Goal: Transaction & Acquisition: Purchase product/service

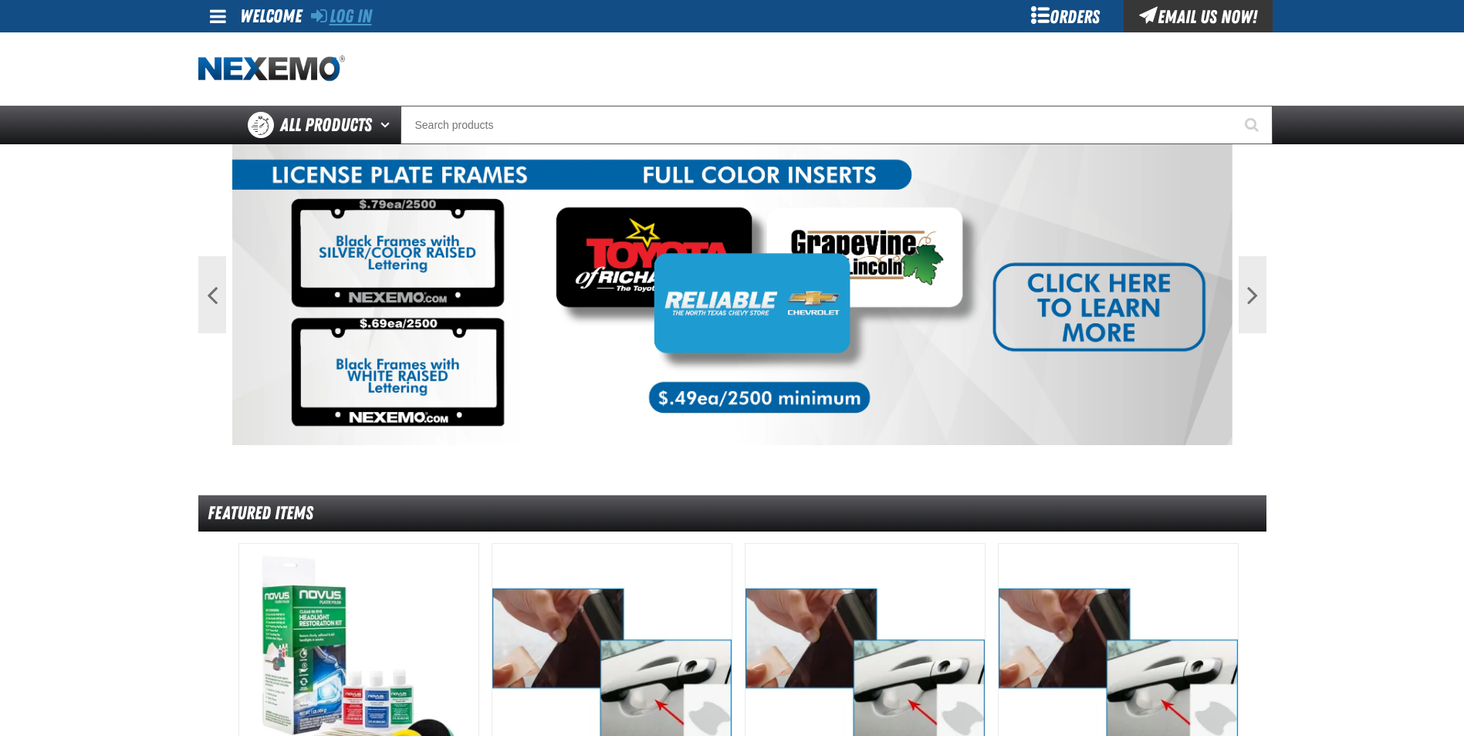
click at [346, 19] on link "Log In" at bounding box center [341, 16] width 61 height 22
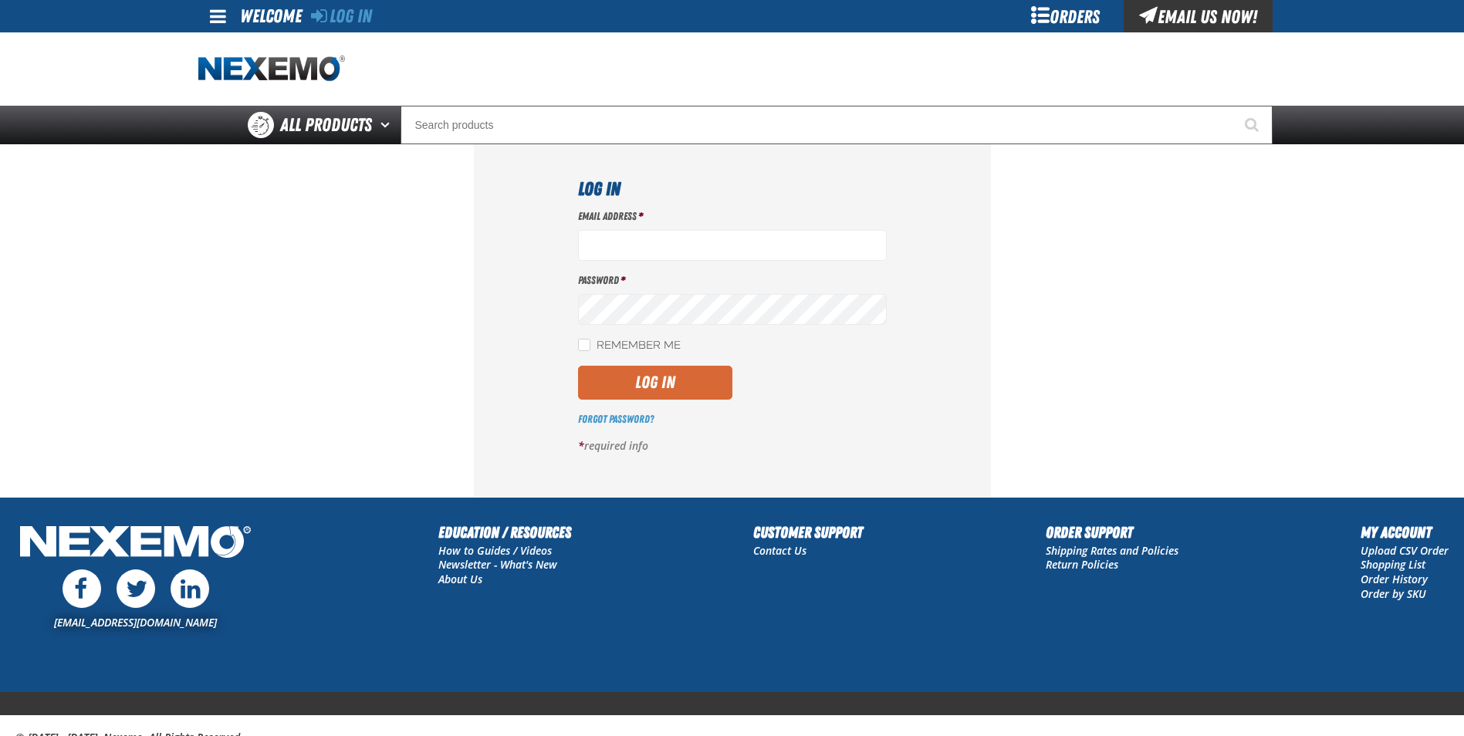
type input "[EMAIL_ADDRESS][DOMAIN_NAME]"
click at [634, 384] on button "Log In" at bounding box center [655, 383] width 154 height 34
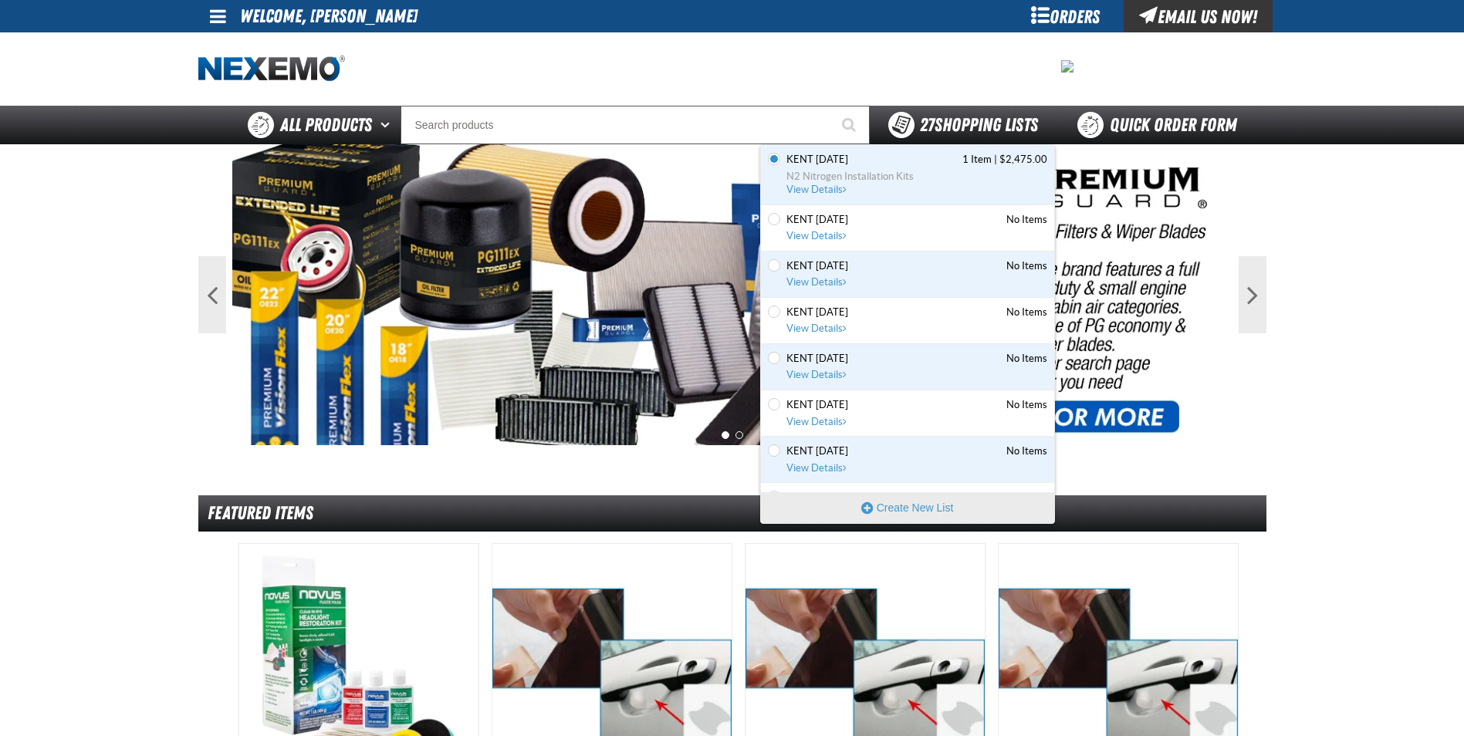
click at [890, 128] on span "You have 27 Shopping Lists. Open to view details" at bounding box center [901, 125] width 26 height 26
click at [849, 180] on span "N2 Nitrogen Installation Kits" at bounding box center [916, 177] width 261 height 14
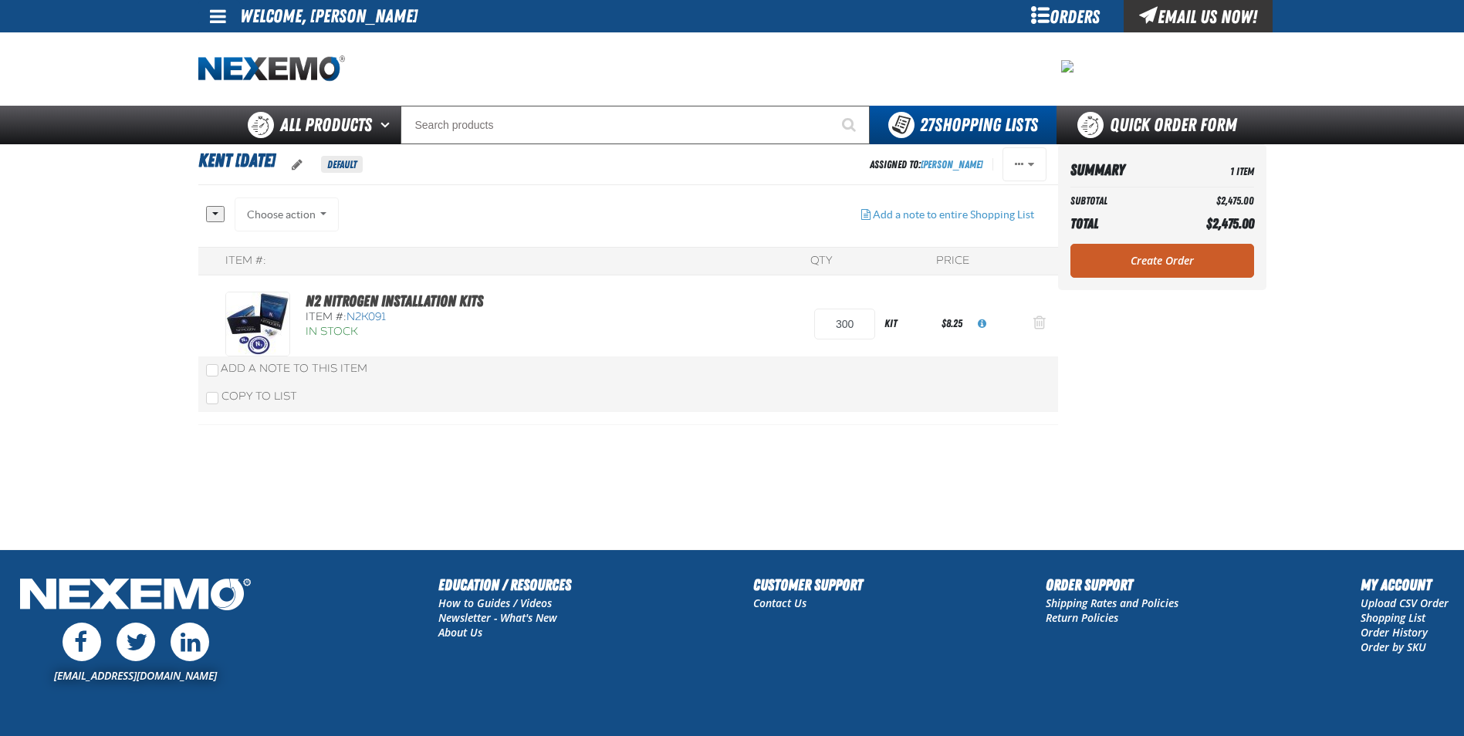
click at [1040, 323] on span "Action Remove N2 Nitrogen Installation Kits from Kent 9.9.2021" at bounding box center [1039, 322] width 12 height 15
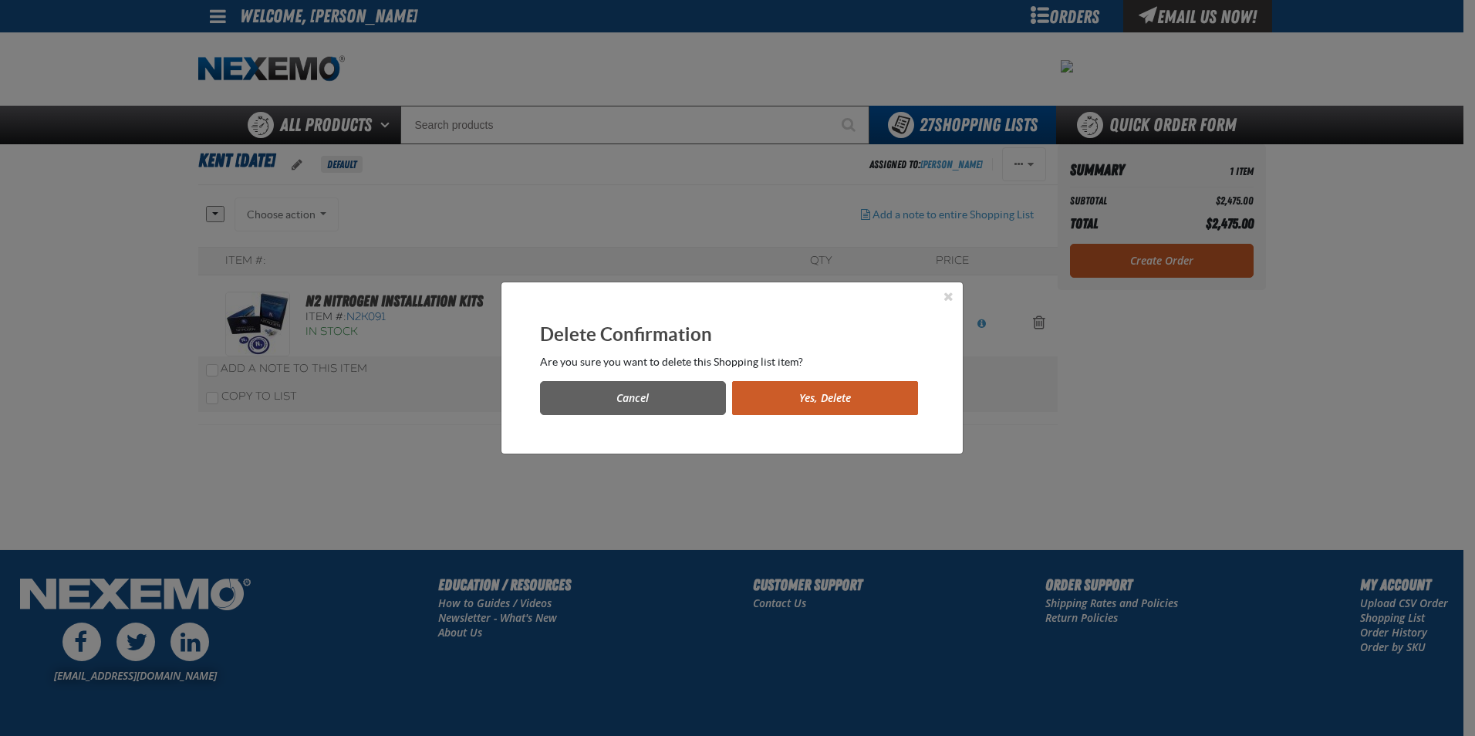
drag, startPoint x: 814, startPoint y: 403, endPoint x: 826, endPoint y: 397, distance: 13.8
click at [815, 403] on button "Yes, Delete" at bounding box center [825, 398] width 186 height 34
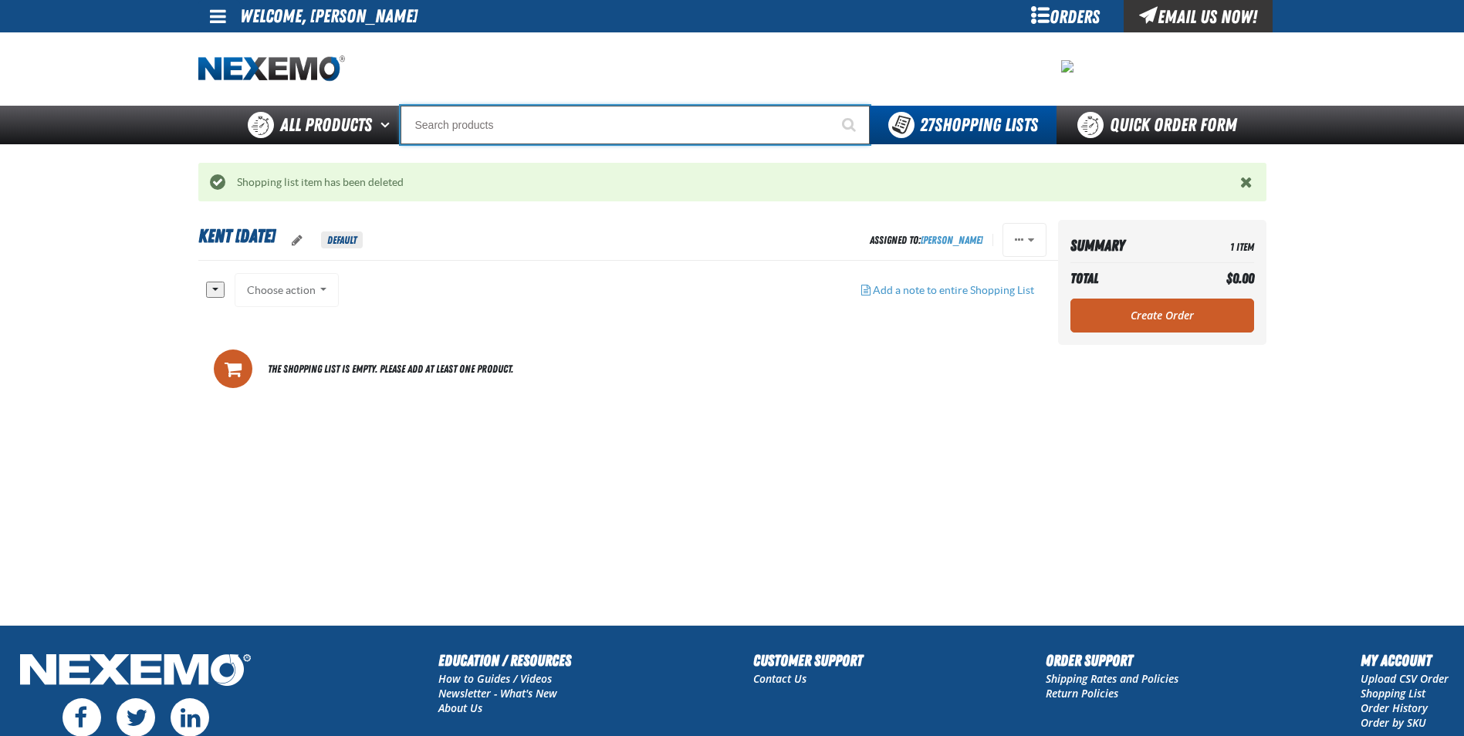
drag, startPoint x: 434, startPoint y: 123, endPoint x: 473, endPoint y: 124, distance: 38.6
click at [435, 123] on input "Search" at bounding box center [634, 125] width 469 height 39
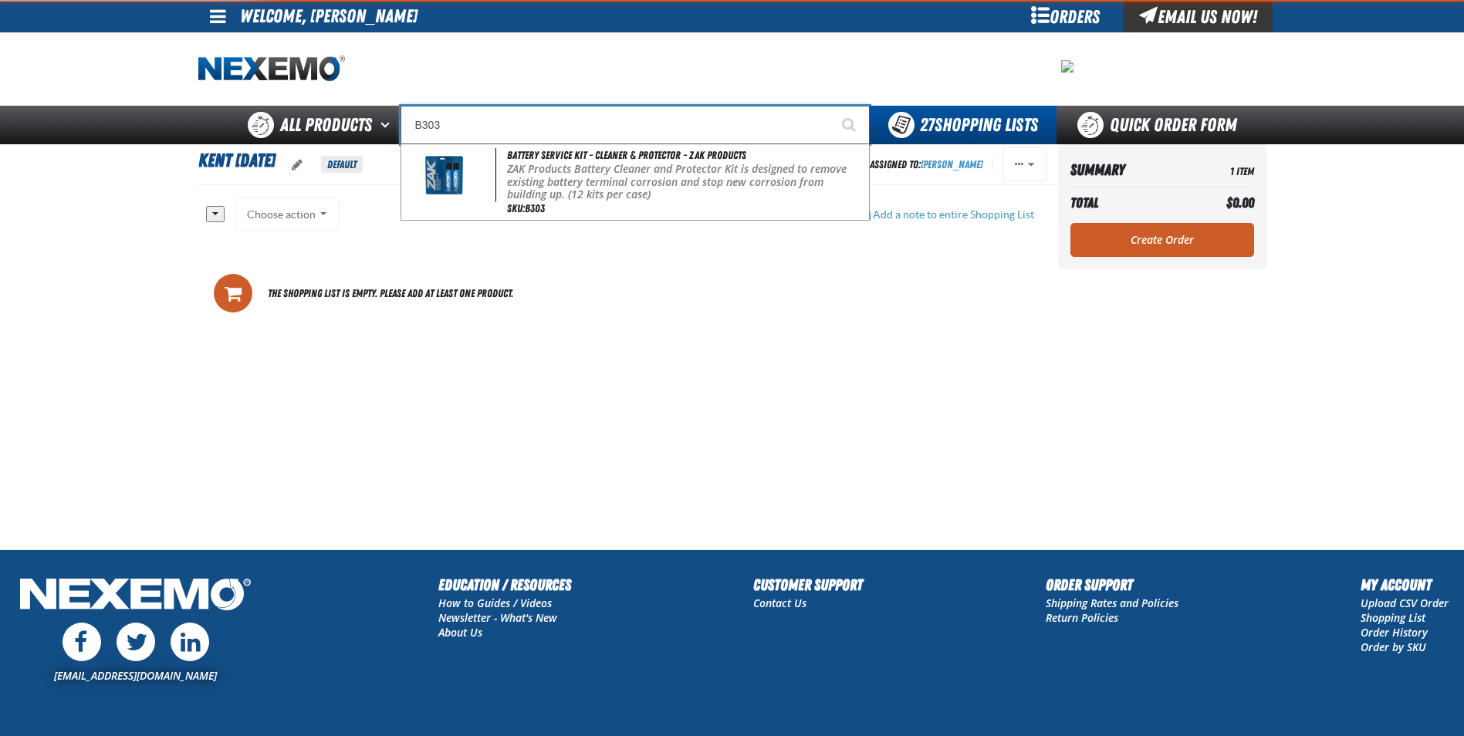
type input "B303"
click at [831, 106] on button "Start Searching" at bounding box center [850, 125] width 39 height 39
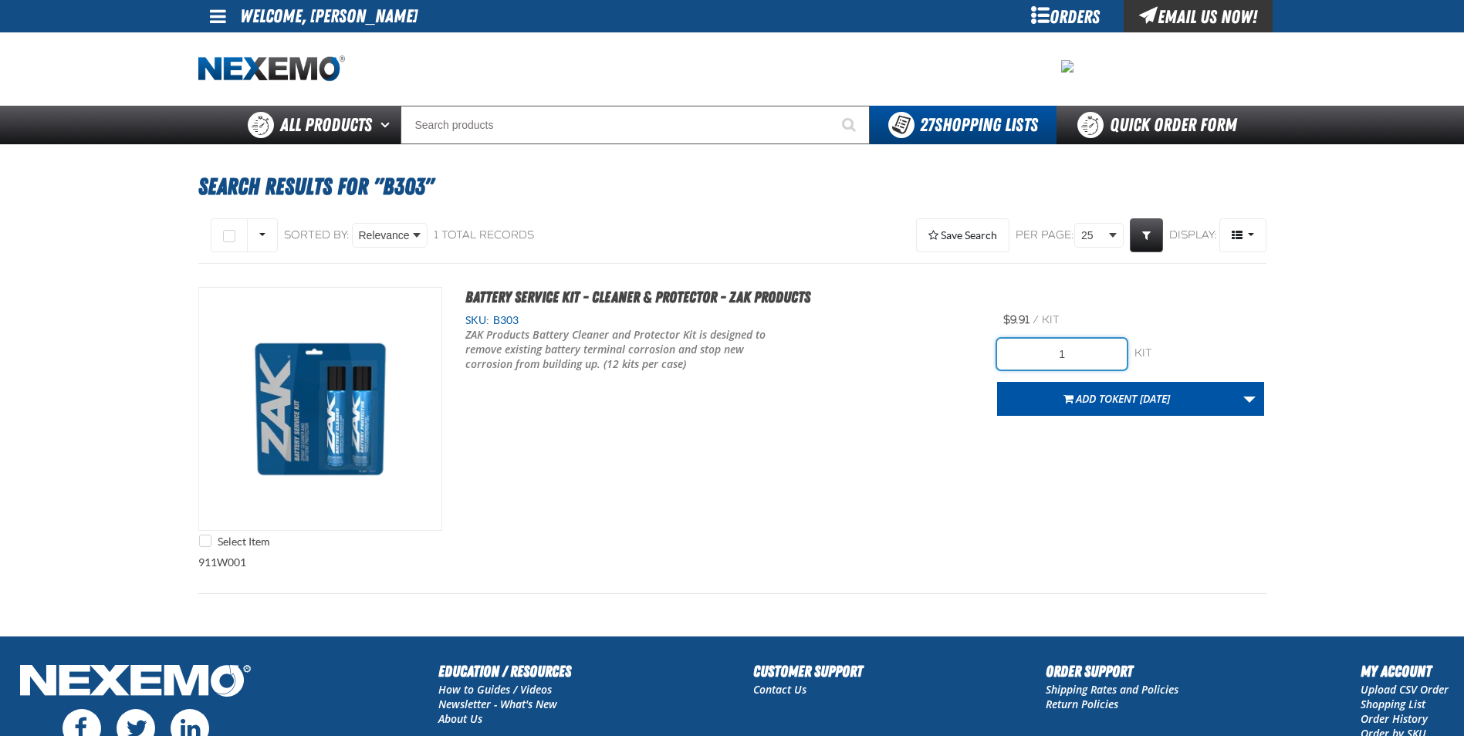
drag, startPoint x: 1088, startPoint y: 353, endPoint x: 1022, endPoint y: 336, distance: 68.3
click at [1005, 347] on input "1" at bounding box center [1062, 354] width 130 height 31
type input "396"
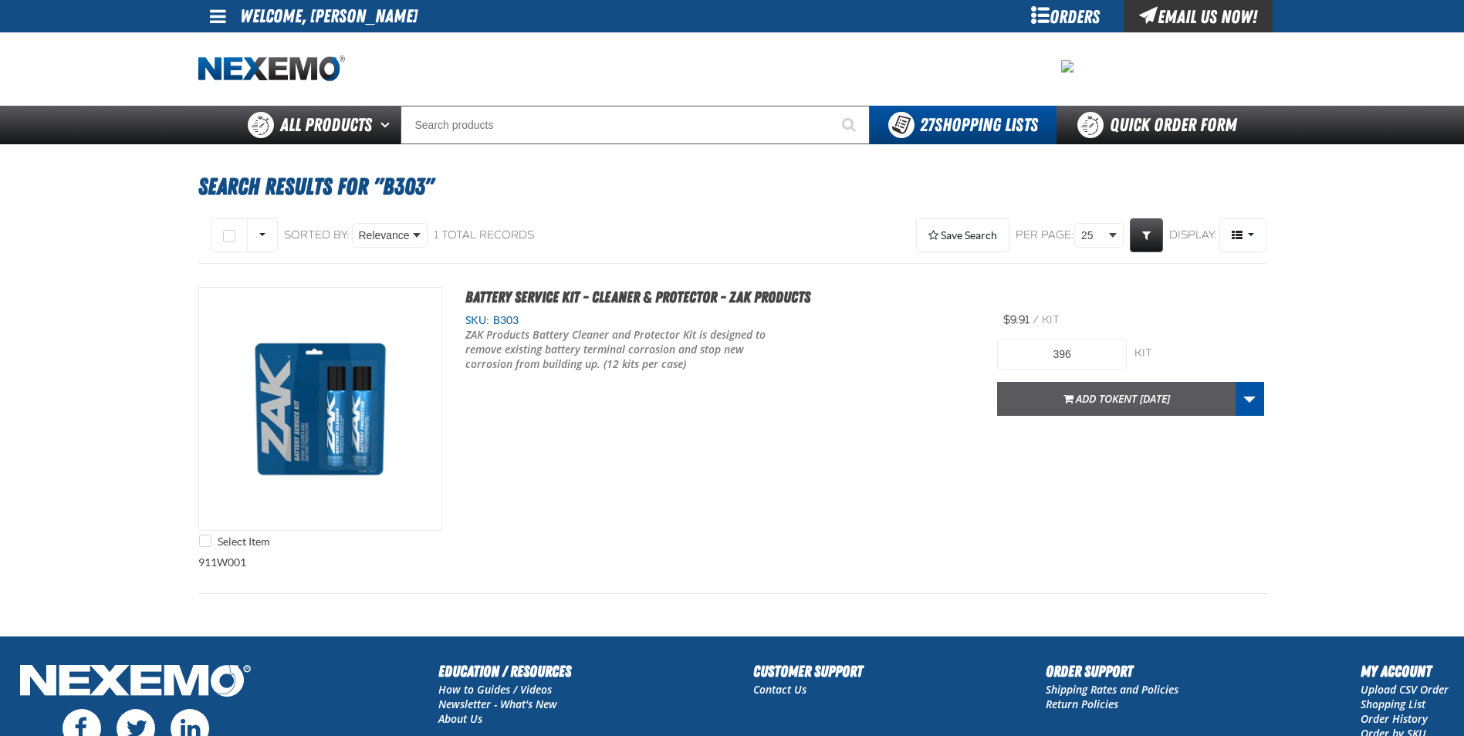
click at [1093, 399] on span "Add to [GEOGRAPHIC_DATA] [DATE]" at bounding box center [1123, 398] width 94 height 15
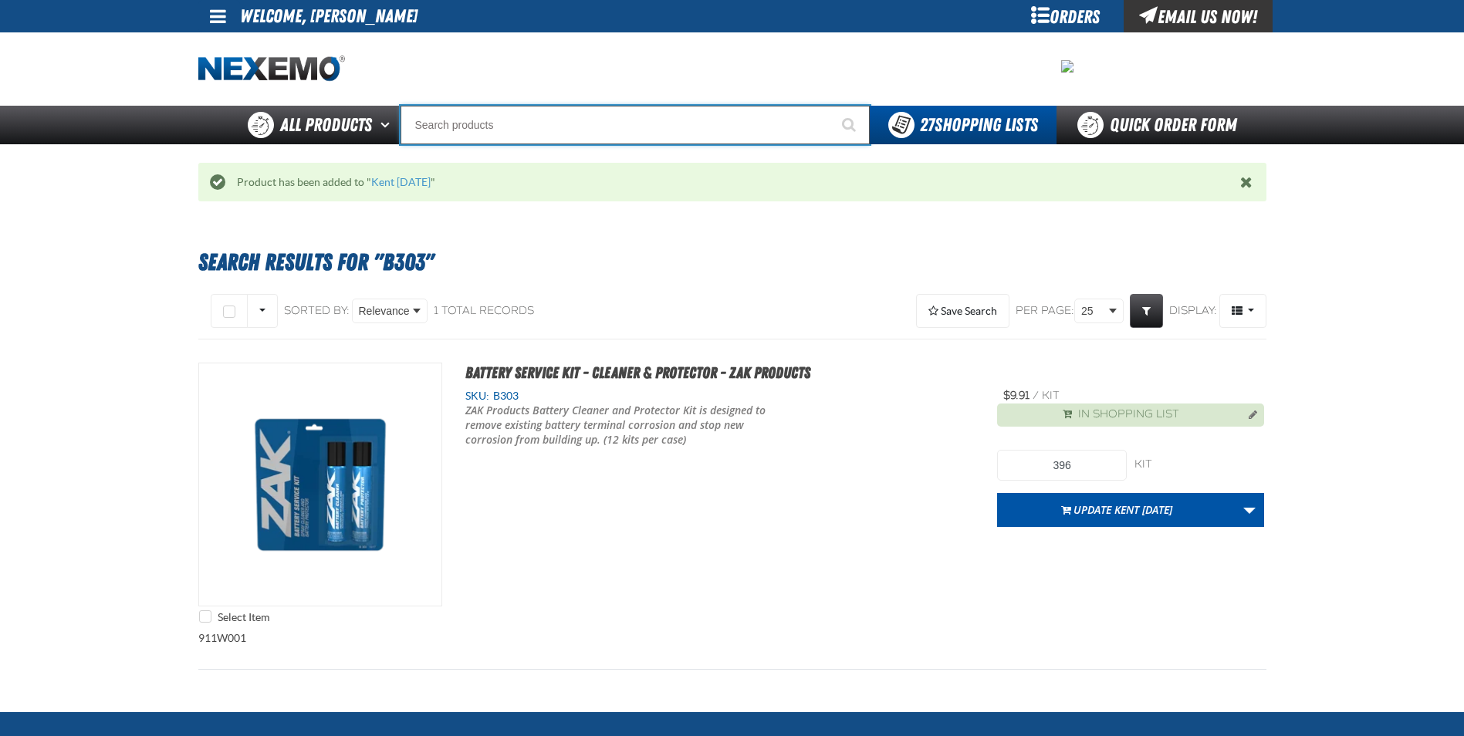
drag, startPoint x: 435, startPoint y: 121, endPoint x: 455, endPoint y: 106, distance: 24.7
click at [437, 121] on input "Search" at bounding box center [634, 125] width 469 height 39
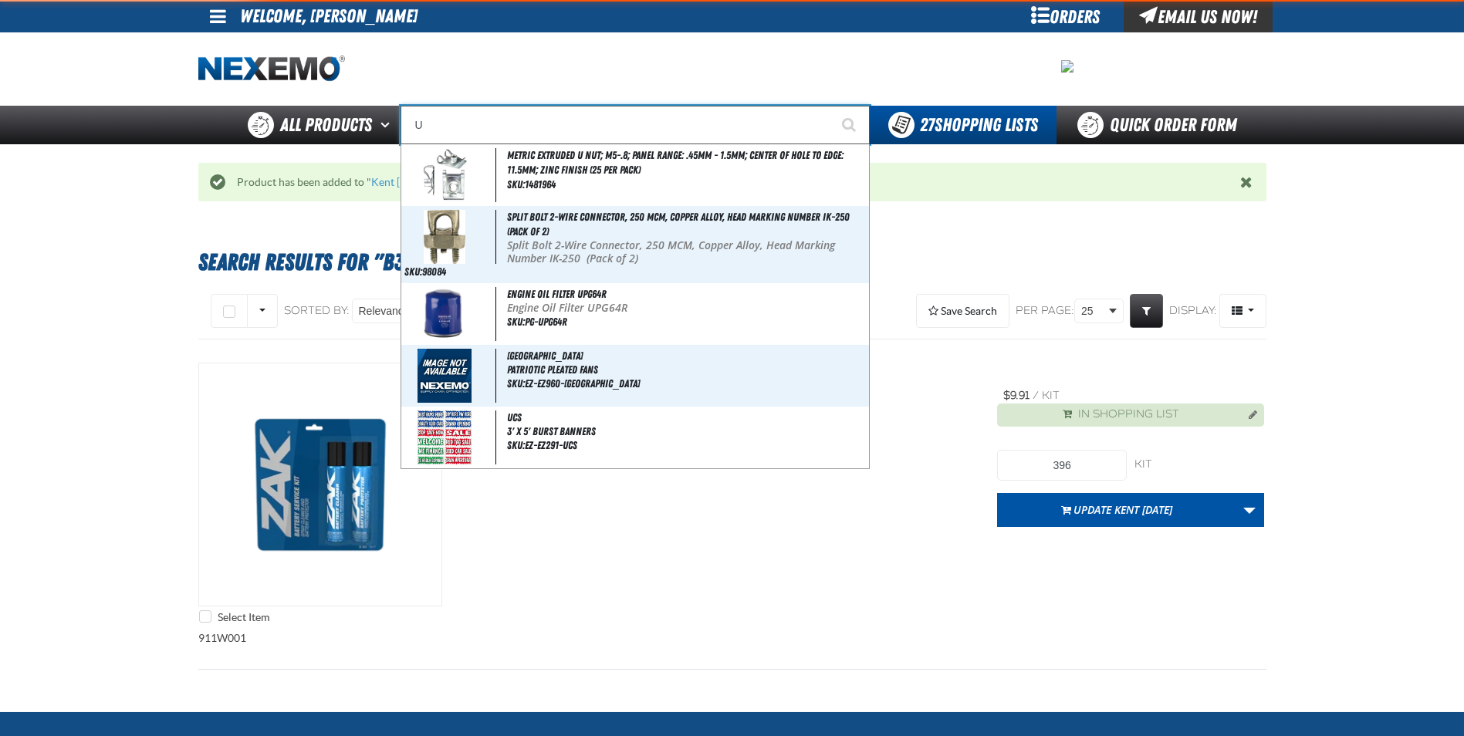
type input "UC"
type input "UC RED"
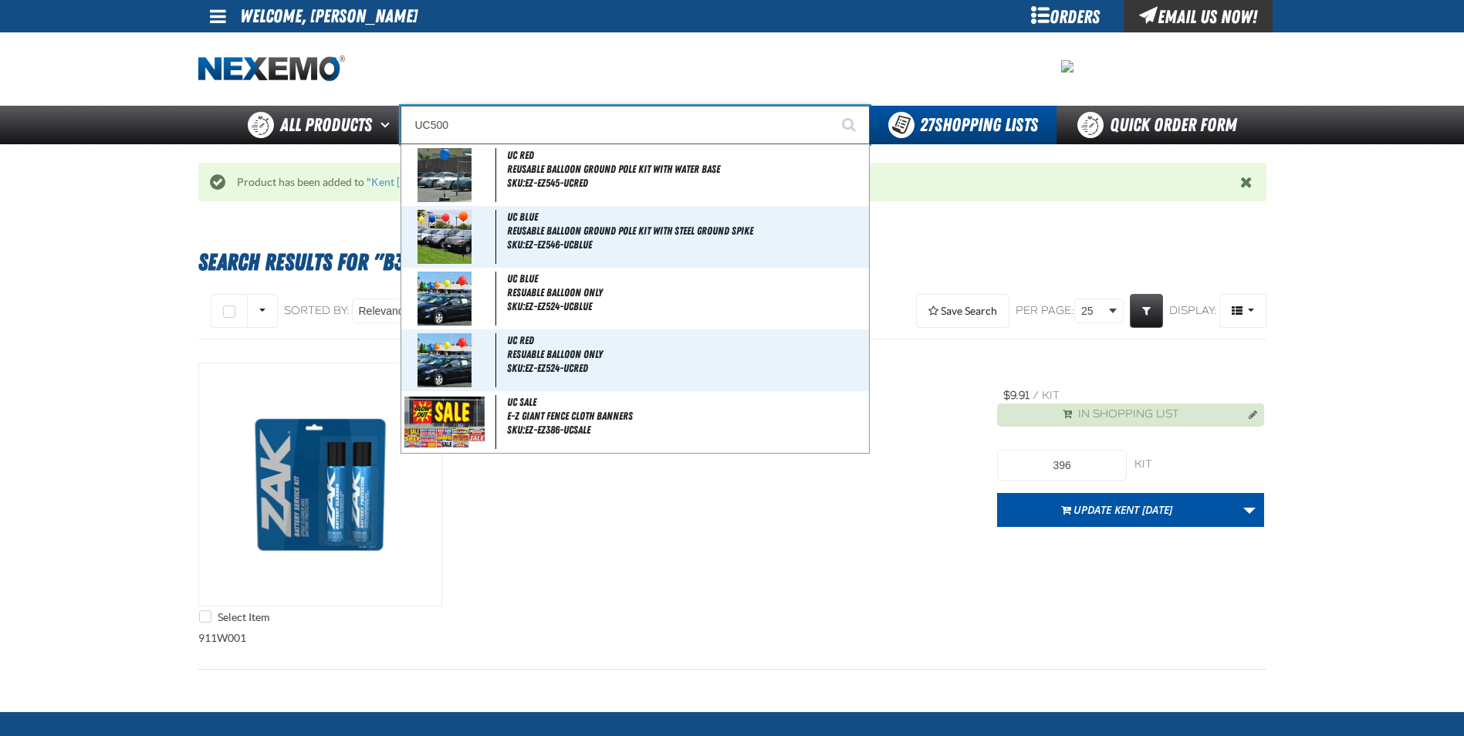
type input "UC500"
click at [831, 106] on button "Start Searching" at bounding box center [850, 125] width 39 height 39
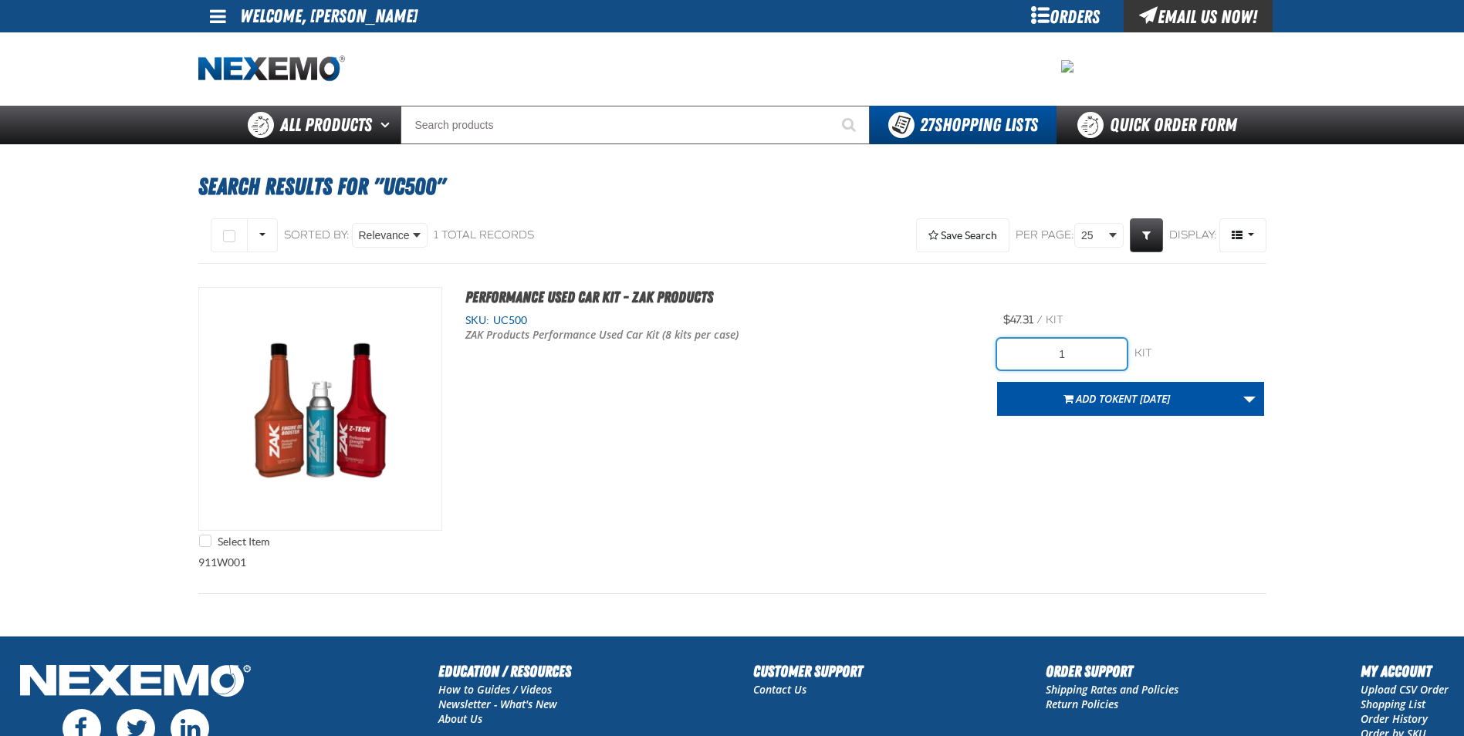
drag, startPoint x: 1087, startPoint y: 358, endPoint x: 978, endPoint y: 366, distance: 109.1
click at [992, 365] on div "Select Item Performance Used Car Kit - ZAK Products SKU: UC500 ZAK Products Per…" at bounding box center [732, 421] width 1068 height 269
type input "48"
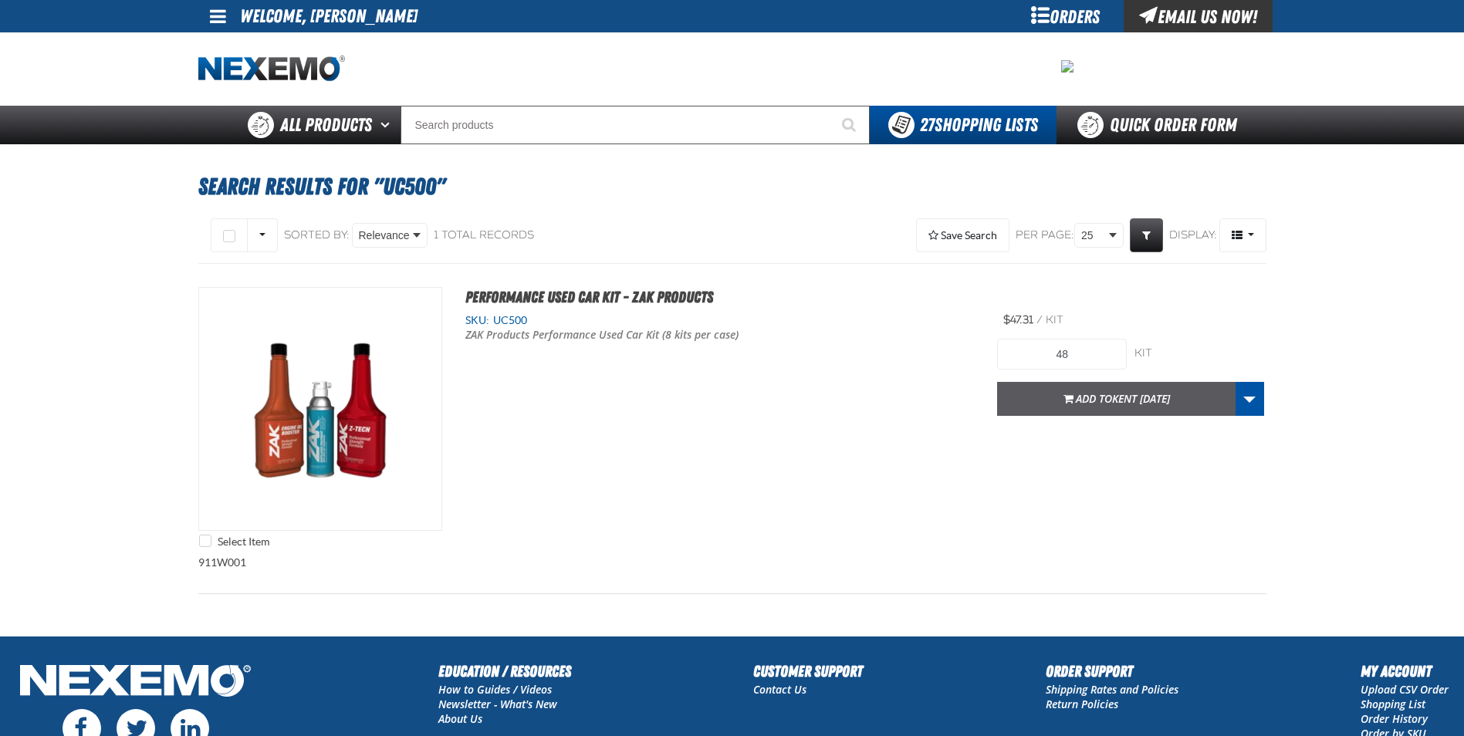
click at [1093, 406] on button "Add to [GEOGRAPHIC_DATA] [DATE]" at bounding box center [1116, 399] width 238 height 34
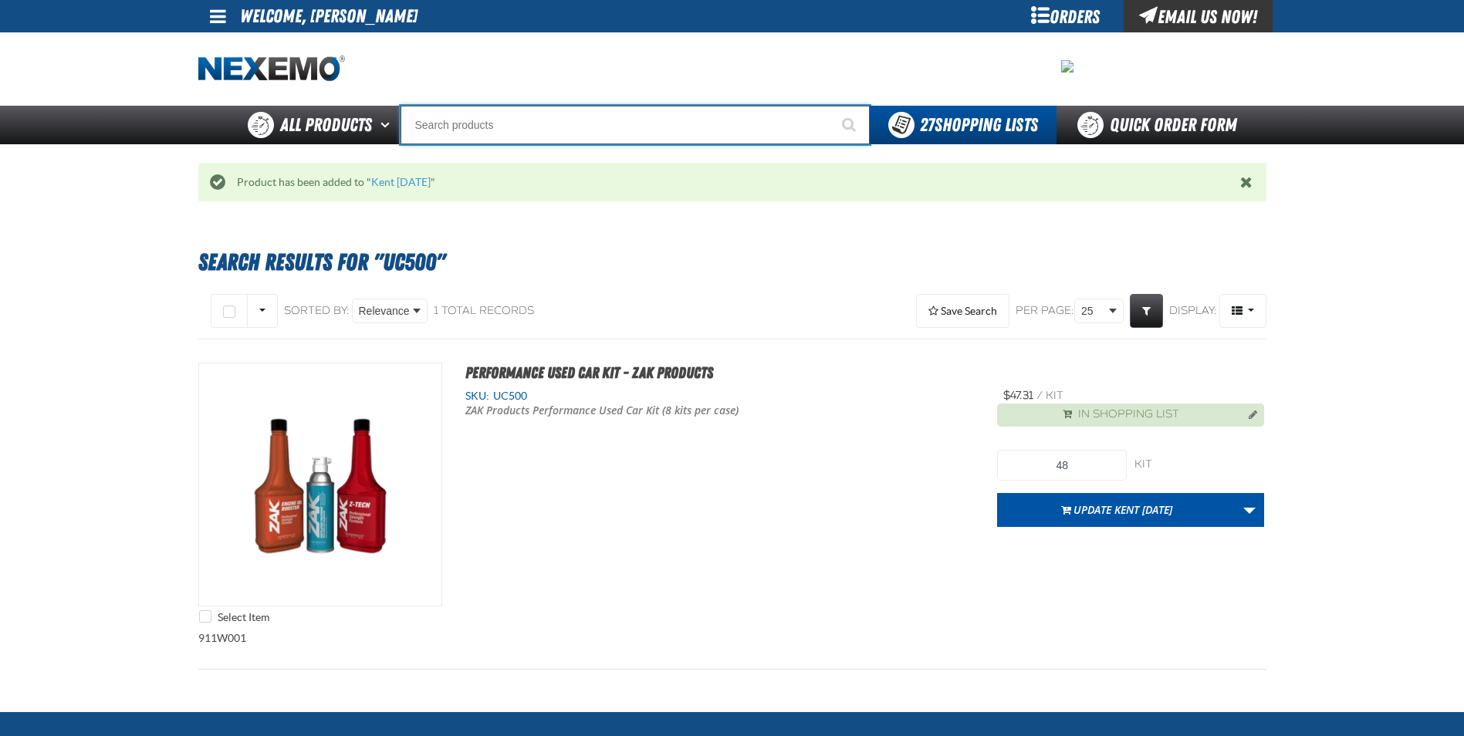
click at [434, 123] on input "Search" at bounding box center [634, 125] width 469 height 39
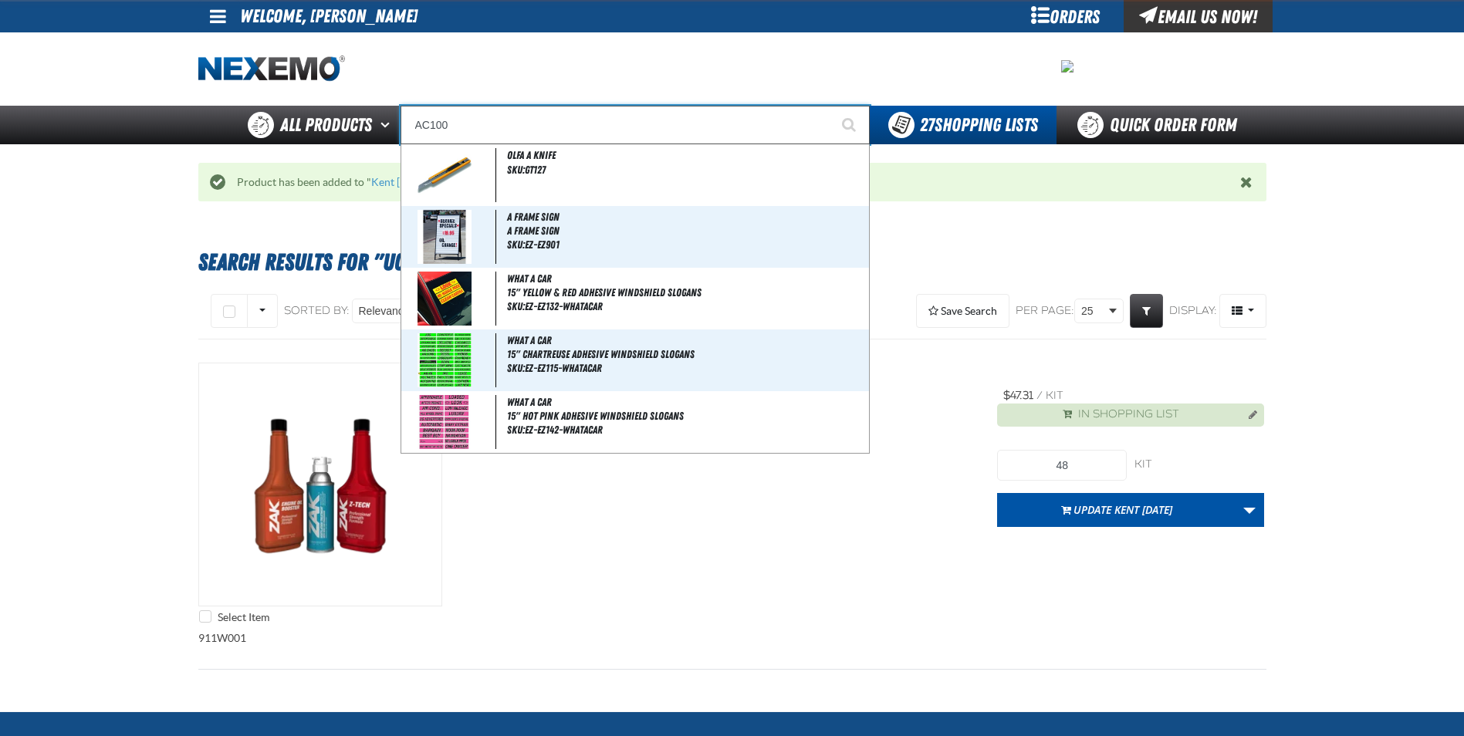
type input "AC100"
click at [831, 106] on button "Start Searching" at bounding box center [850, 125] width 39 height 39
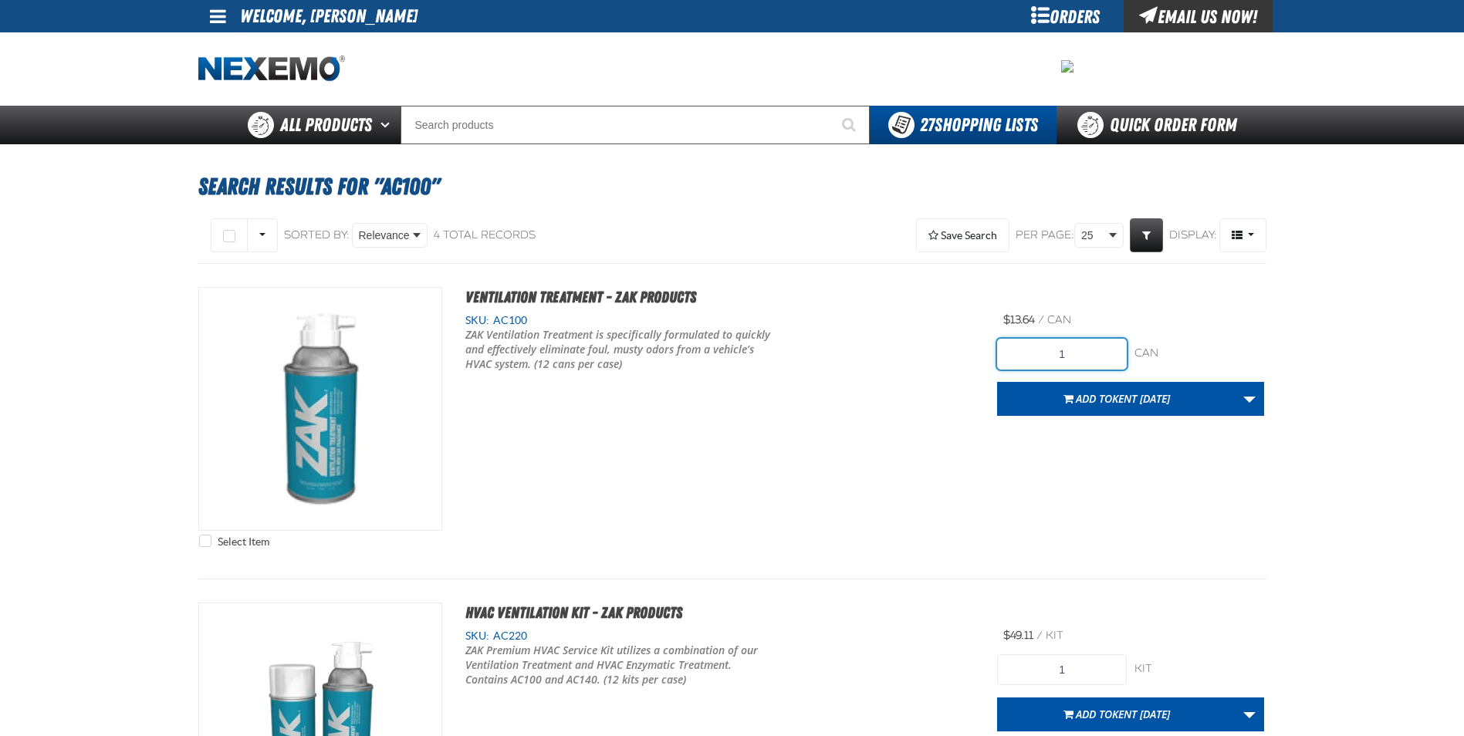
drag, startPoint x: 1083, startPoint y: 353, endPoint x: 918, endPoint y: 346, distance: 166.1
click at [939, 352] on div "Select Item Ventilation Treatment - ZAK Products SKU: AC100 1" at bounding box center [732, 421] width 1068 height 269
type input "36"
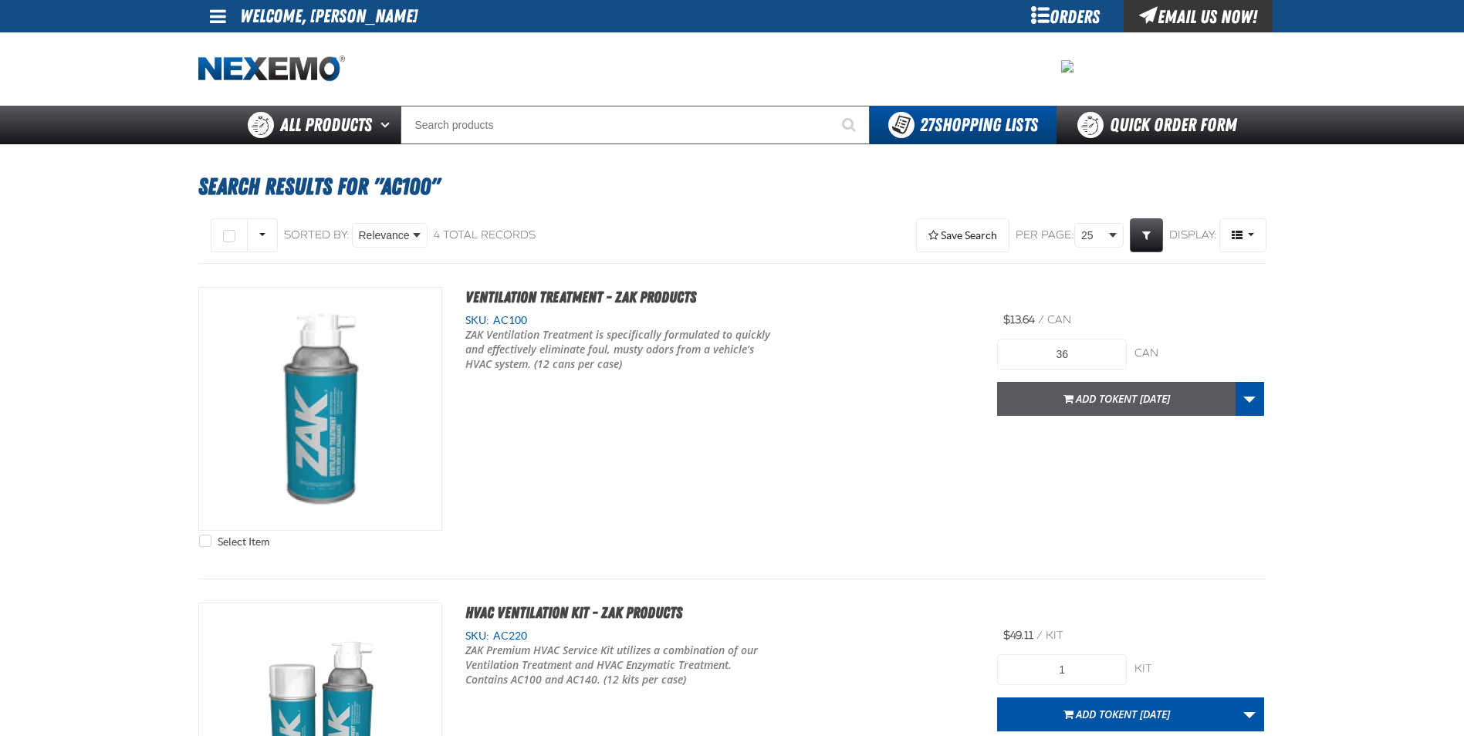
click at [1063, 399] on span "button" at bounding box center [1068, 401] width 10 height 4
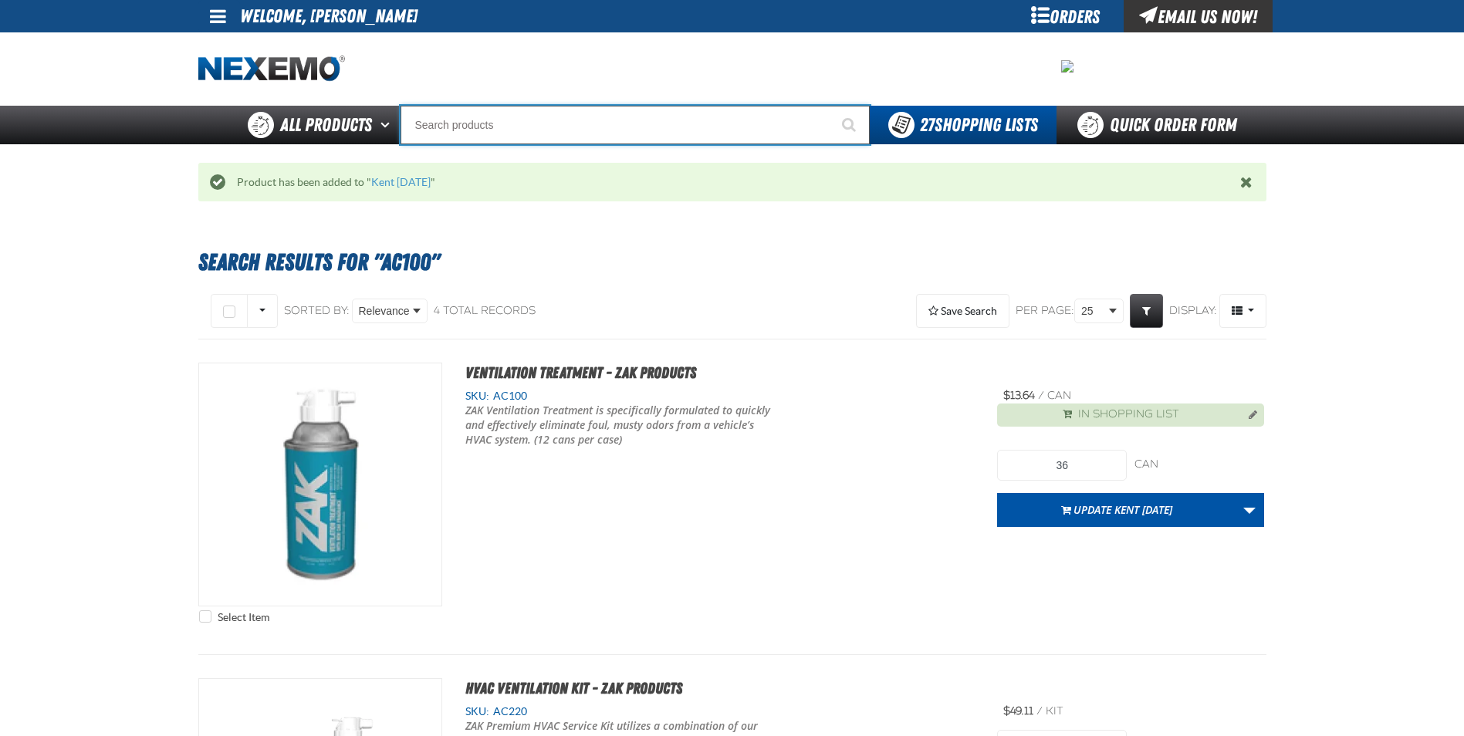
drag, startPoint x: 427, startPoint y: 113, endPoint x: 430, endPoint y: 120, distance: 8.3
click at [430, 120] on input "Search" at bounding box center [634, 125] width 469 height 39
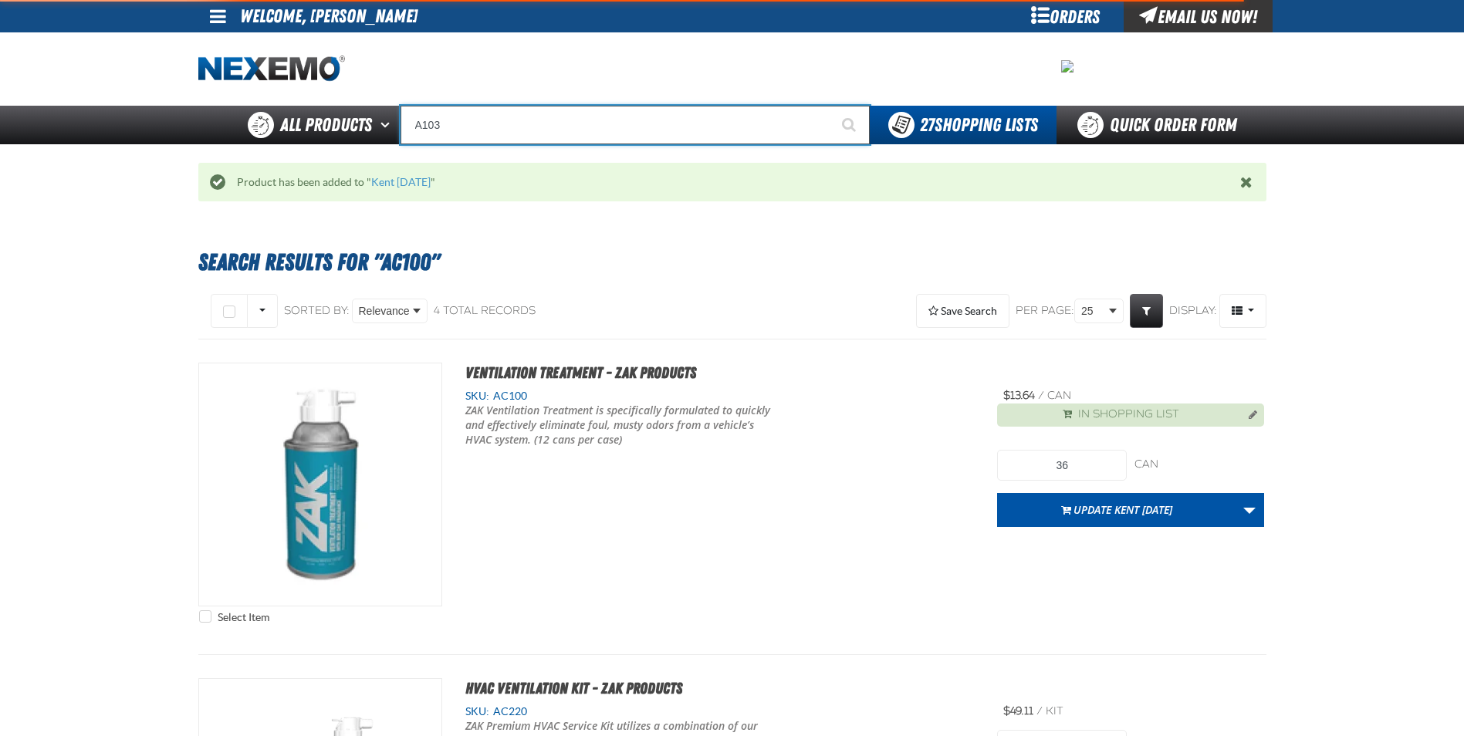
type input "A103"
click at [831, 106] on button "Start Searching" at bounding box center [850, 125] width 39 height 39
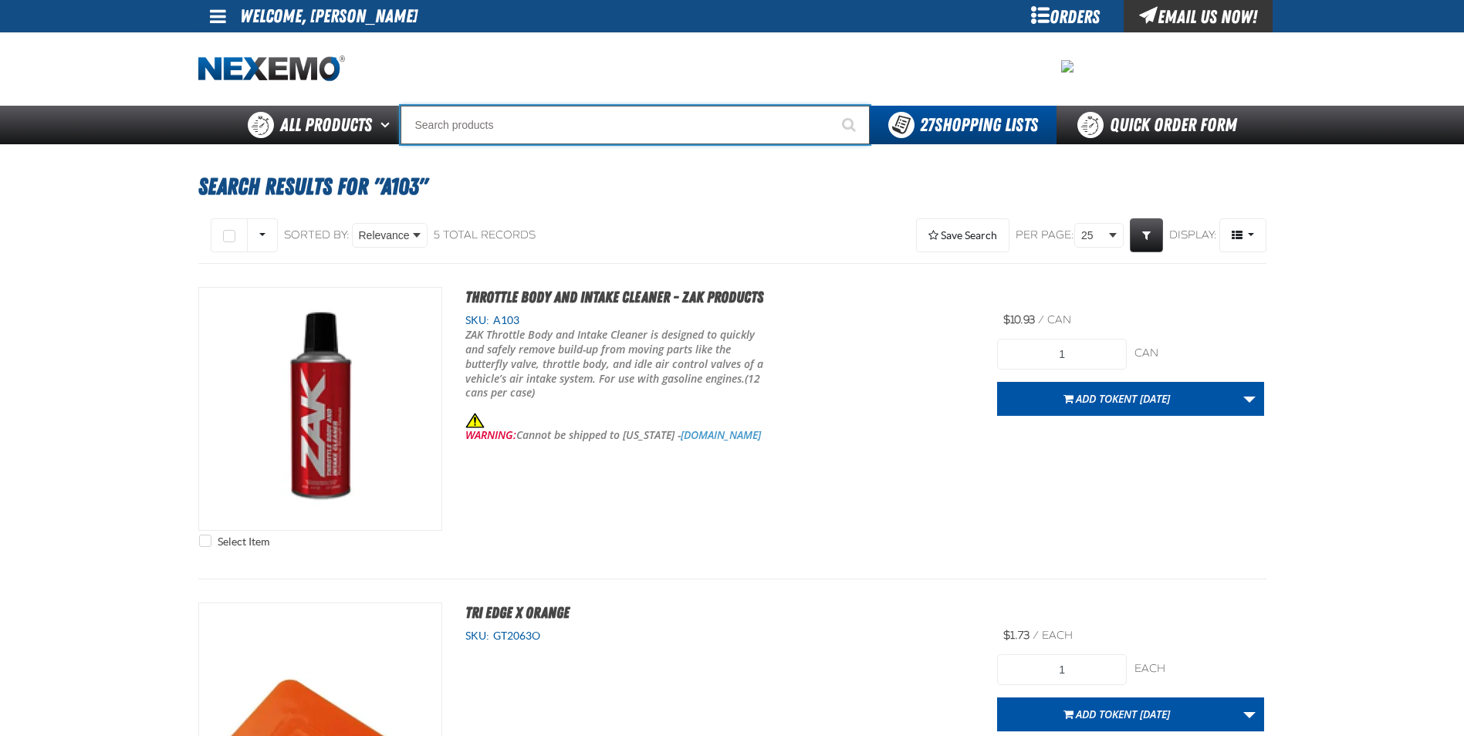
click at [509, 119] on input "Search" at bounding box center [634, 125] width 469 height 39
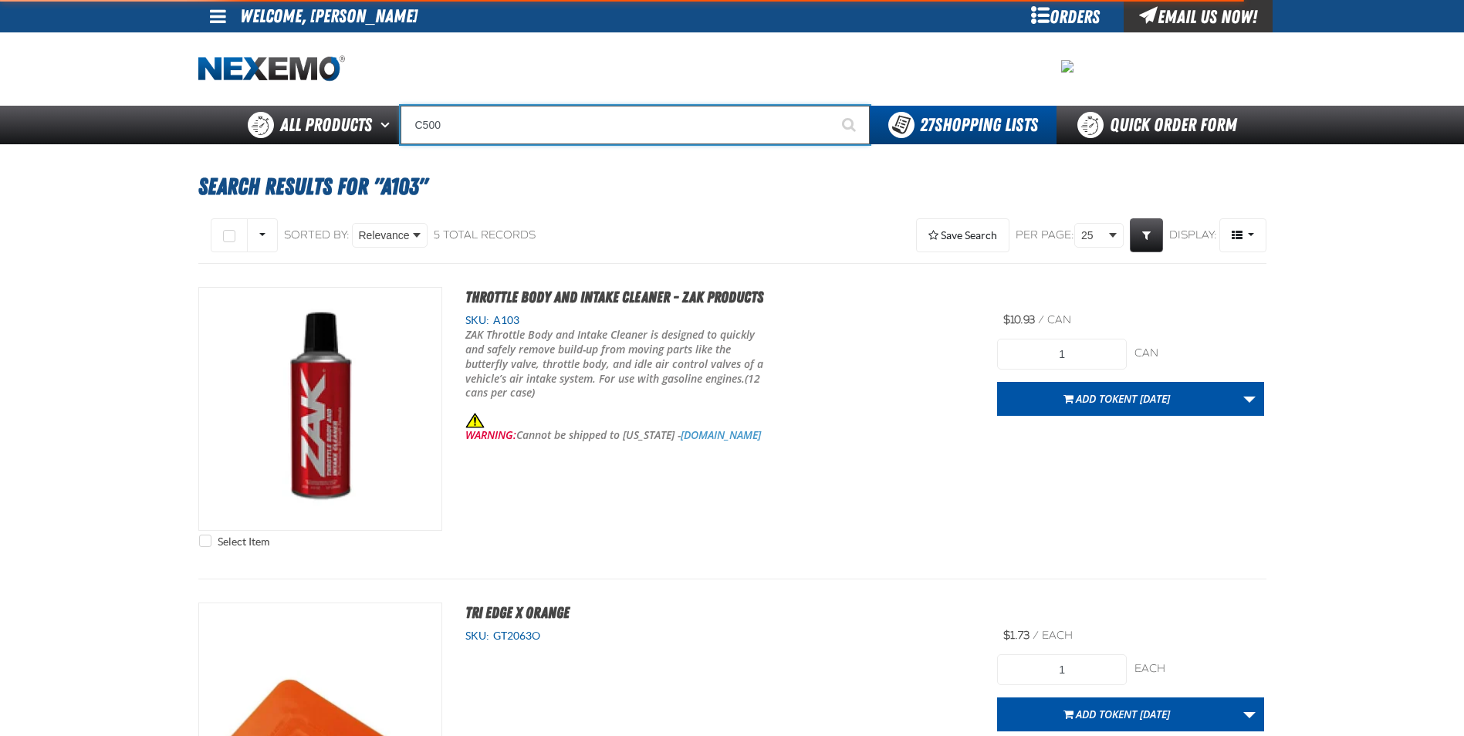
type input "C500"
click at [831, 106] on button "Start Searching" at bounding box center [850, 125] width 39 height 39
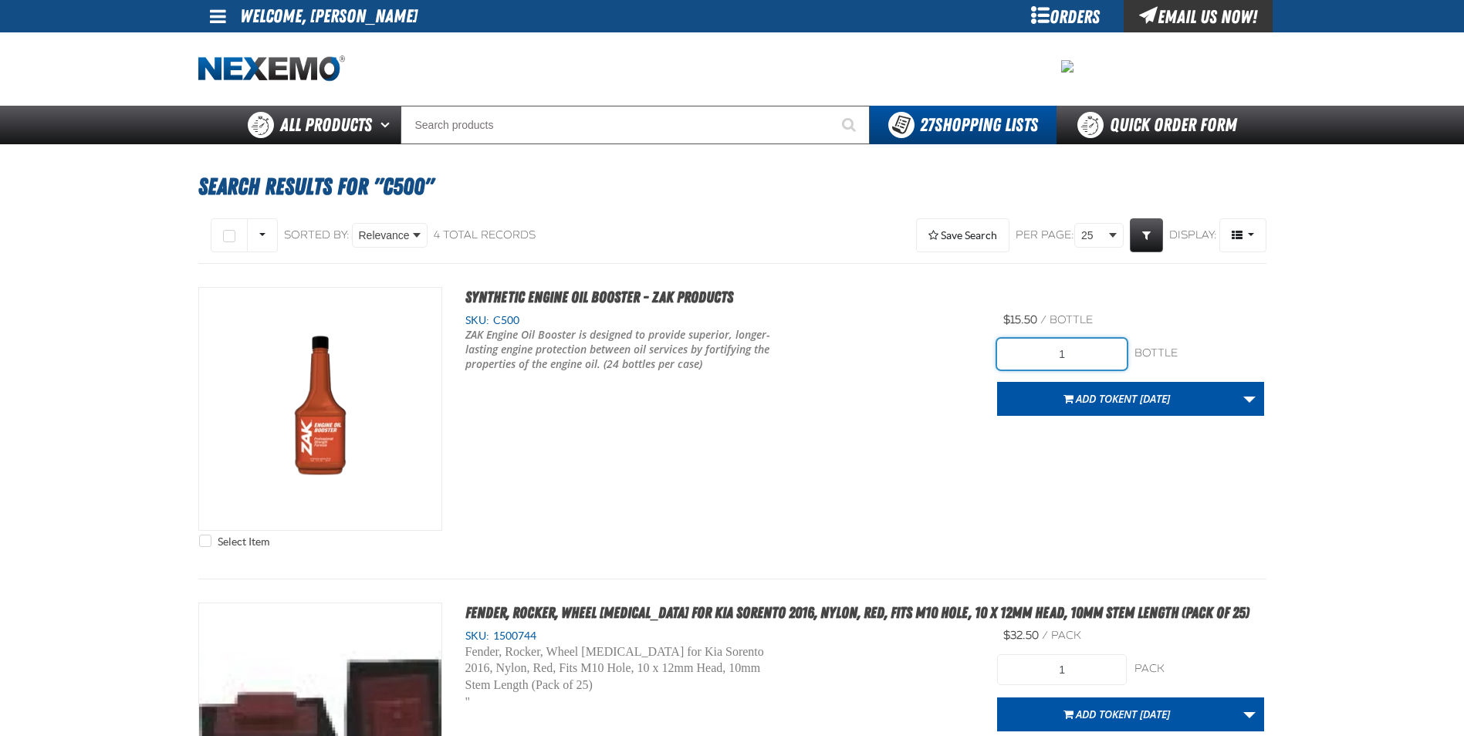
drag, startPoint x: 1065, startPoint y: 358, endPoint x: 1003, endPoint y: 350, distance: 62.2
click at [1013, 360] on input "1" at bounding box center [1062, 354] width 130 height 31
type input "240"
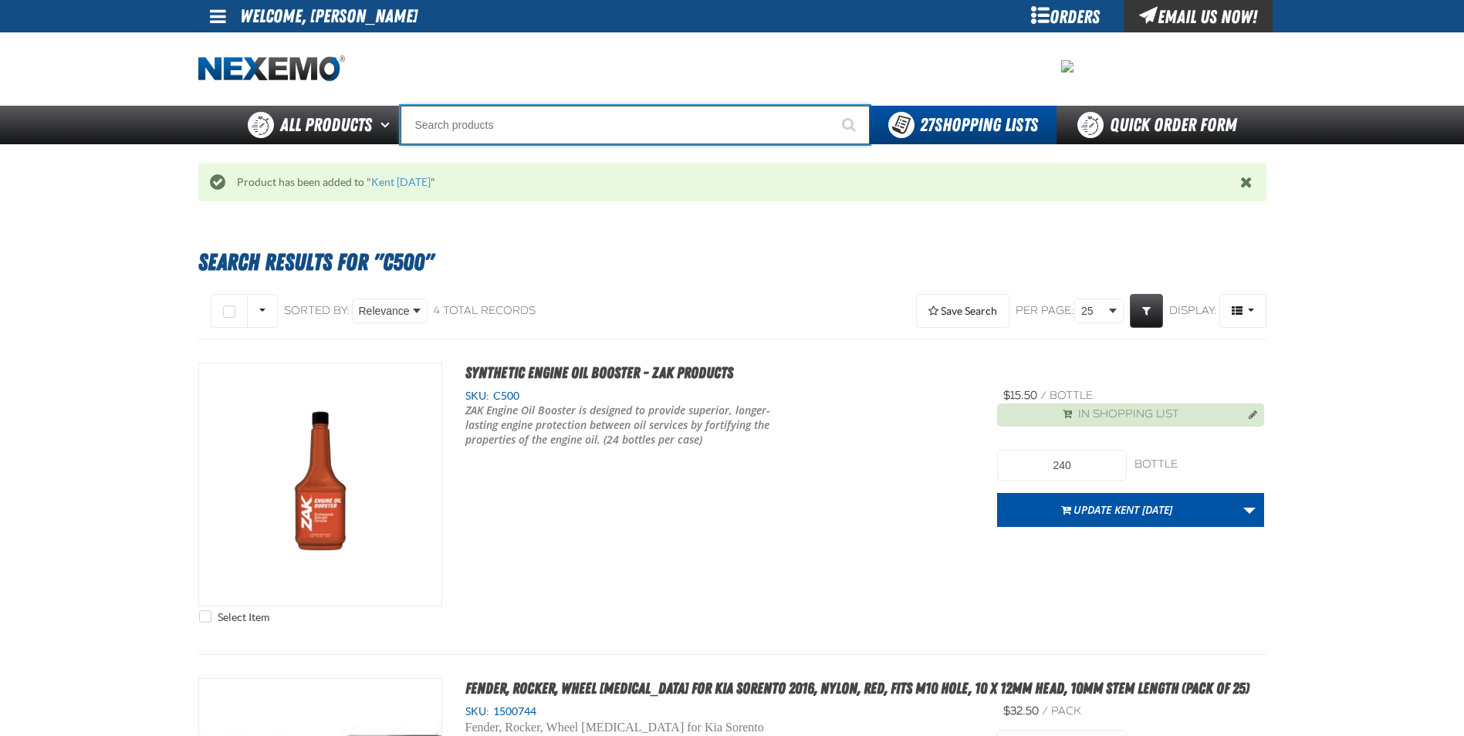
click at [457, 130] on input "Search" at bounding box center [634, 125] width 469 height 39
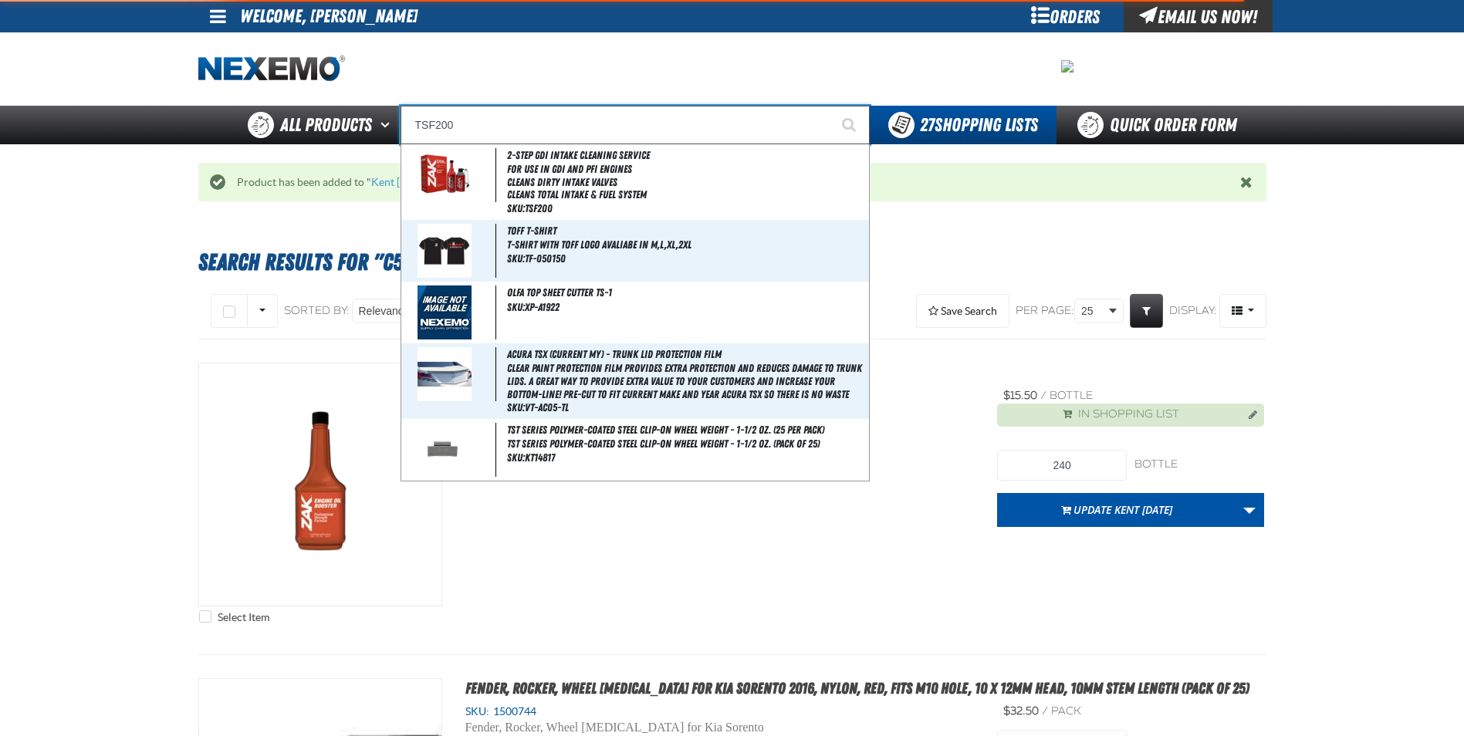
type input "TSF200"
click at [831, 106] on button "Start Searching" at bounding box center [850, 125] width 39 height 39
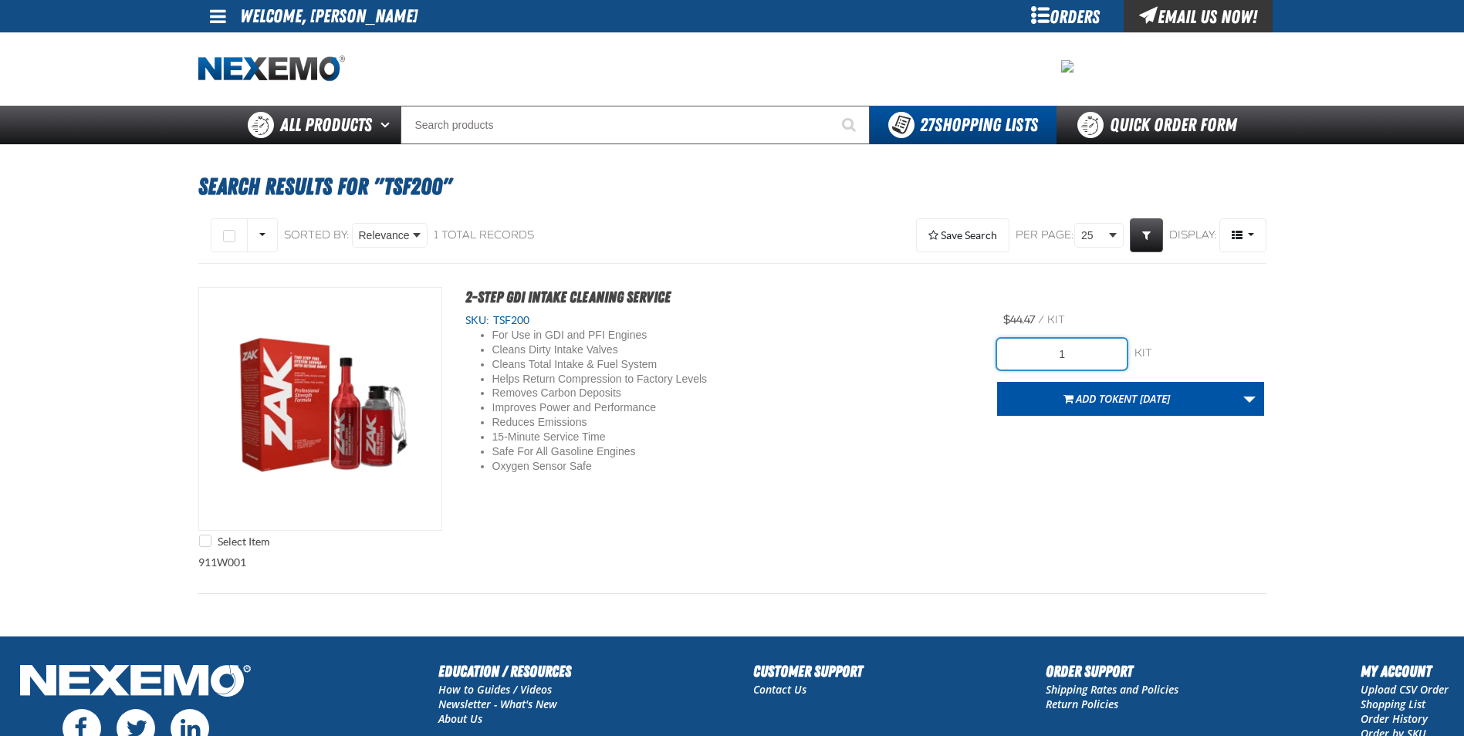
drag, startPoint x: 983, startPoint y: 362, endPoint x: 958, endPoint y: 346, distance: 29.5
click at [980, 362] on div "Select Item 2-Step GDI Intake Cleaning Service SKU: TSF200 For Use in GDI and P…" at bounding box center [732, 421] width 1068 height 269
type input "24"
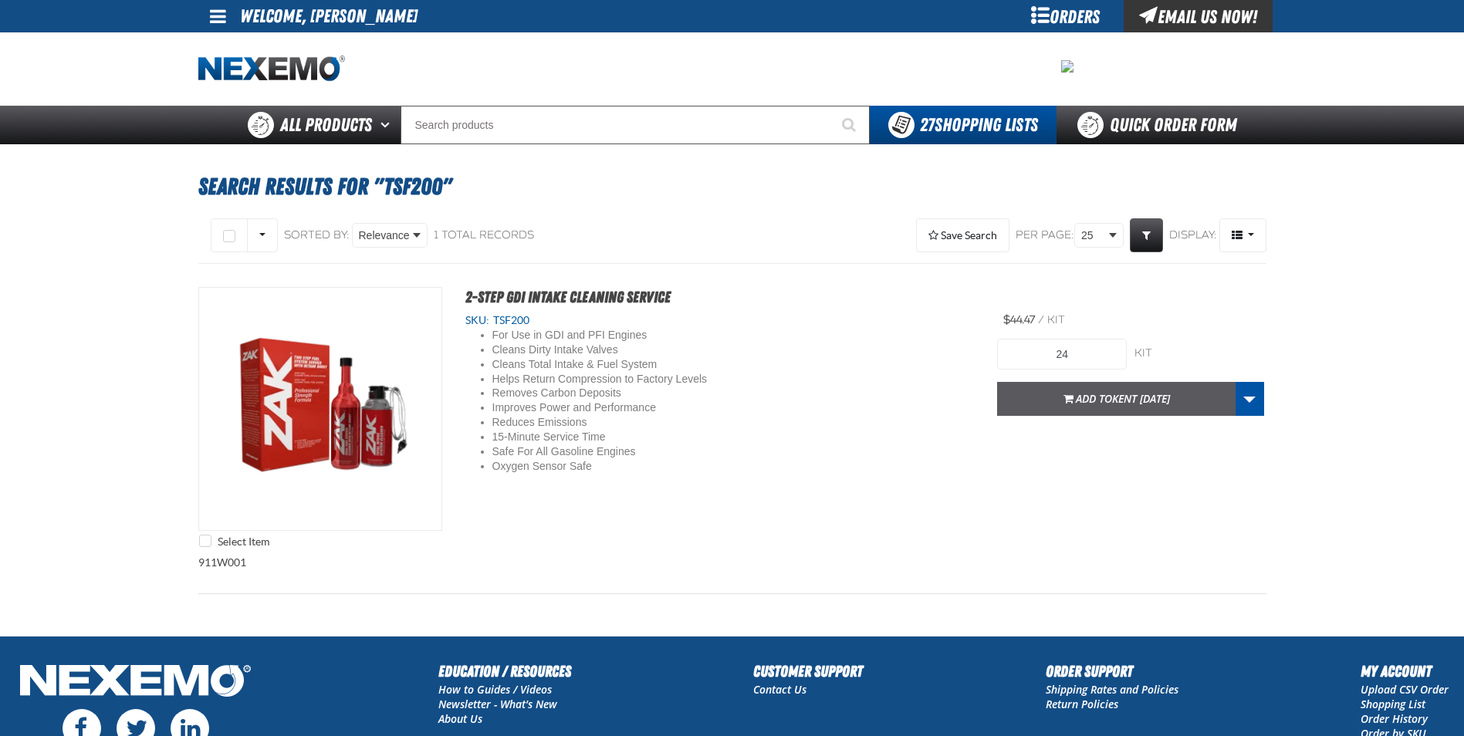
click at [1104, 406] on button "Add to [GEOGRAPHIC_DATA] [DATE]" at bounding box center [1116, 399] width 238 height 34
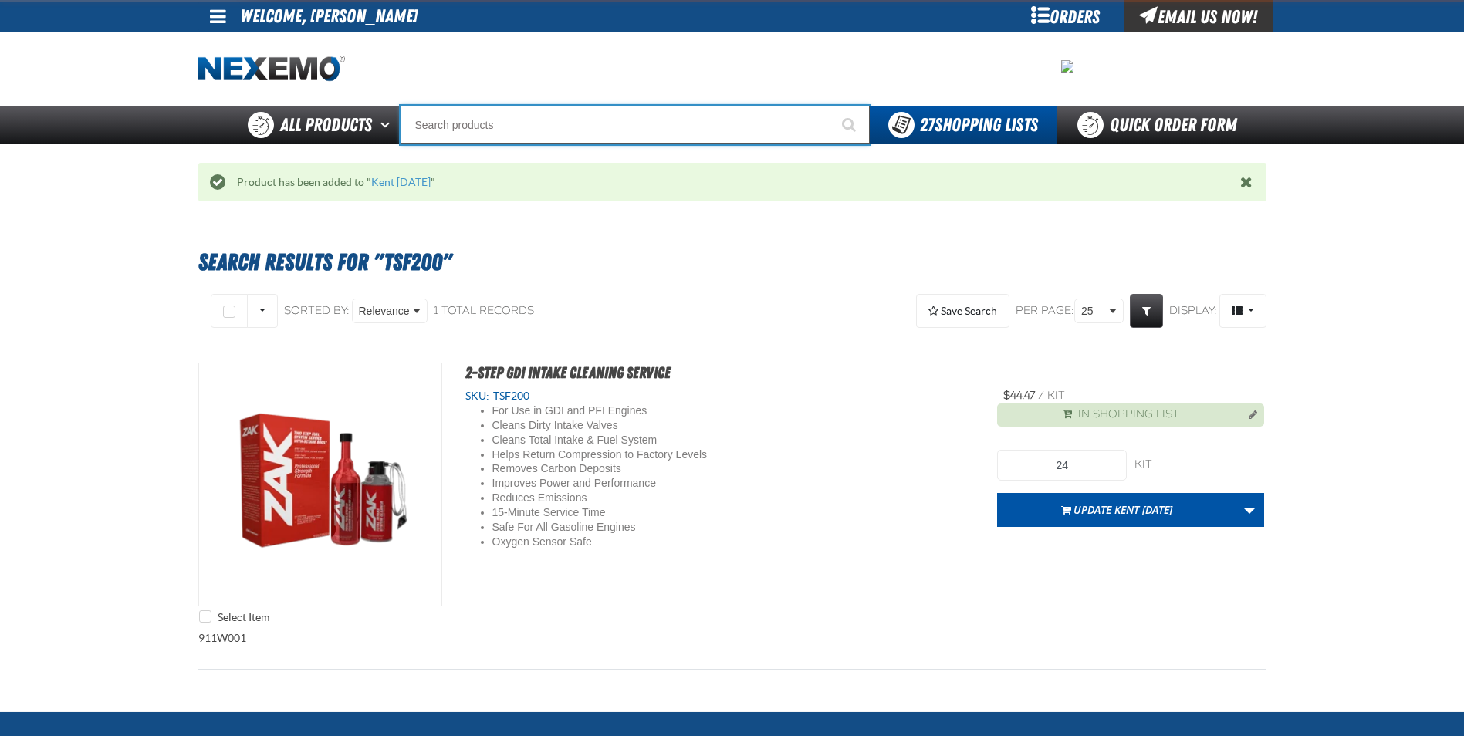
click at [452, 128] on input "Search" at bounding box center [634, 125] width 469 height 39
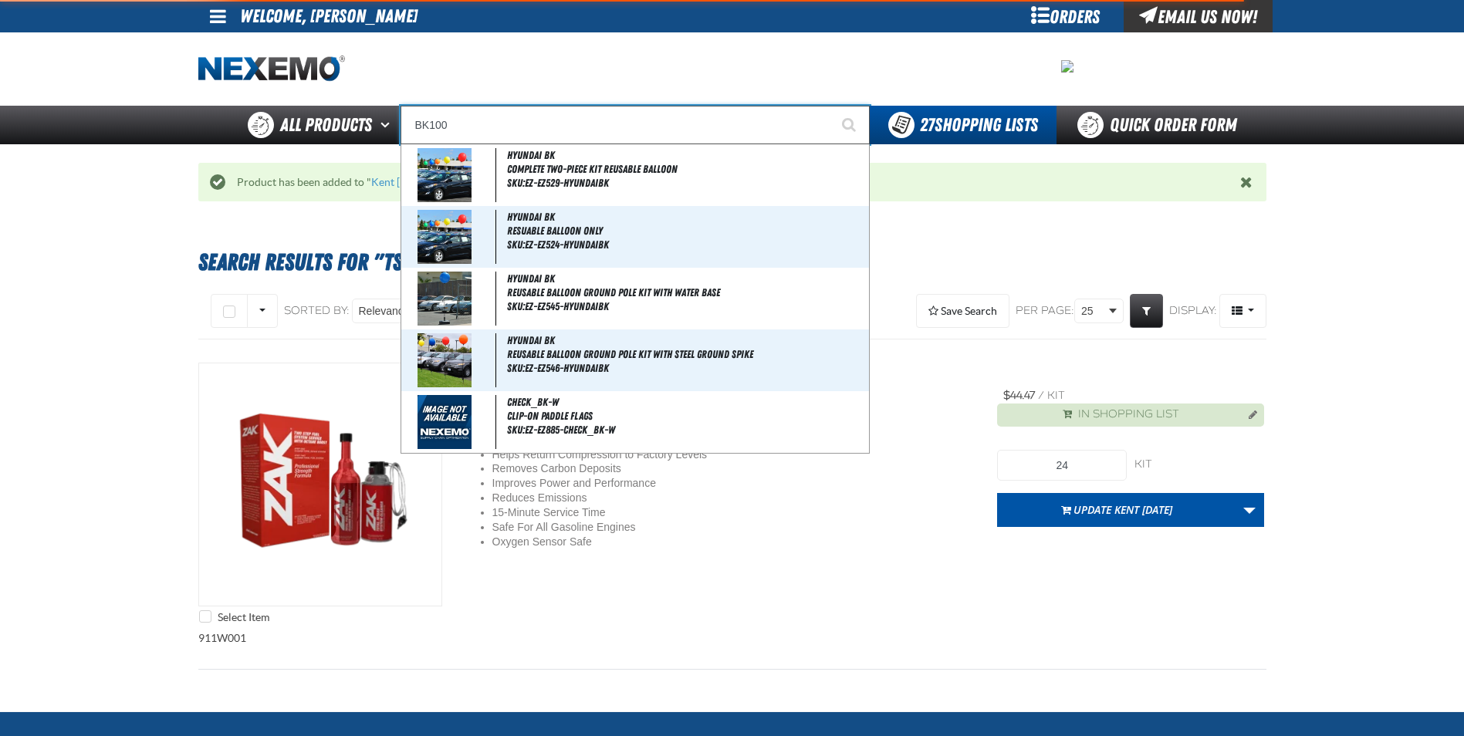
type input "BK100"
click at [831, 106] on button "Start Searching" at bounding box center [850, 125] width 39 height 39
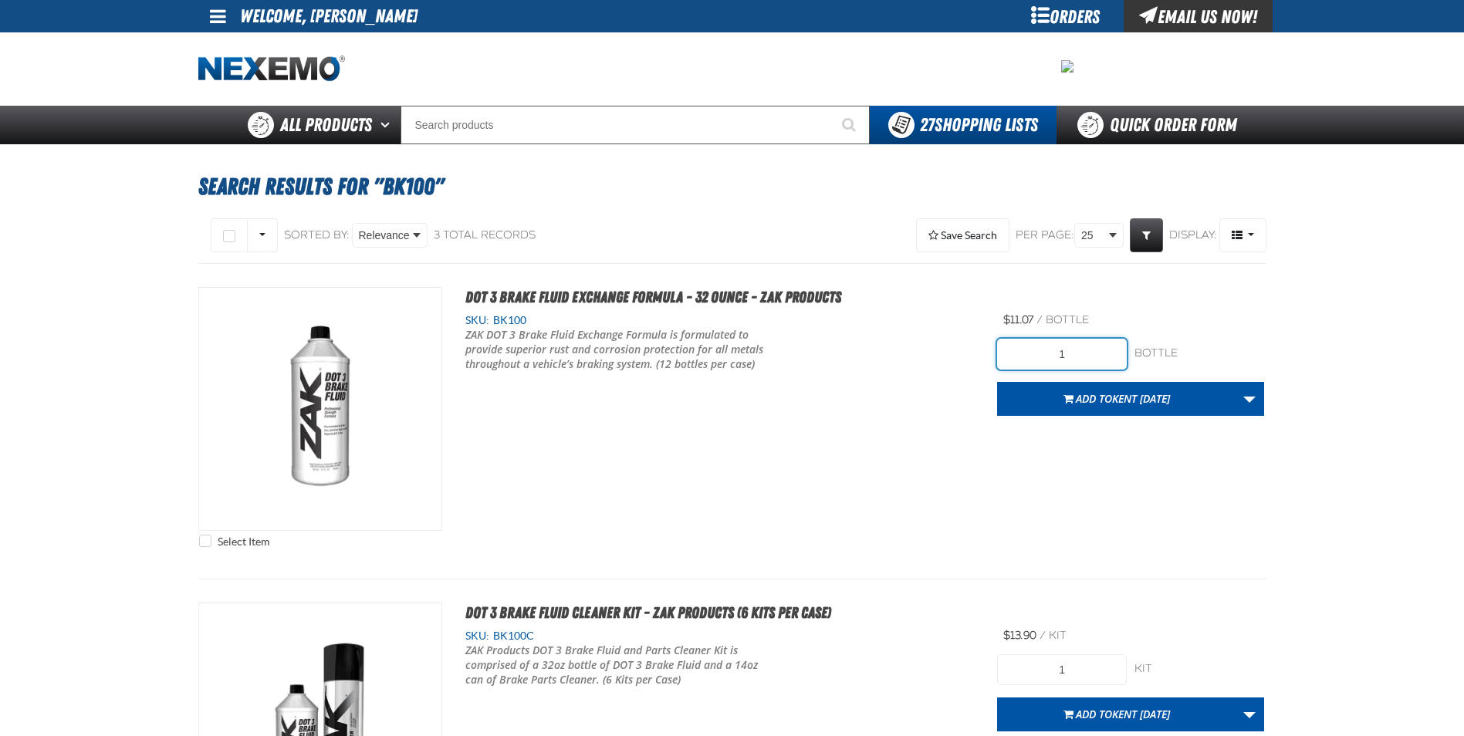
drag, startPoint x: 1068, startPoint y: 350, endPoint x: 982, endPoint y: 350, distance: 85.7
click at [1000, 359] on input "1" at bounding box center [1062, 354] width 130 height 31
type input "24"
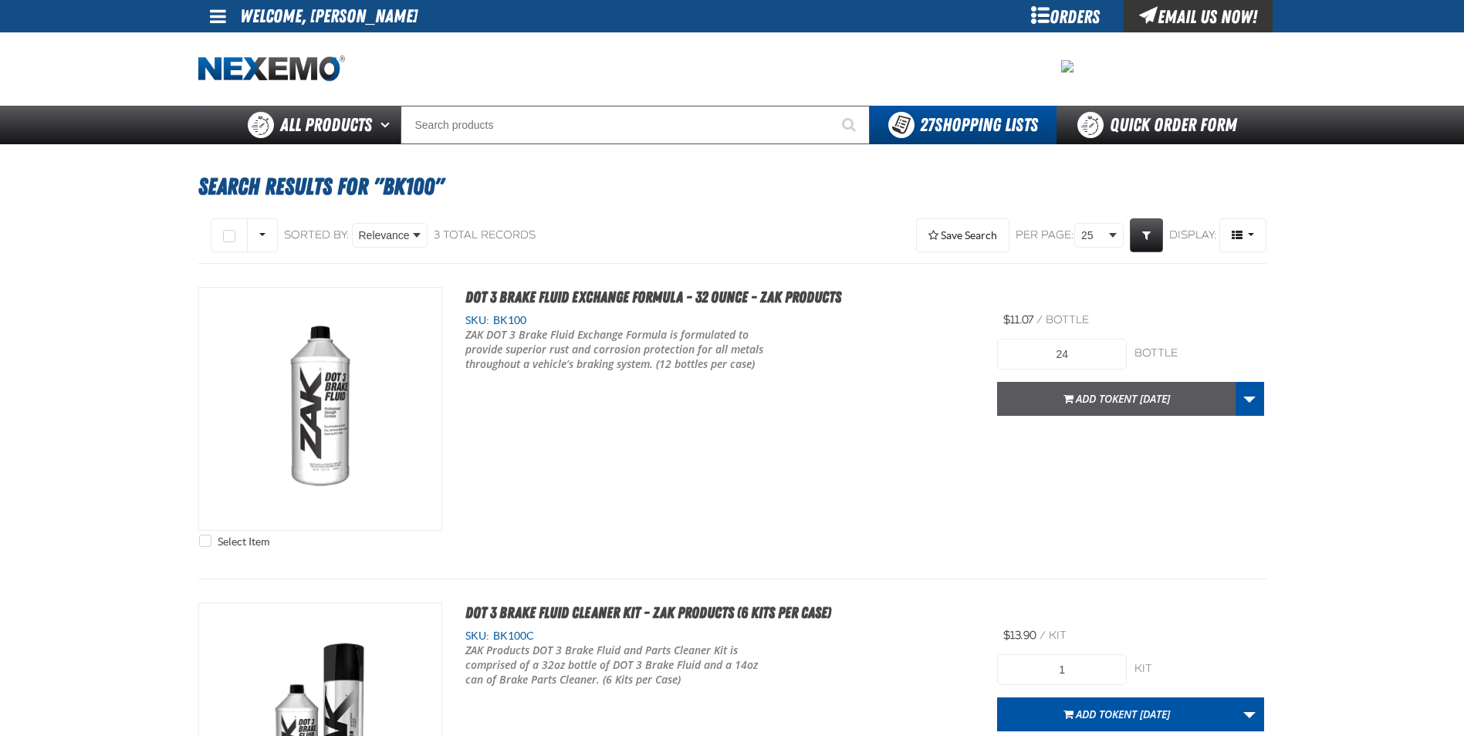
click at [1076, 394] on span "Add to Kent 9.9.2021" at bounding box center [1123, 398] width 94 height 15
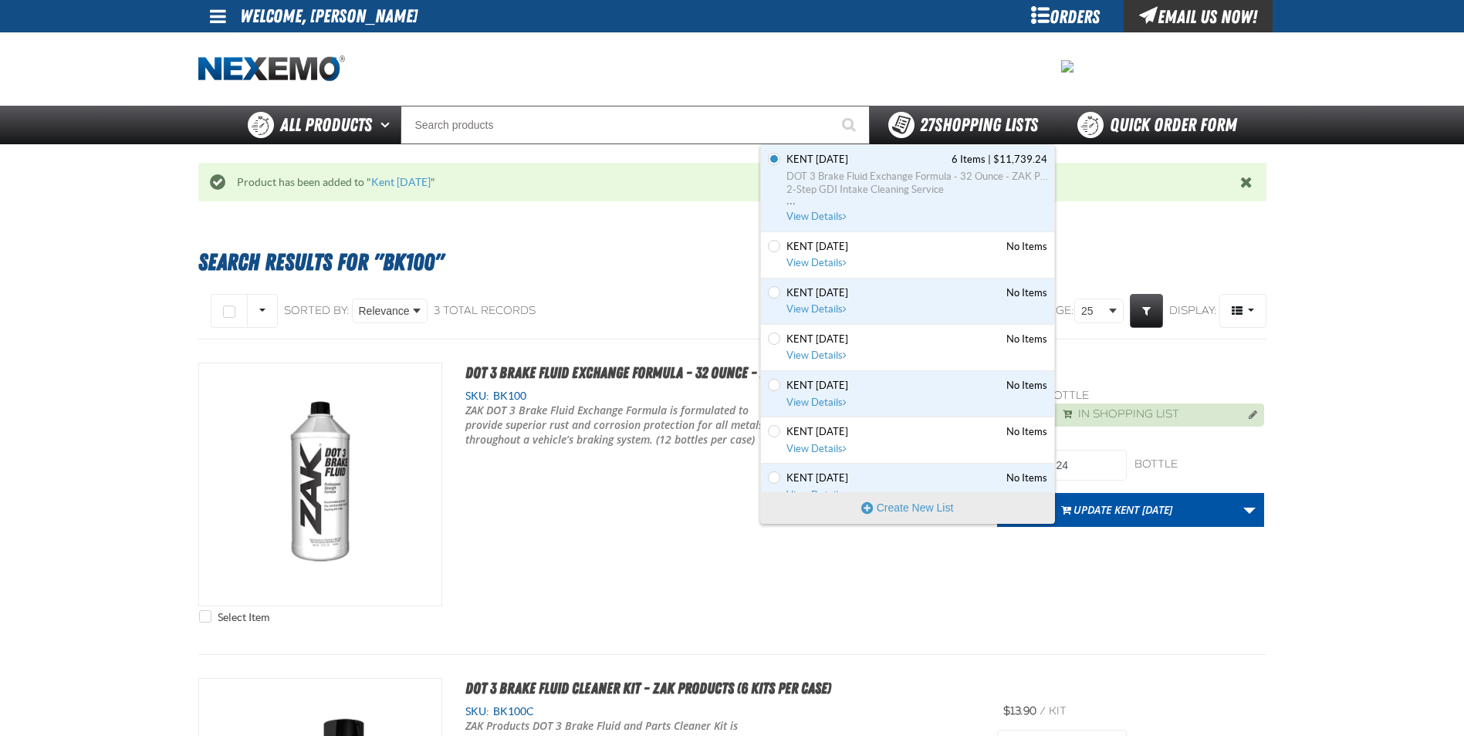
click at [929, 120] on strong "27" at bounding box center [927, 125] width 15 height 22
click at [892, 177] on span "DOT 3 Brake Fluid Exchange Formula - 32 Ounce - ZAK Products" at bounding box center [916, 177] width 261 height 14
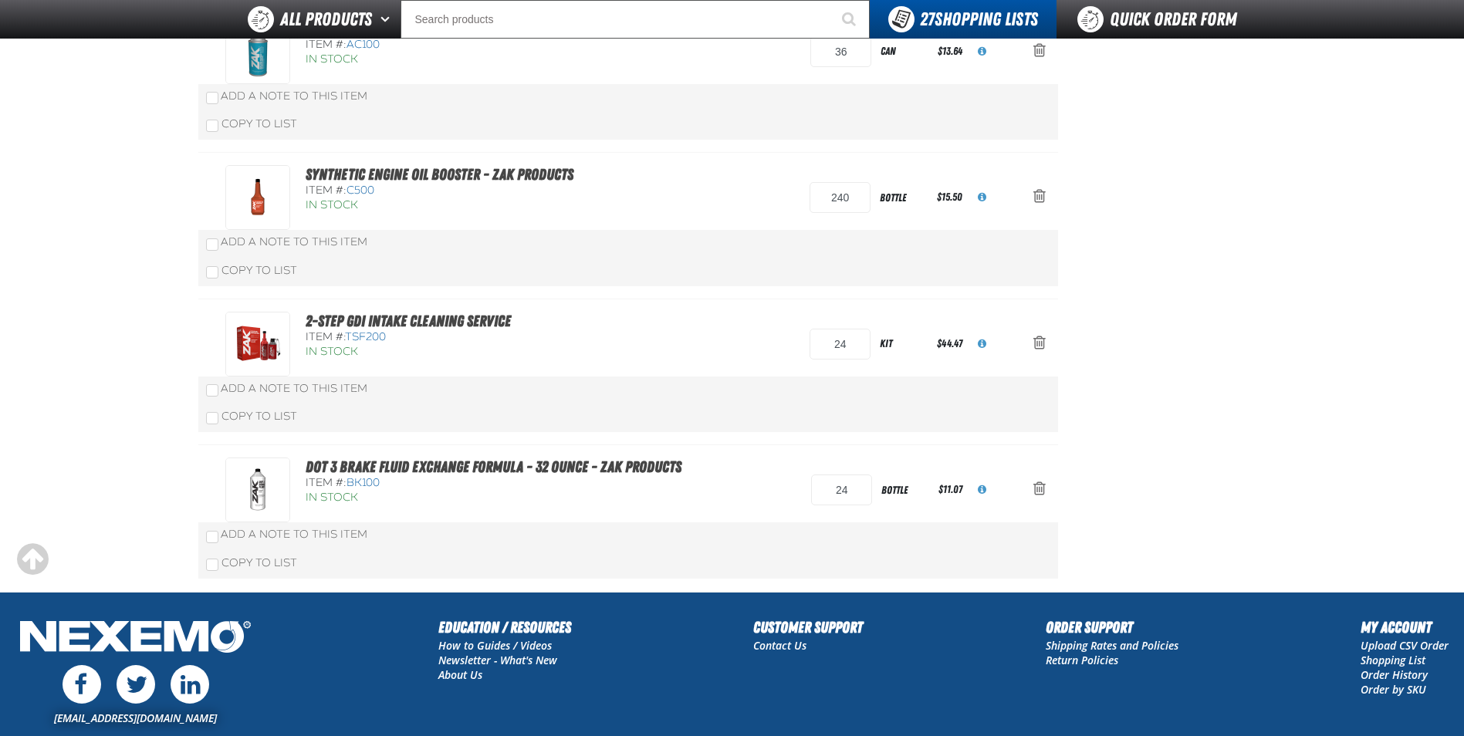
scroll to position [523, 0]
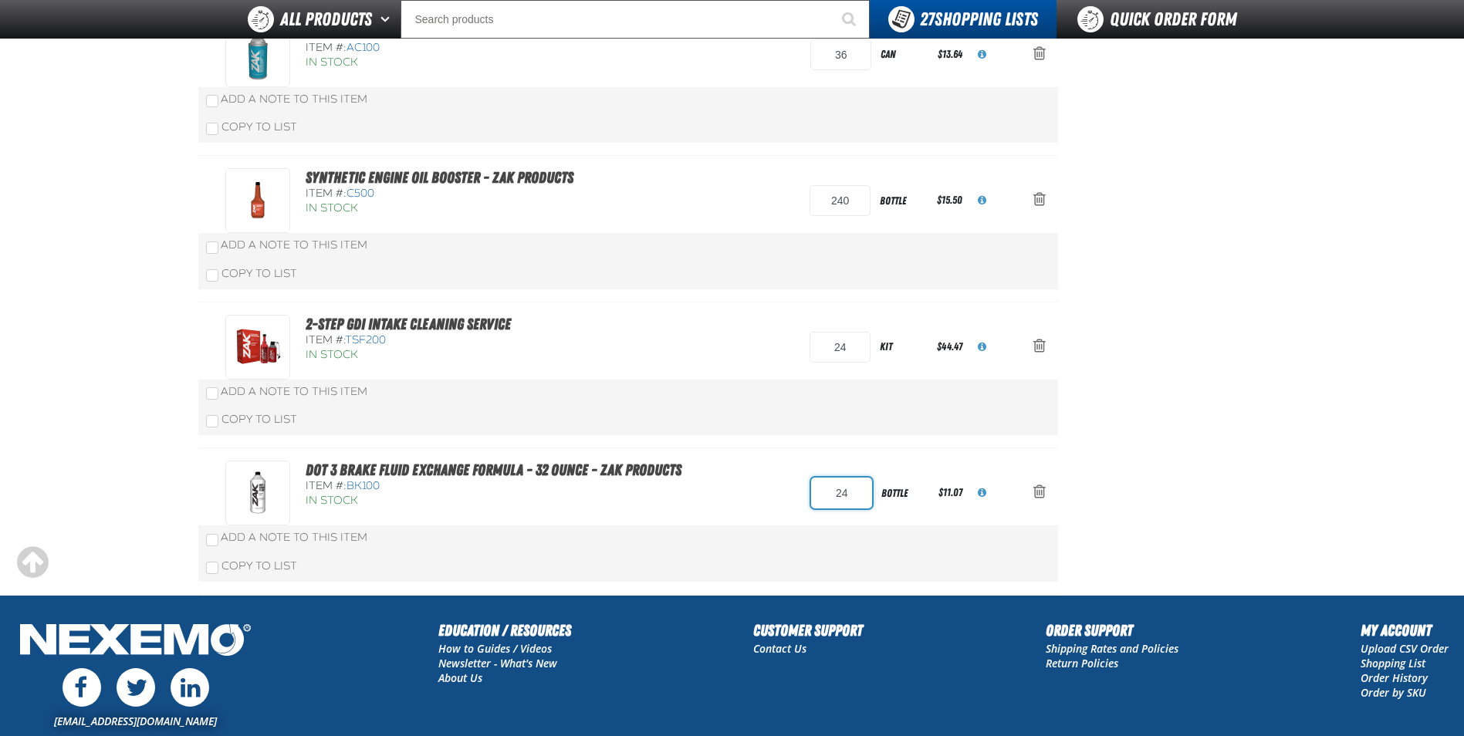
drag, startPoint x: 859, startPoint y: 495, endPoint x: 624, endPoint y: 519, distance: 236.6
click at [627, 519] on div "DOT 3 Brake Fluid Exchange Formula - 32 Ounce - ZAK Products Item #: BK100 In S…" at bounding box center [612, 493] width 774 height 65
type input "72"
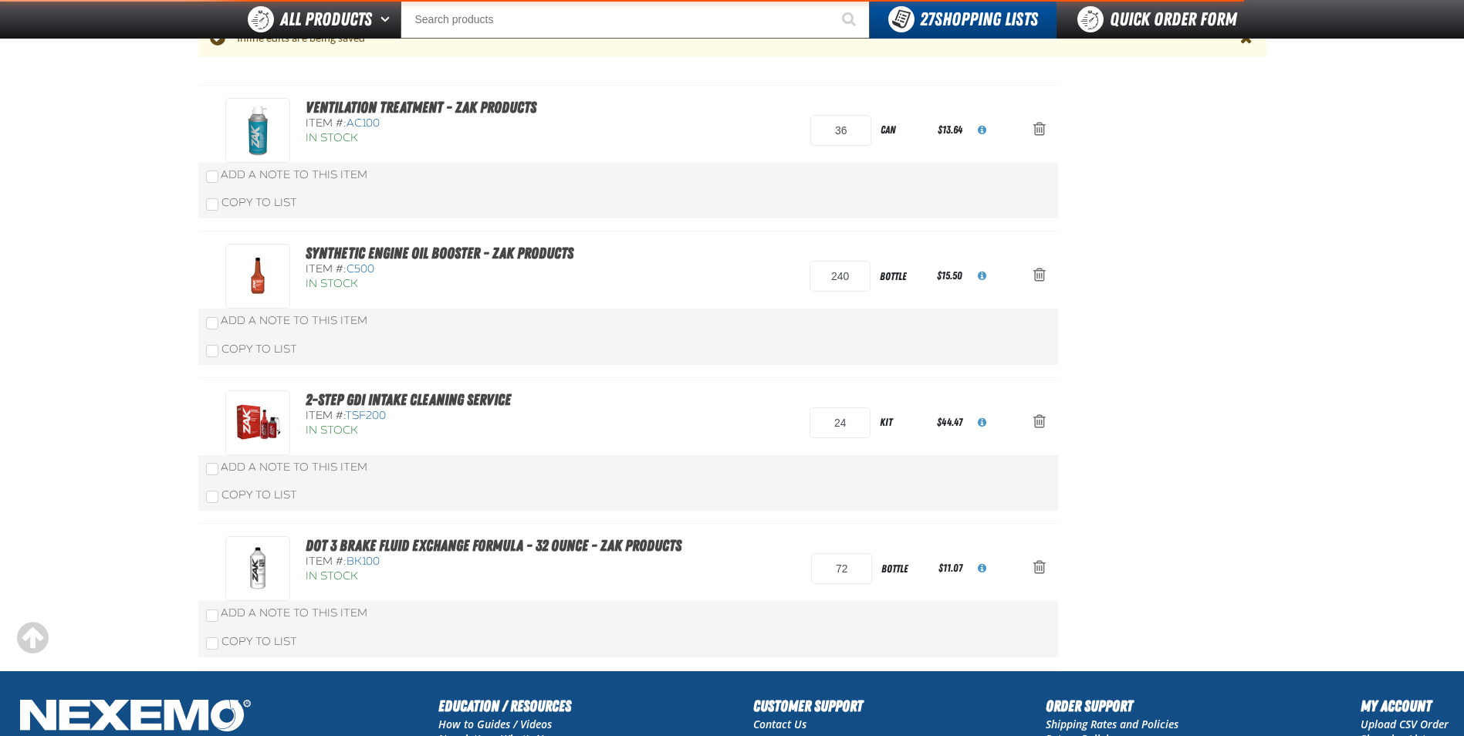
scroll to position [599, 0]
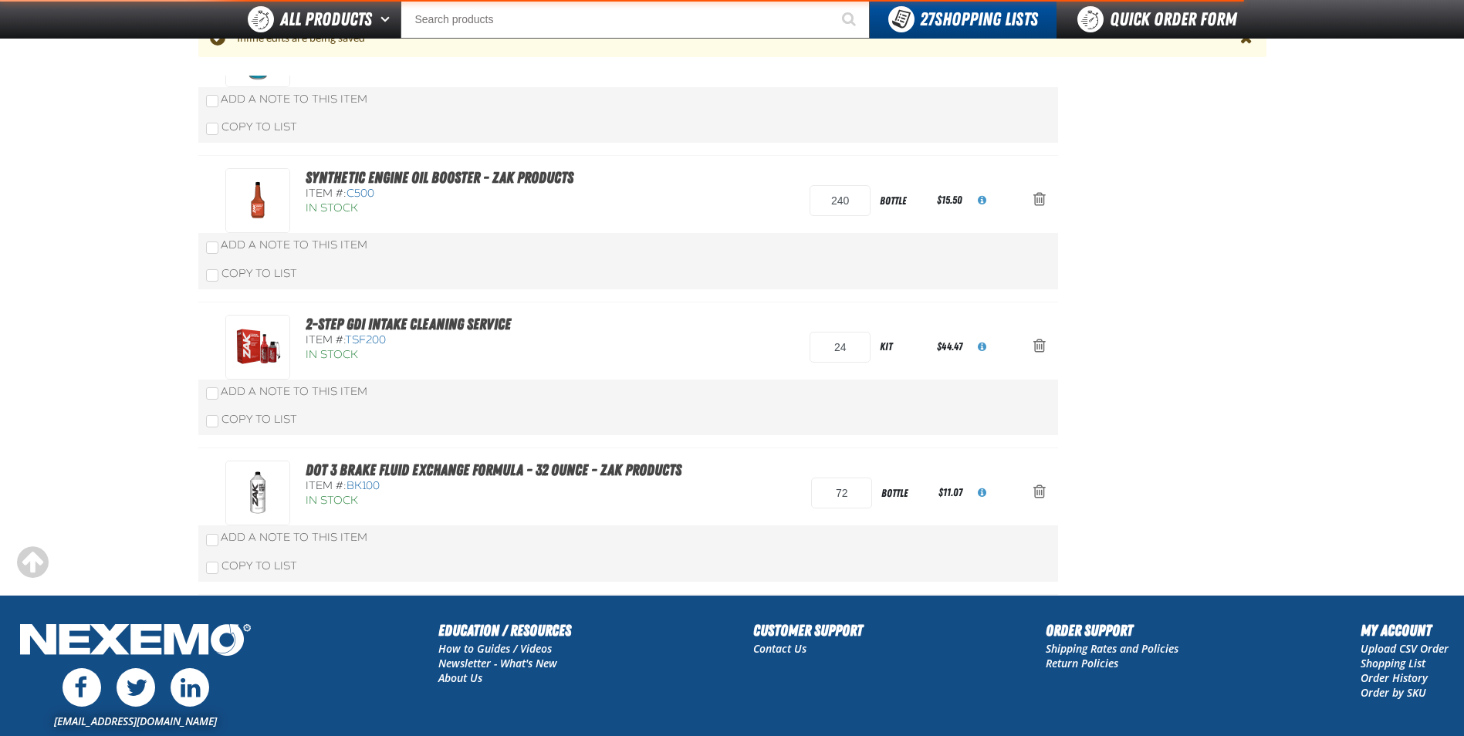
click at [657, 530] on div "Add a Note to This Item" at bounding box center [628, 537] width 844 height 15
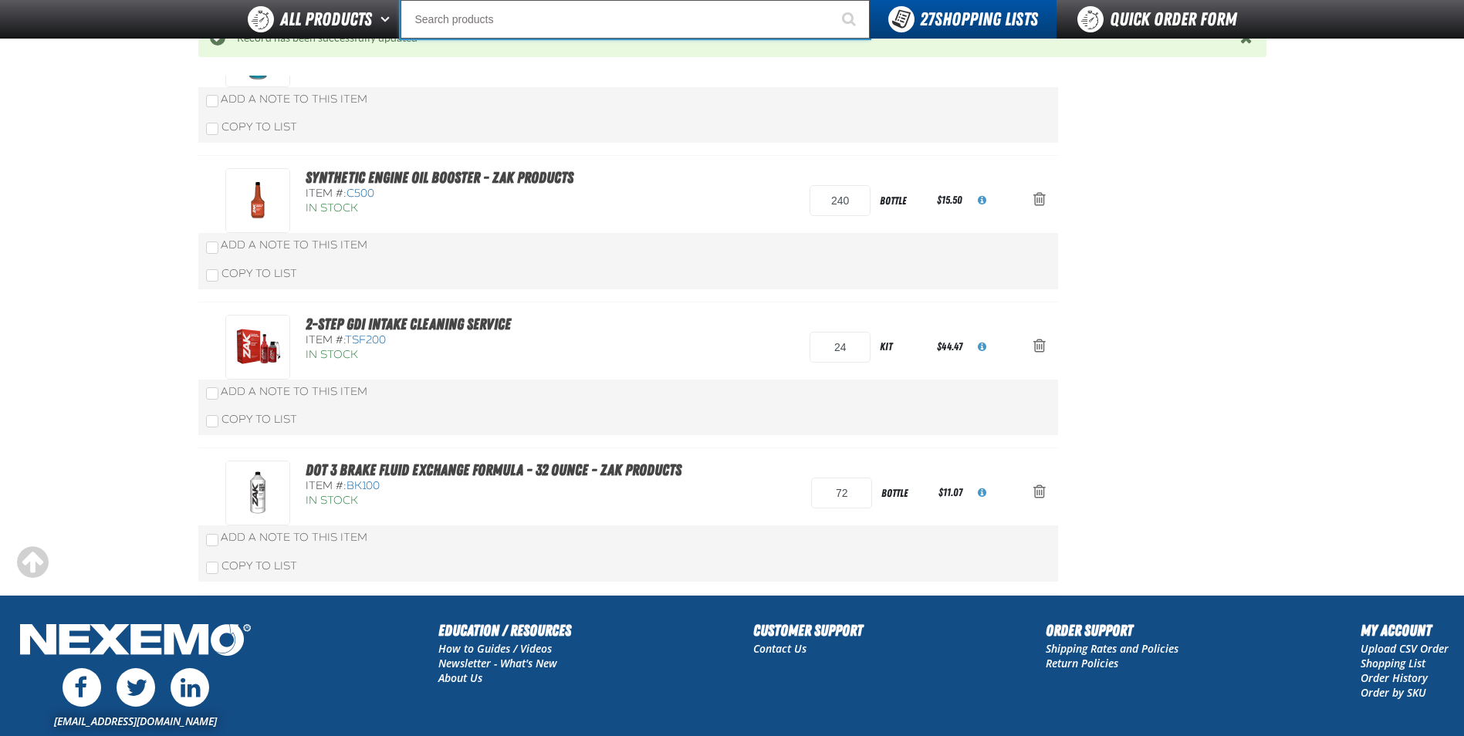
click at [457, 26] on input "Search" at bounding box center [634, 19] width 469 height 39
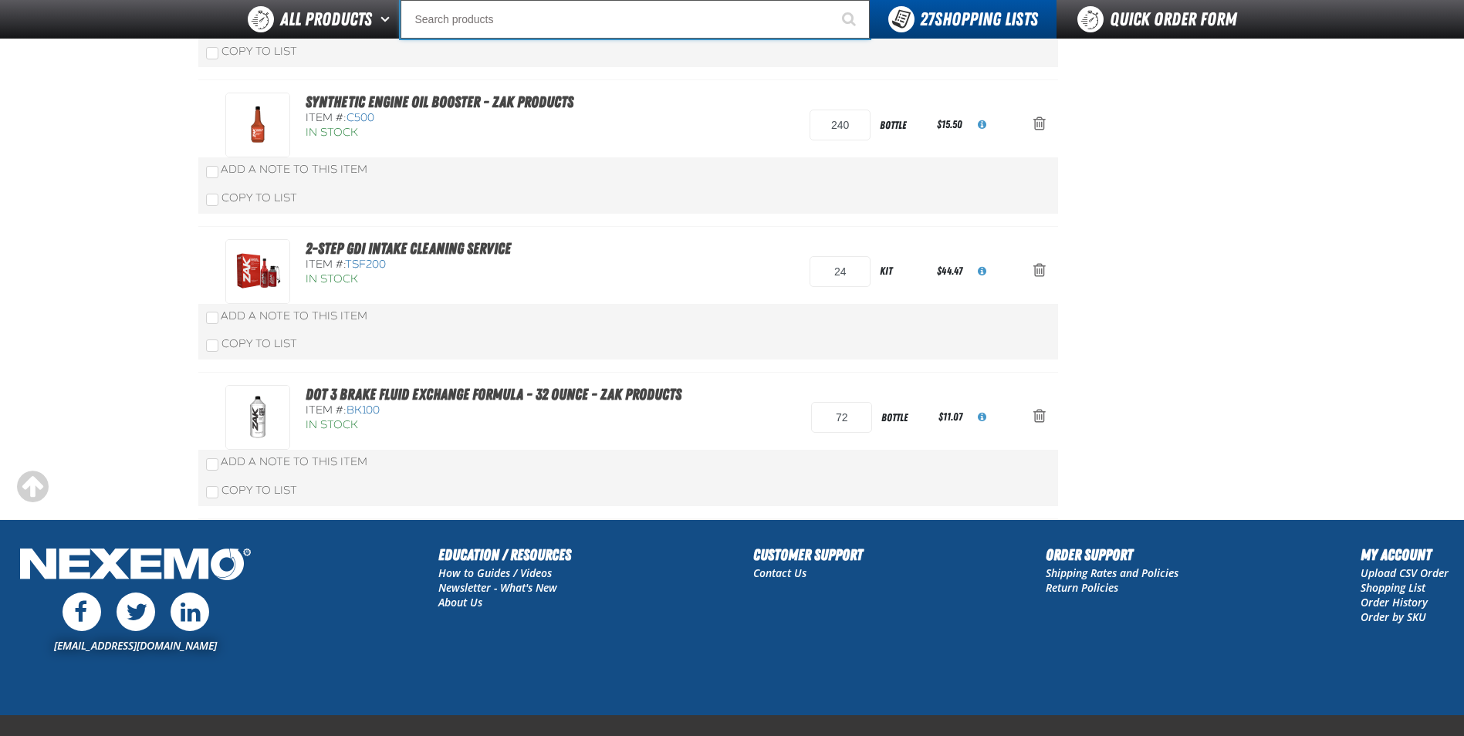
scroll to position [523, 0]
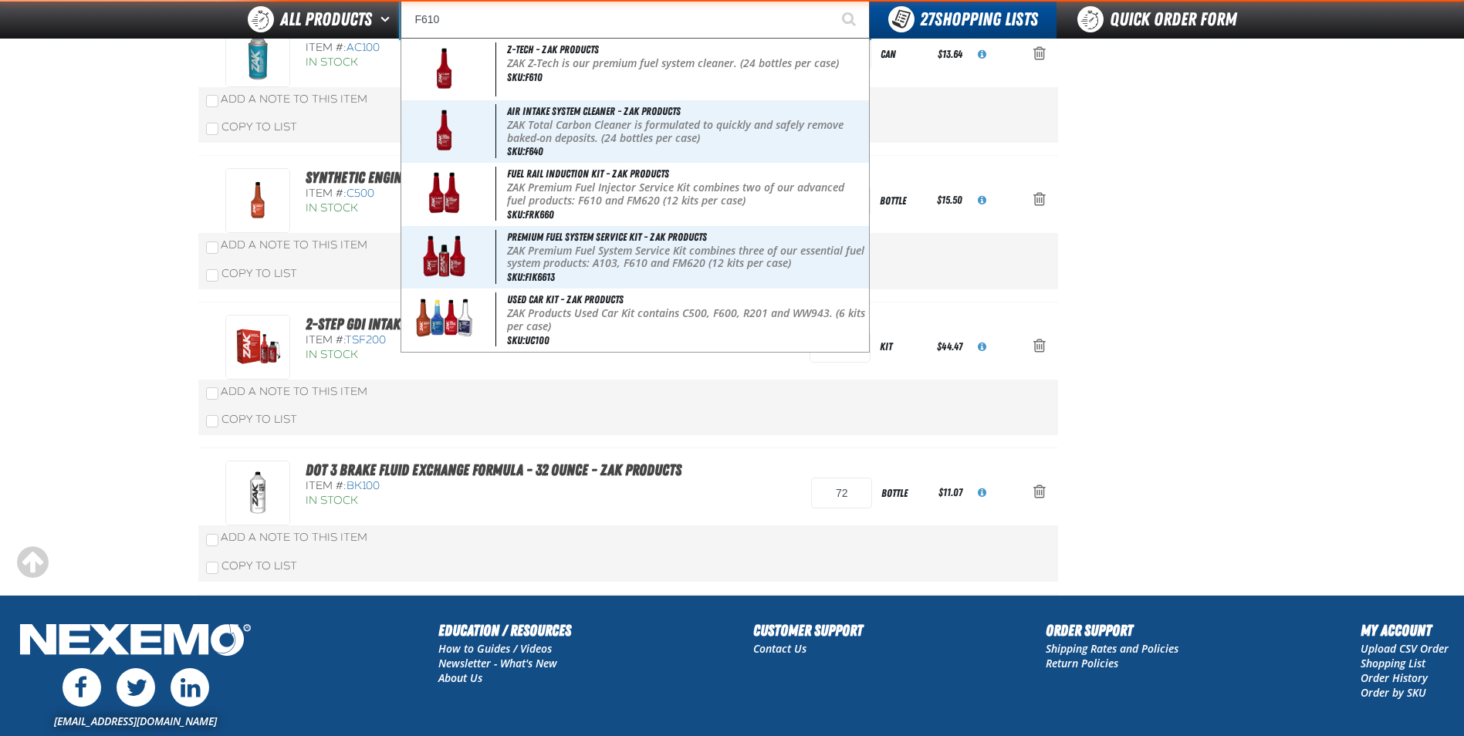
type input "F610"
click at [831, 0] on button "Start Searching" at bounding box center [850, 19] width 39 height 39
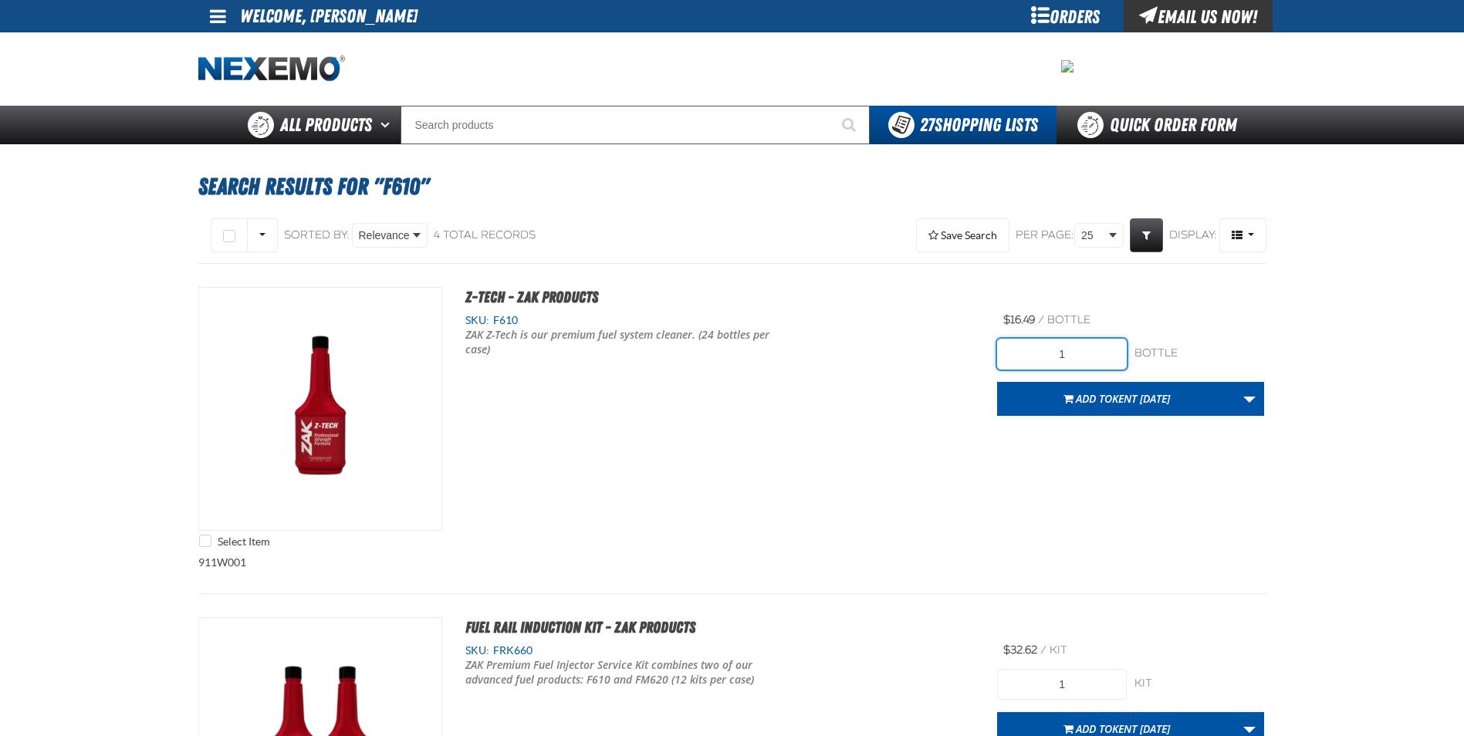
drag, startPoint x: 1070, startPoint y: 352, endPoint x: 940, endPoint y: 356, distance: 130.5
click at [942, 356] on div "Select Item Z-Tech - ZAK Products SKU: F610 ZAK Z-Tech is our premium fuel syst…" at bounding box center [732, 421] width 1068 height 269
type input "24"
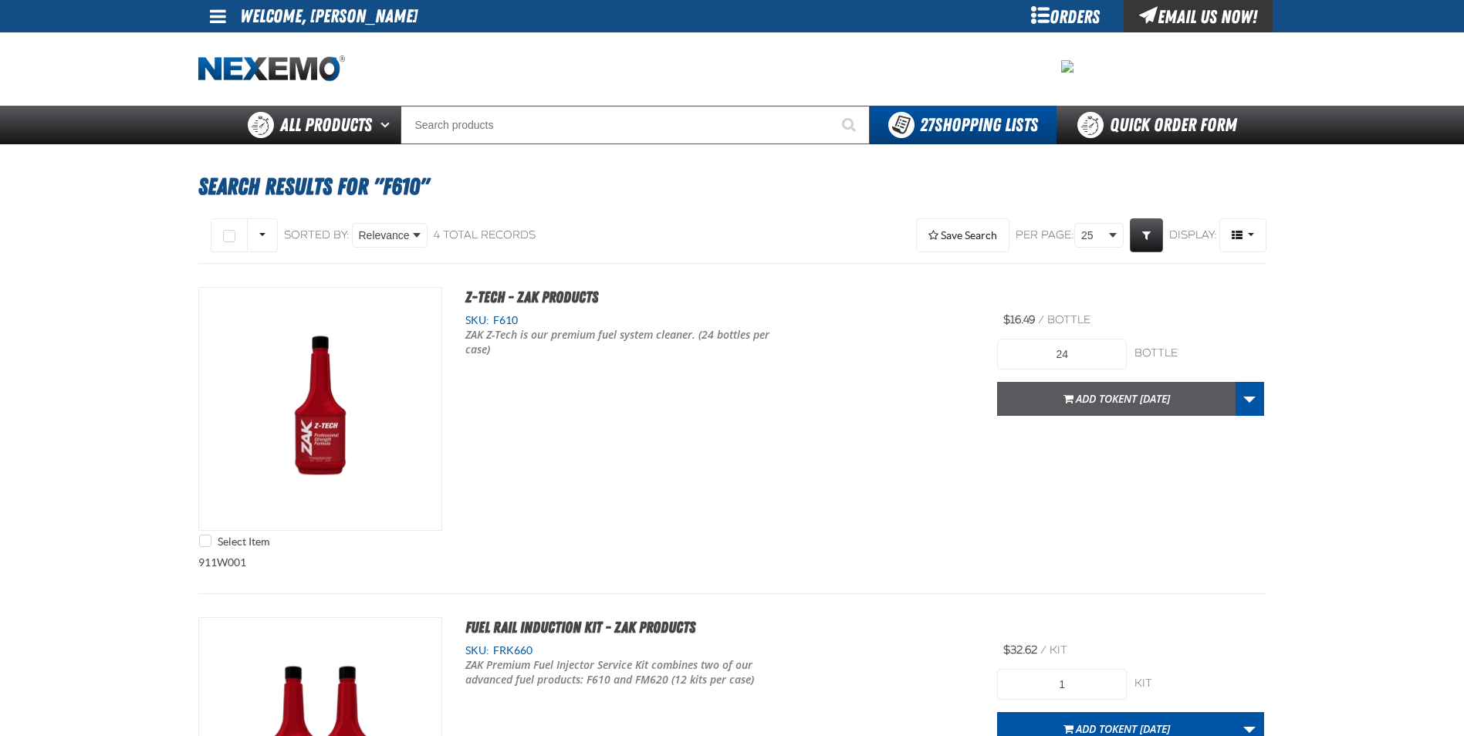
click at [1080, 407] on button "Add to [GEOGRAPHIC_DATA] [DATE]" at bounding box center [1116, 399] width 238 height 34
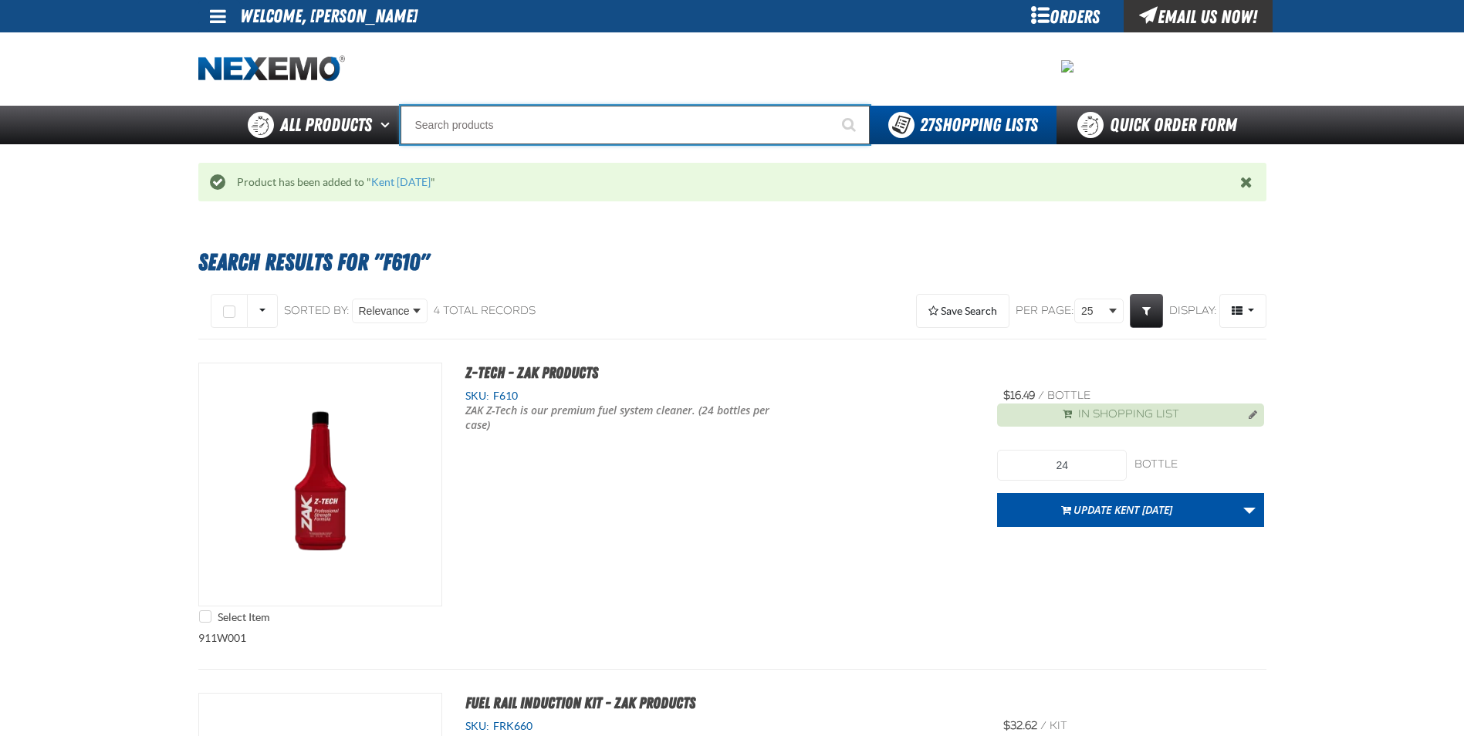
click at [458, 123] on input "Search" at bounding box center [634, 125] width 469 height 39
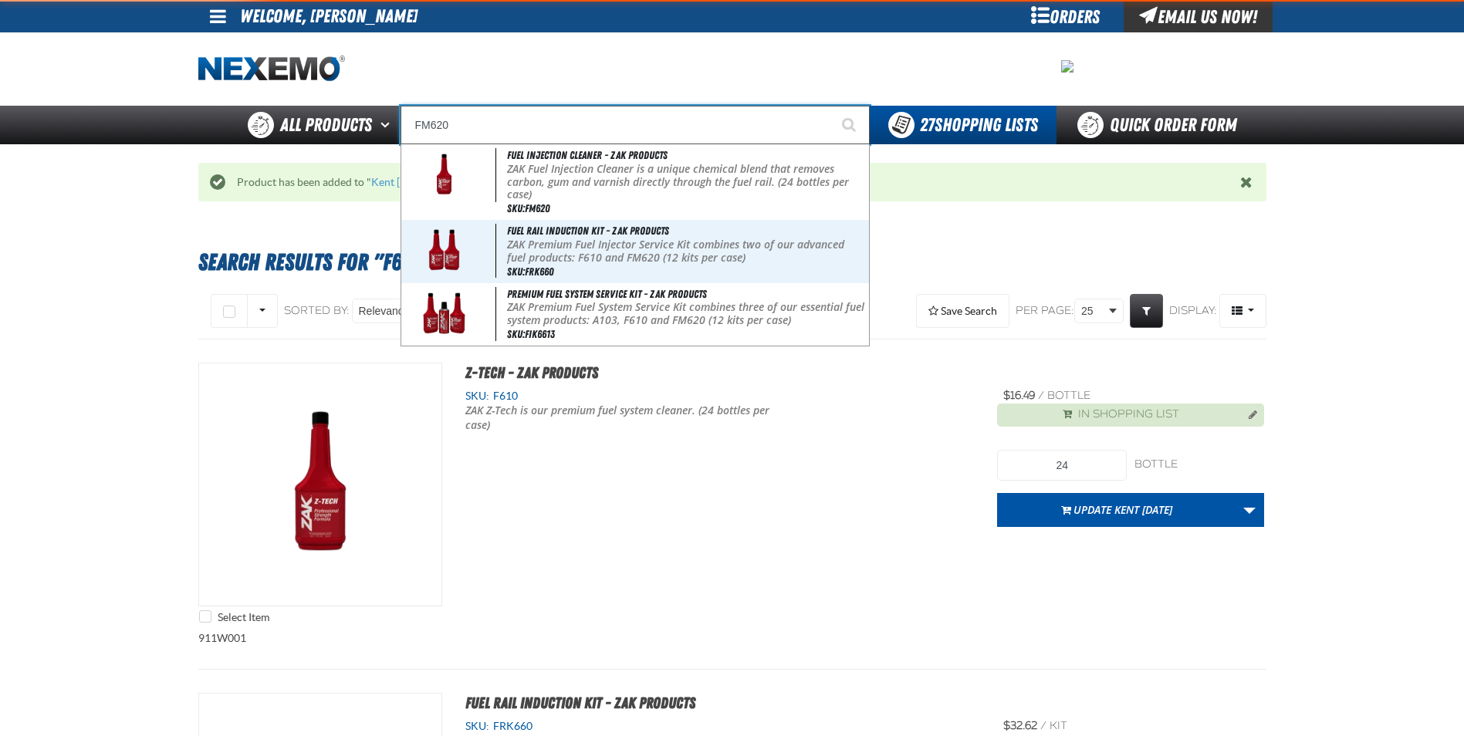
type input "FM620"
click at [831, 106] on button "Start Searching" at bounding box center [850, 125] width 39 height 39
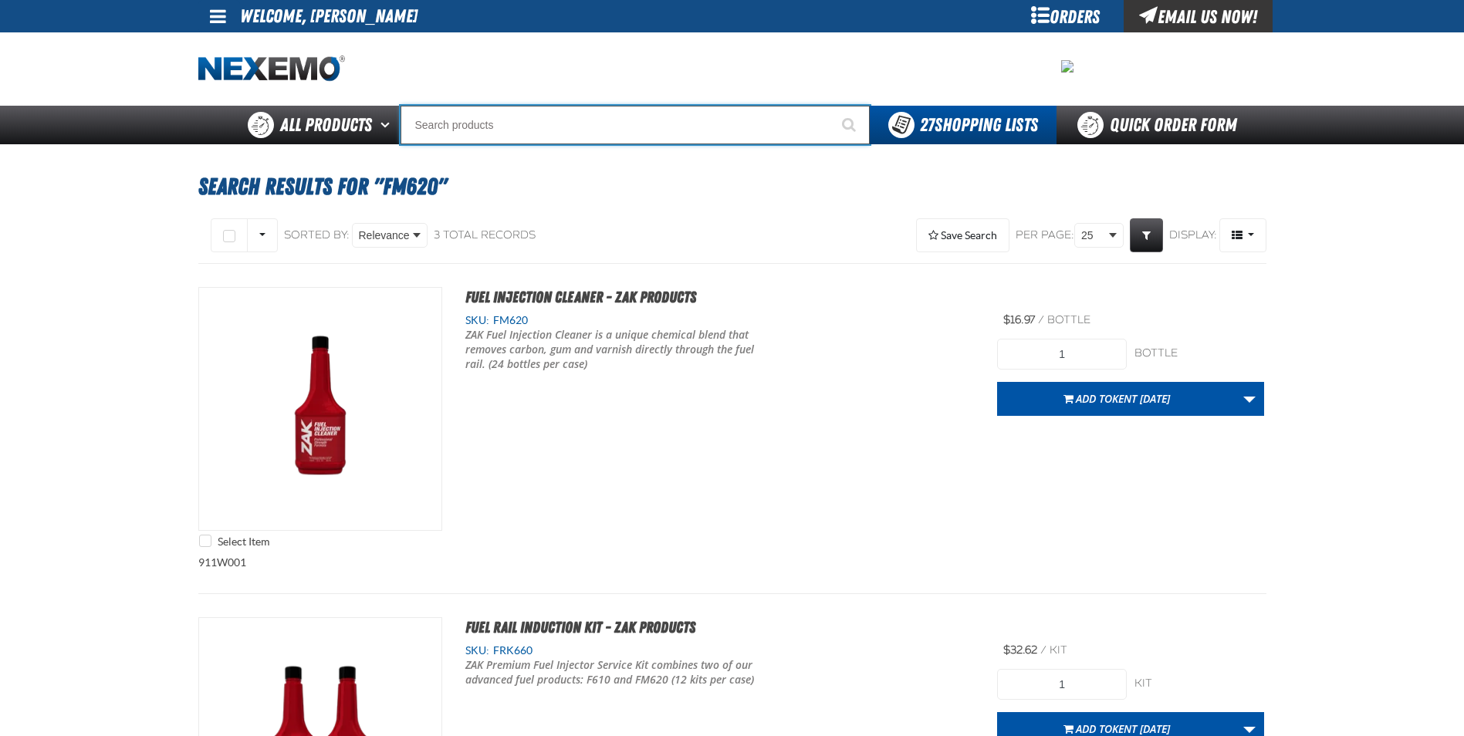
drag, startPoint x: 446, startPoint y: 123, endPoint x: 557, endPoint y: 109, distance: 112.0
click at [455, 122] on input "Search" at bounding box center [634, 125] width 469 height 39
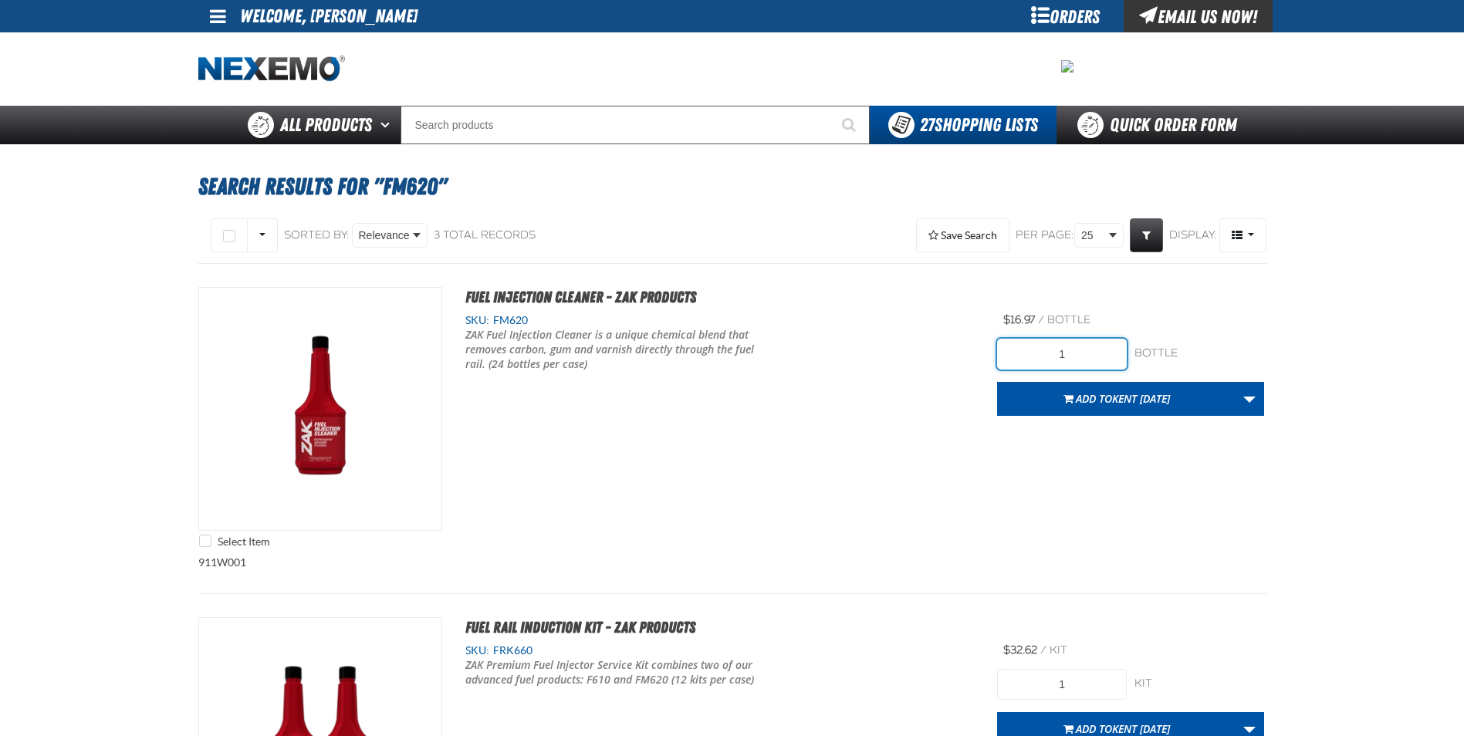
drag, startPoint x: 1090, startPoint y: 351, endPoint x: 698, endPoint y: 346, distance: 392.0
click at [691, 362] on div "Select Item Fuel Injection Cleaner - ZAK Products SKU: FM620" at bounding box center [732, 421] width 1068 height 269
type input "24"
click at [1121, 394] on span "Kent [DATE]" at bounding box center [1141, 398] width 58 height 15
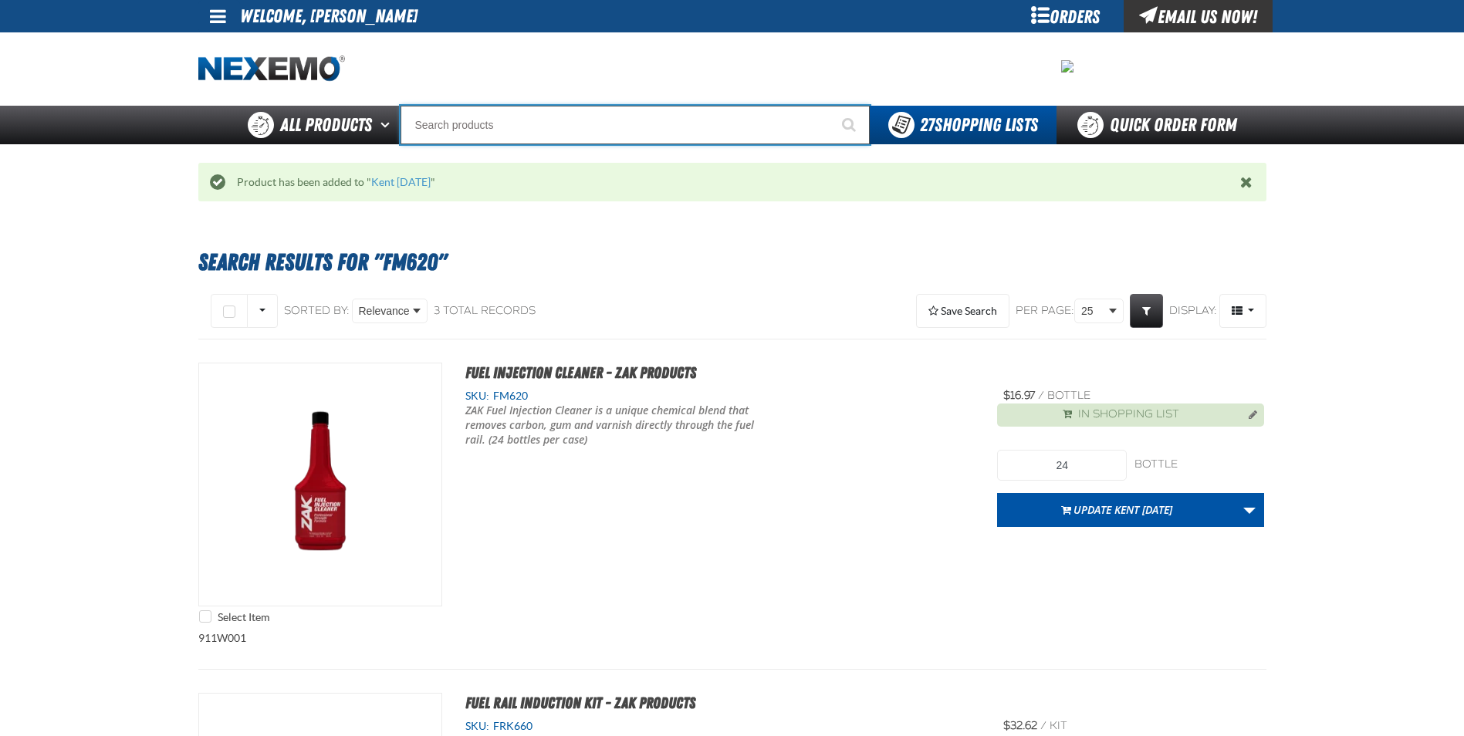
click at [463, 127] on input "Search" at bounding box center [634, 125] width 469 height 39
type input "D"
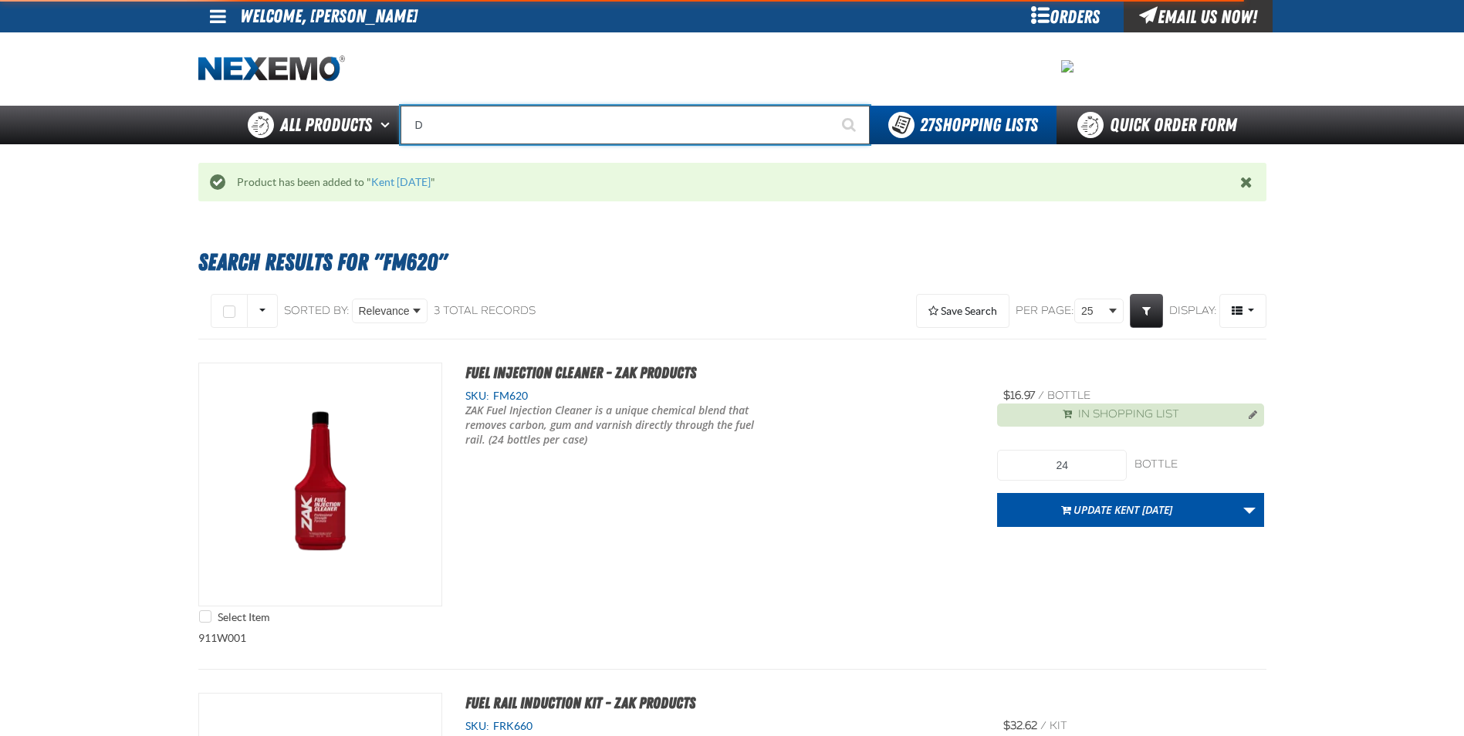
type input "D Alkaline Battery 1.5 Volt (ph)"
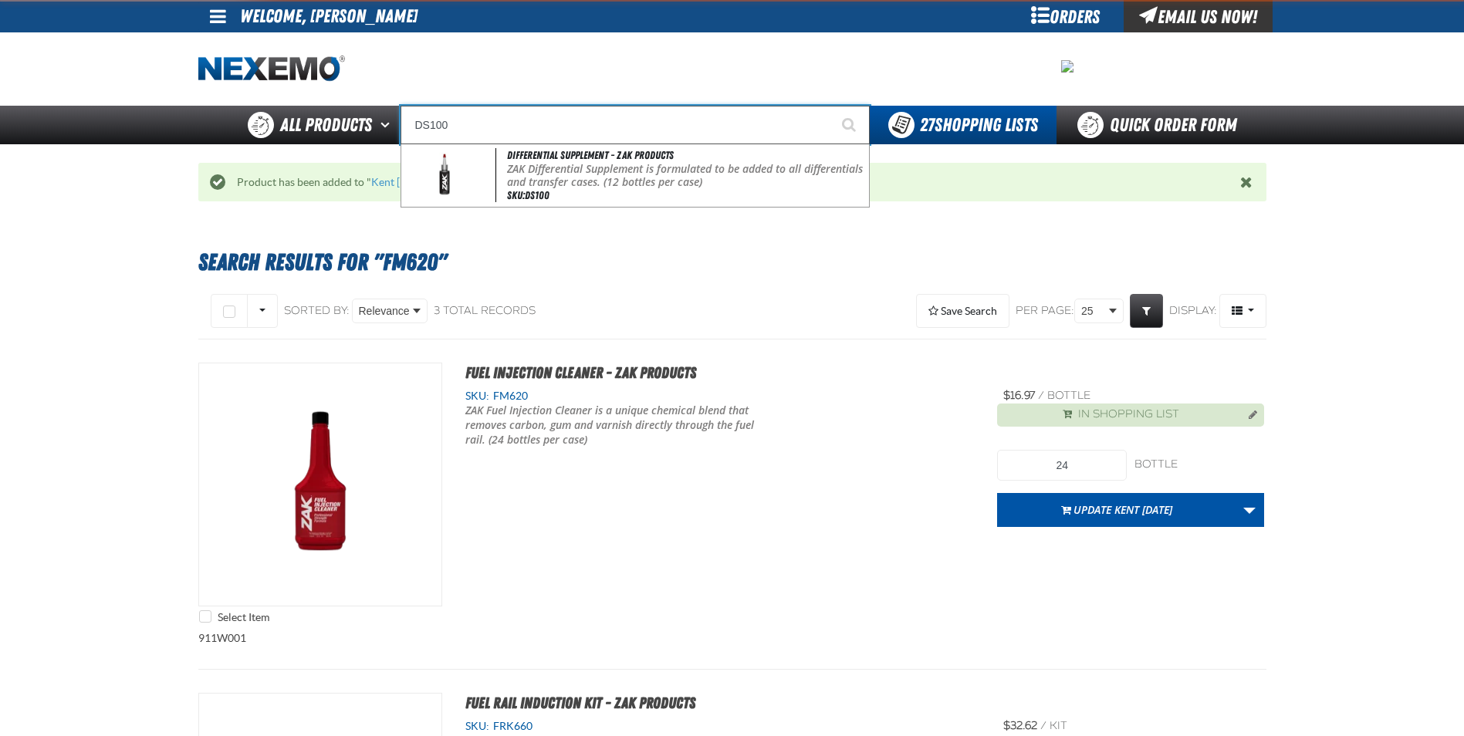
type input "DS100"
click at [831, 106] on button "Start Searching" at bounding box center [850, 125] width 39 height 39
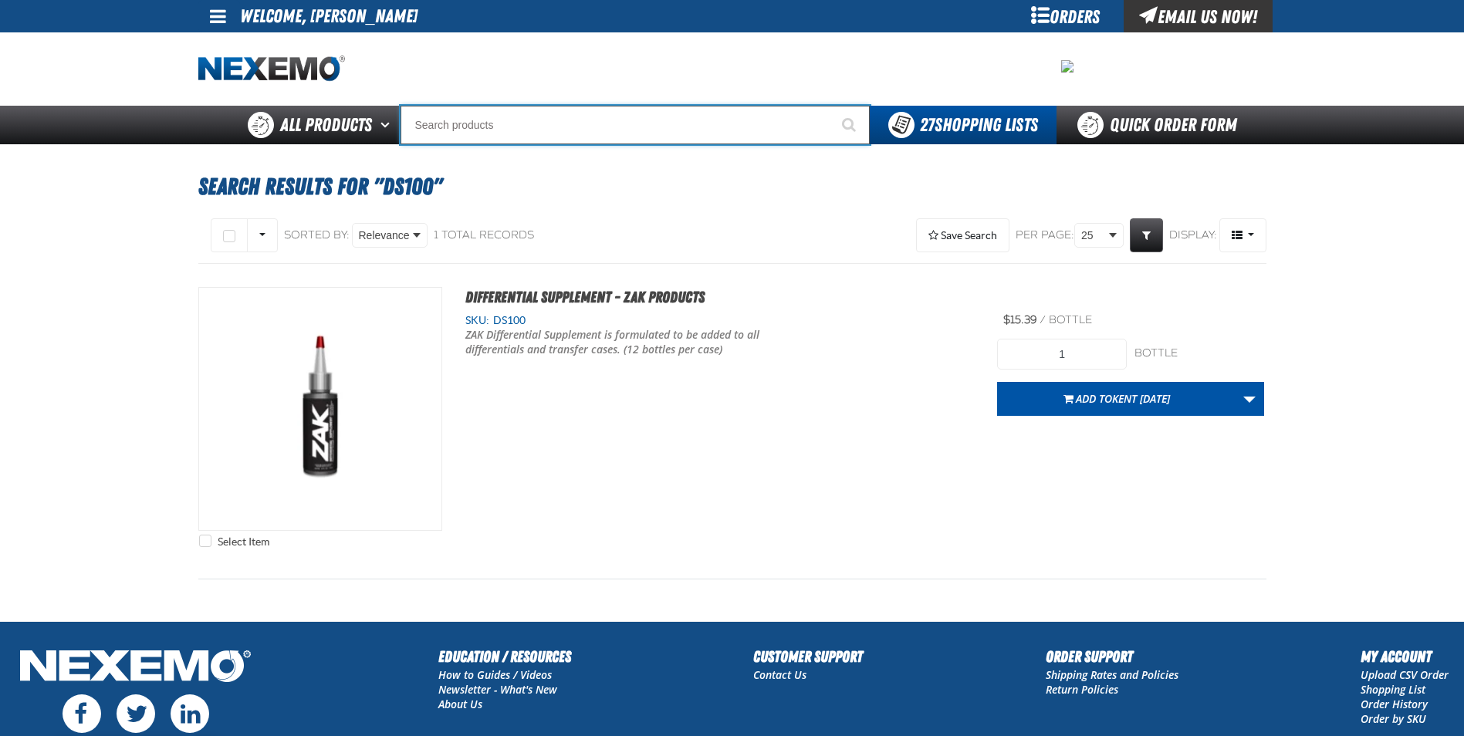
click at [478, 125] on input "Search" at bounding box center [634, 125] width 469 height 39
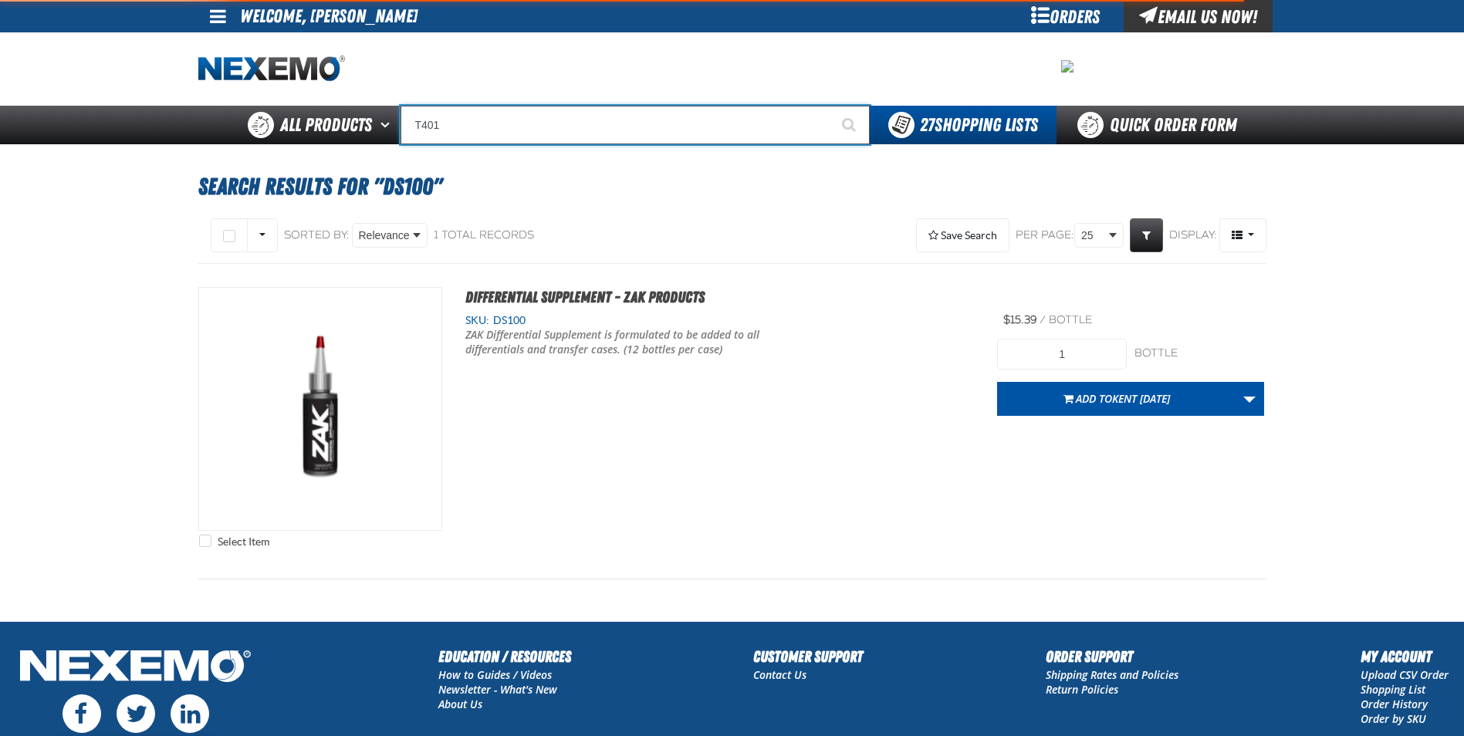
type input "T401"
click at [831, 106] on button "Start Searching" at bounding box center [850, 125] width 39 height 39
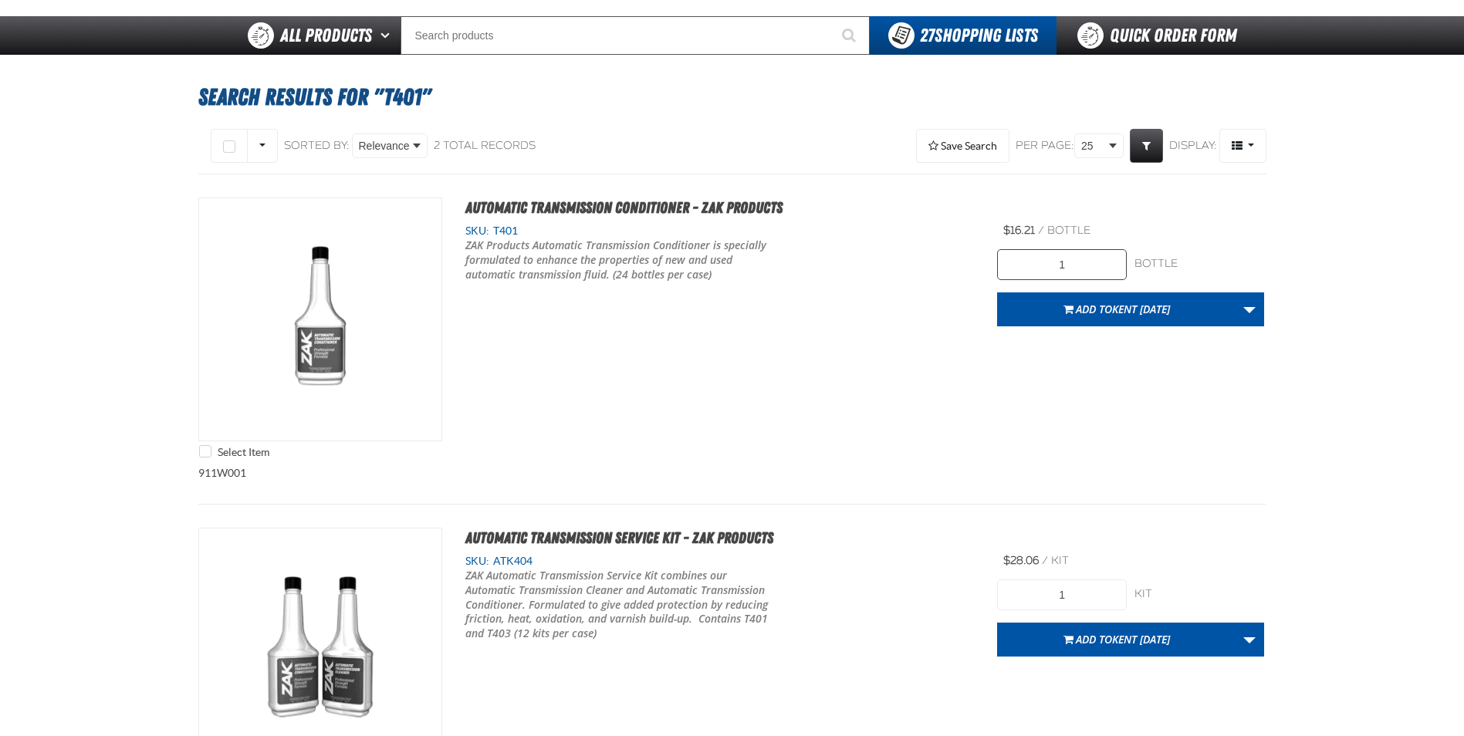
scroll to position [77, 0]
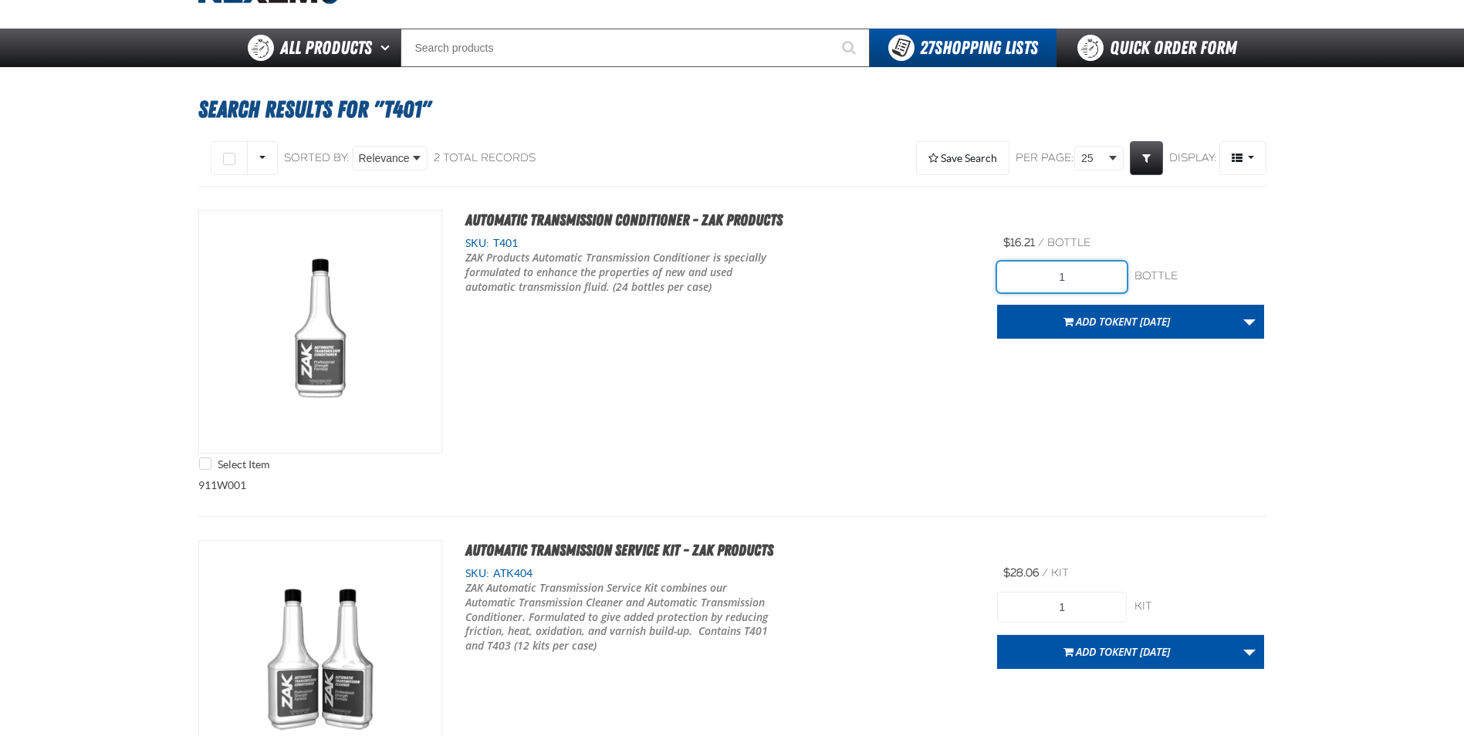
drag, startPoint x: 1087, startPoint y: 274, endPoint x: 749, endPoint y: 271, distance: 337.2
click at [814, 275] on div "Select Item Automatic Transmission Conditioner - ZAK Products SKU: T401" at bounding box center [732, 344] width 1068 height 269
type input "24"
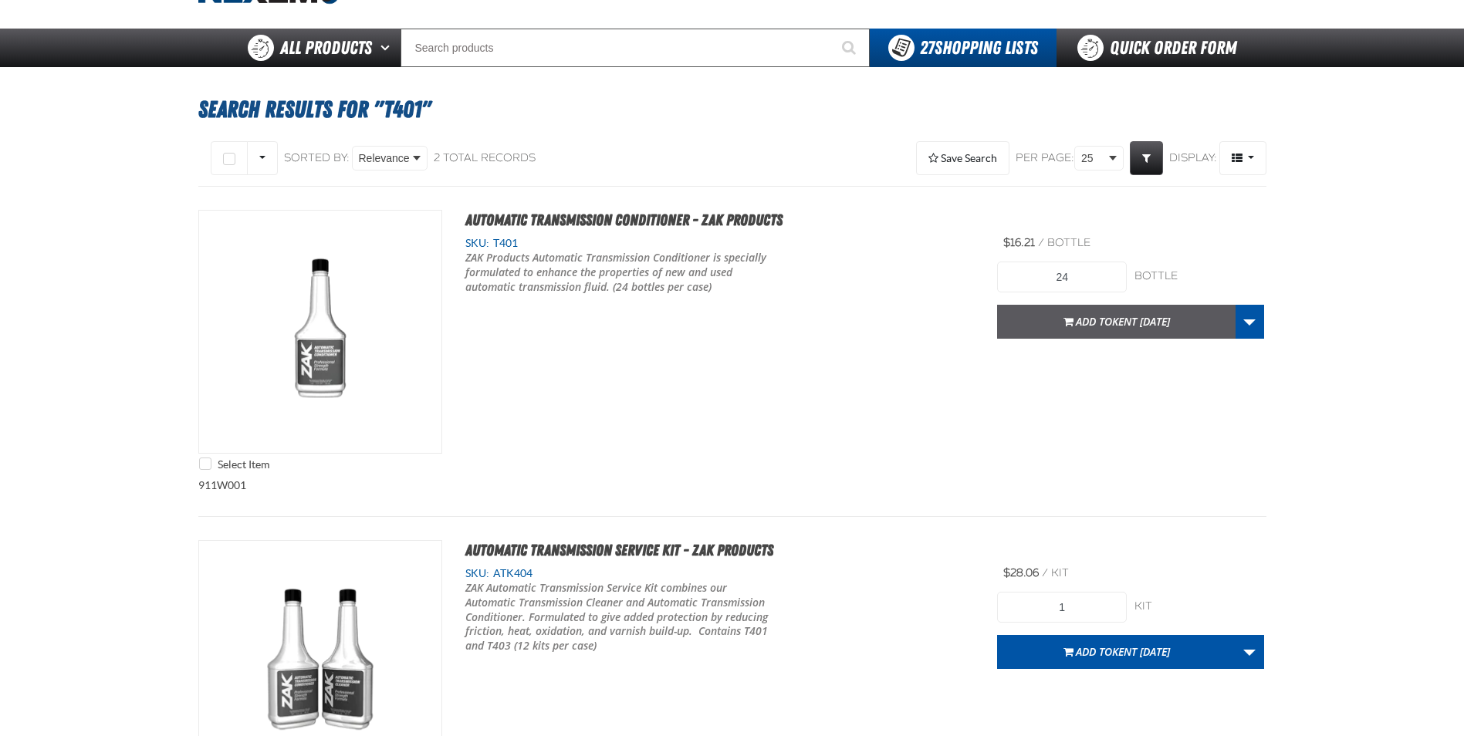
click at [1112, 314] on span "Kent [DATE]" at bounding box center [1141, 321] width 58 height 15
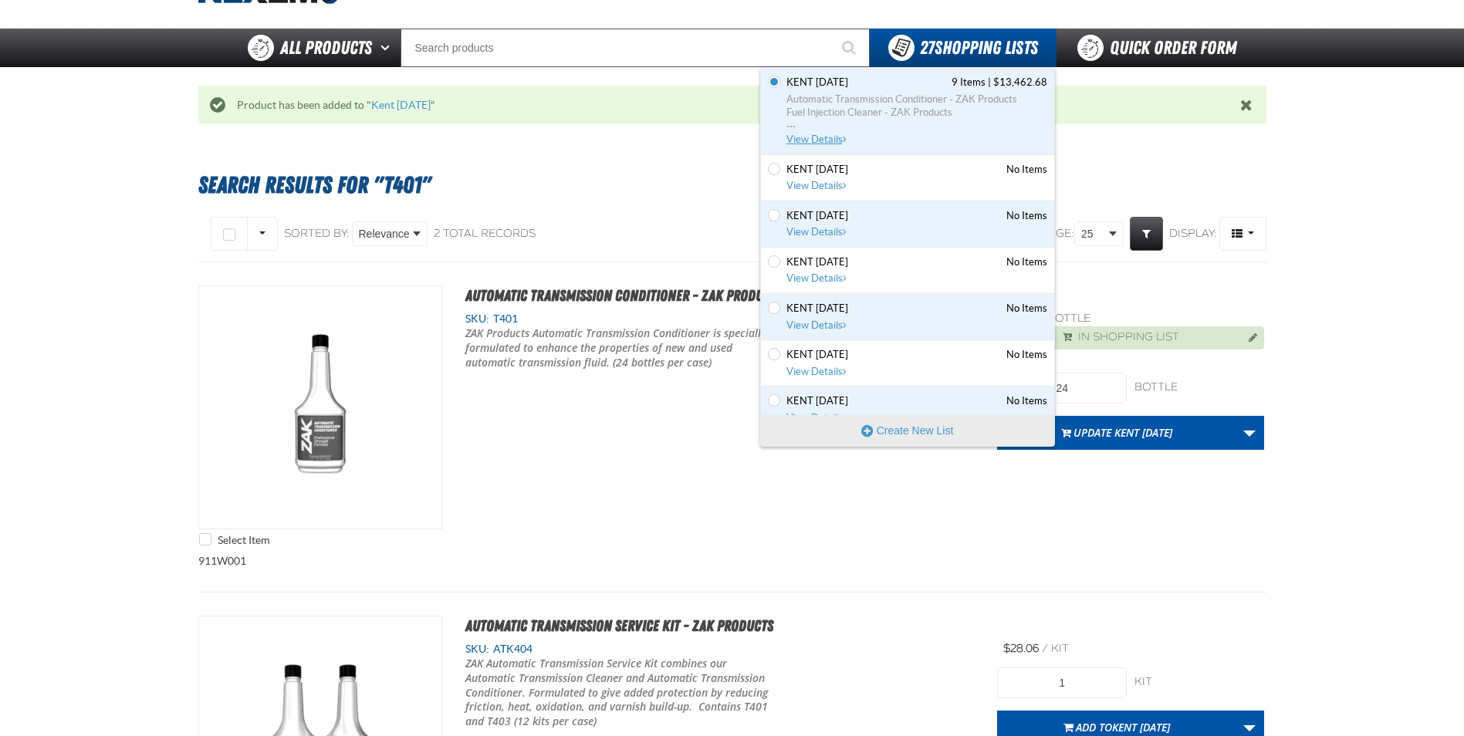
click at [853, 101] on span "Automatic Transmission Conditioner - ZAK Products" at bounding box center [916, 100] width 261 height 14
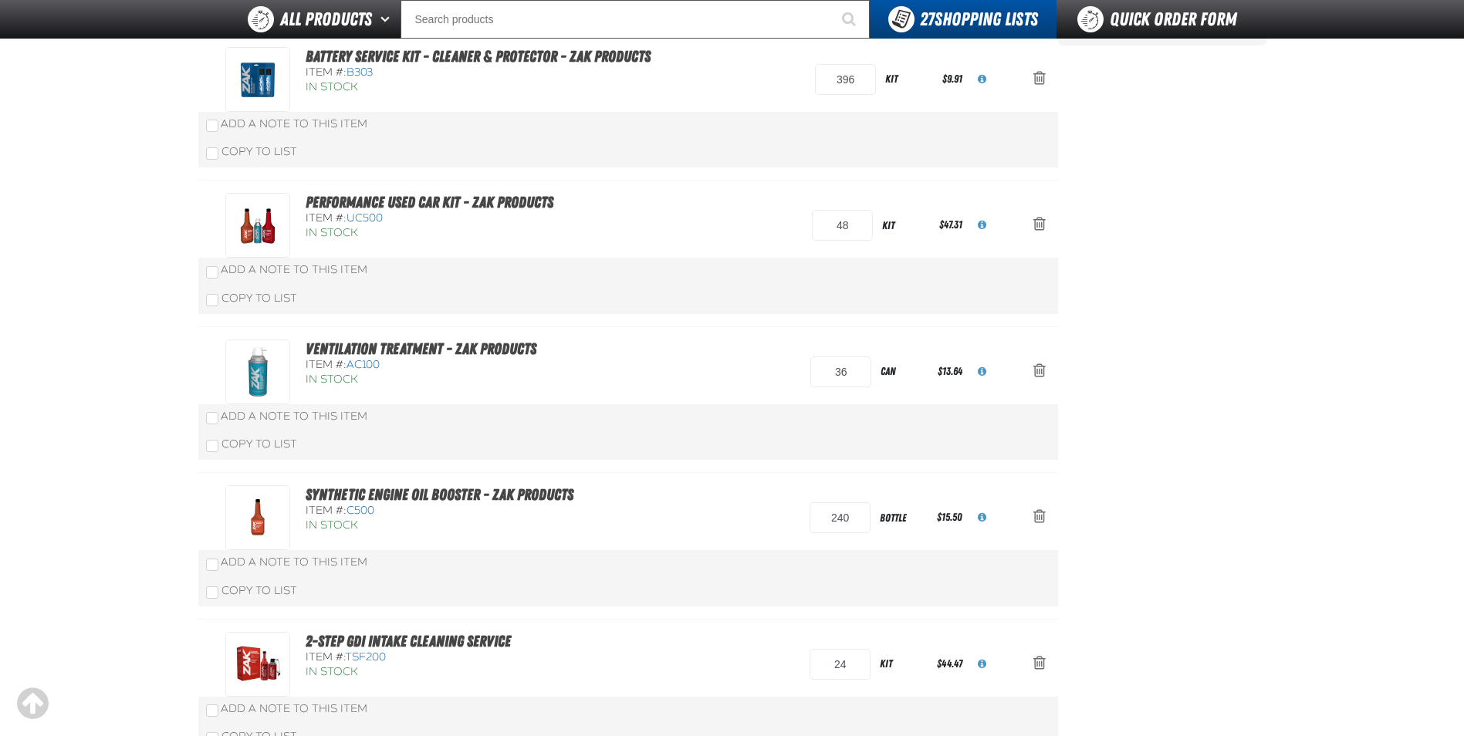
scroll to position [232, 0]
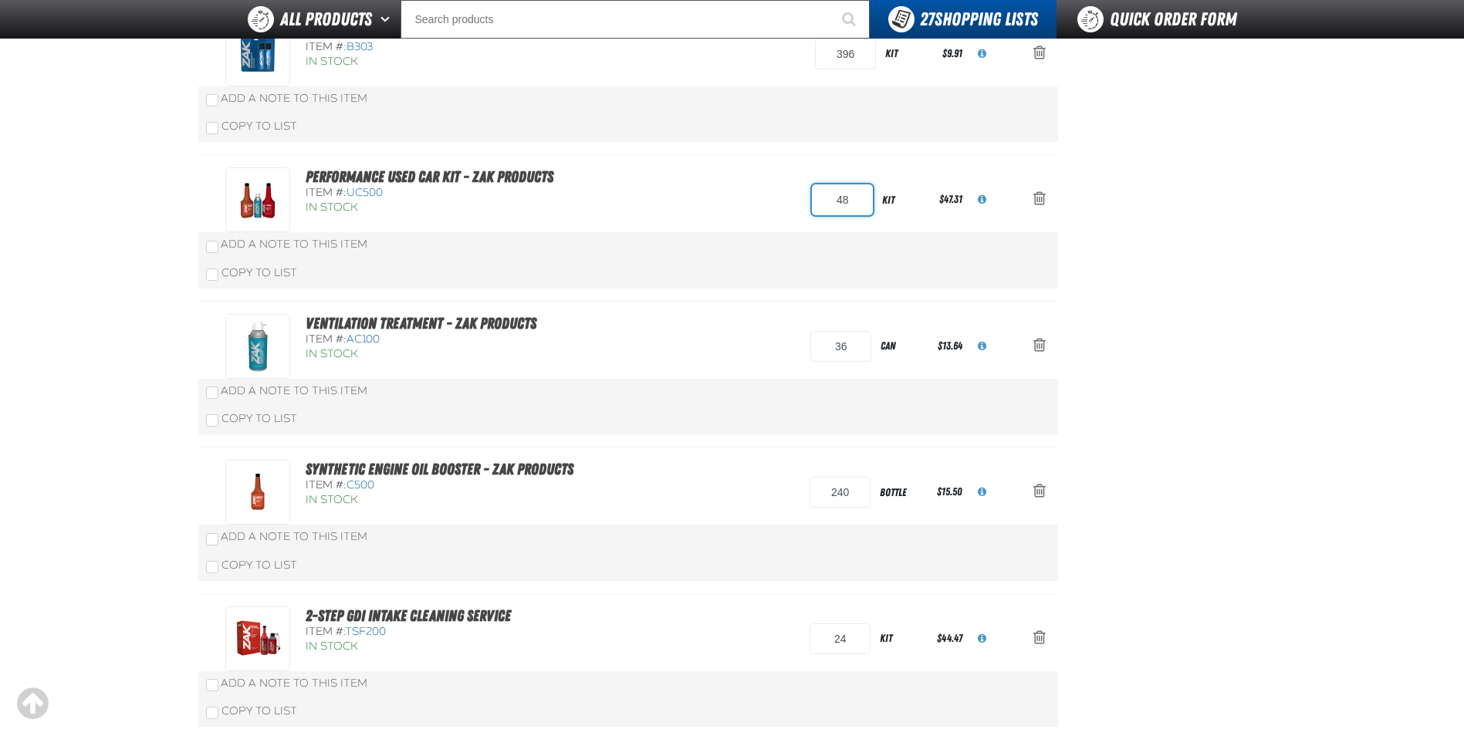
drag, startPoint x: 857, startPoint y: 202, endPoint x: 654, endPoint y: 198, distance: 203.8
click at [678, 198] on div "Performance Used Car Kit - ZAK Products Item #: UC500 In Stock 48 kit $47.31" at bounding box center [612, 199] width 774 height 65
type input "64"
drag, startPoint x: 661, startPoint y: 194, endPoint x: 692, endPoint y: 194, distance: 30.9
click at [666, 194] on div "Performance Used Car Kit - ZAK Products Item #: UC500 In Stock 64 kit $47.31" at bounding box center [612, 199] width 774 height 65
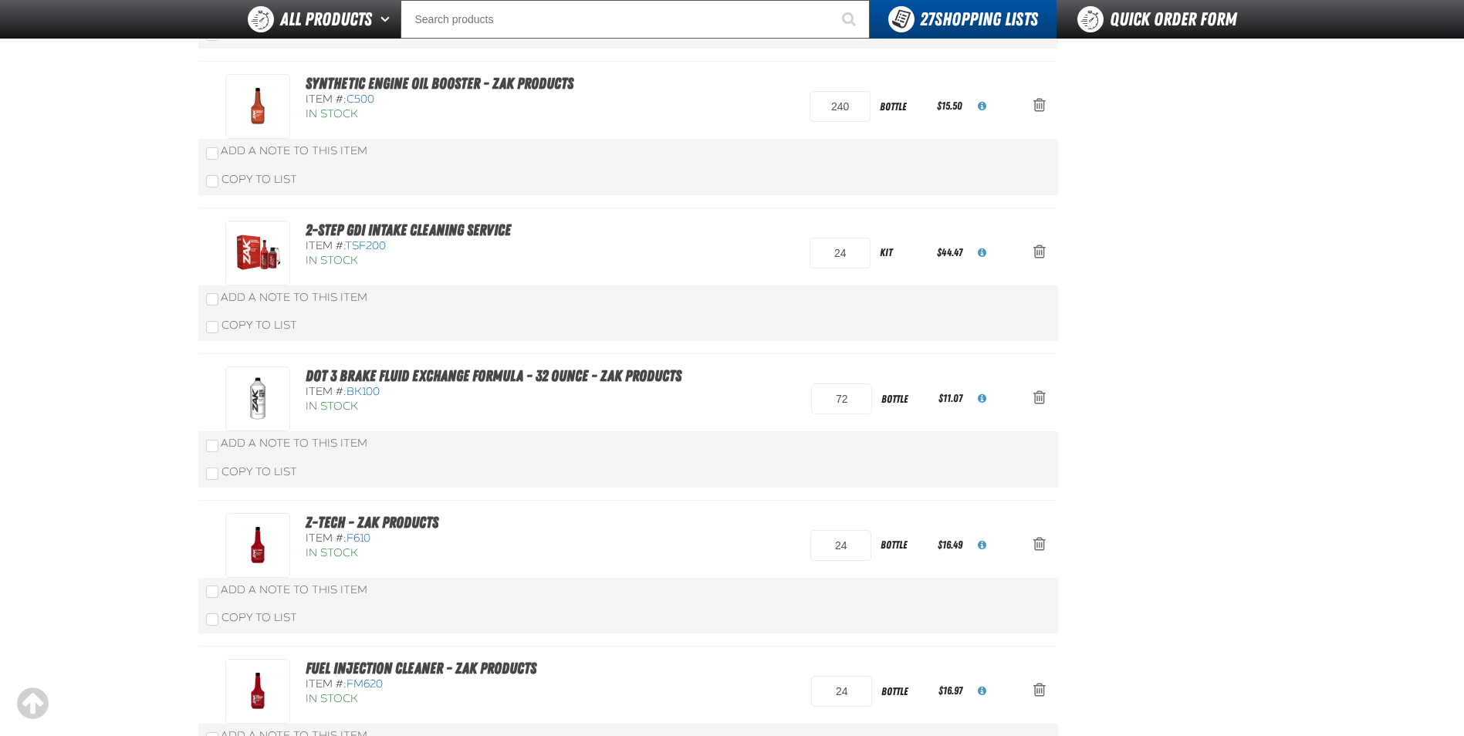
scroll to position [542, 0]
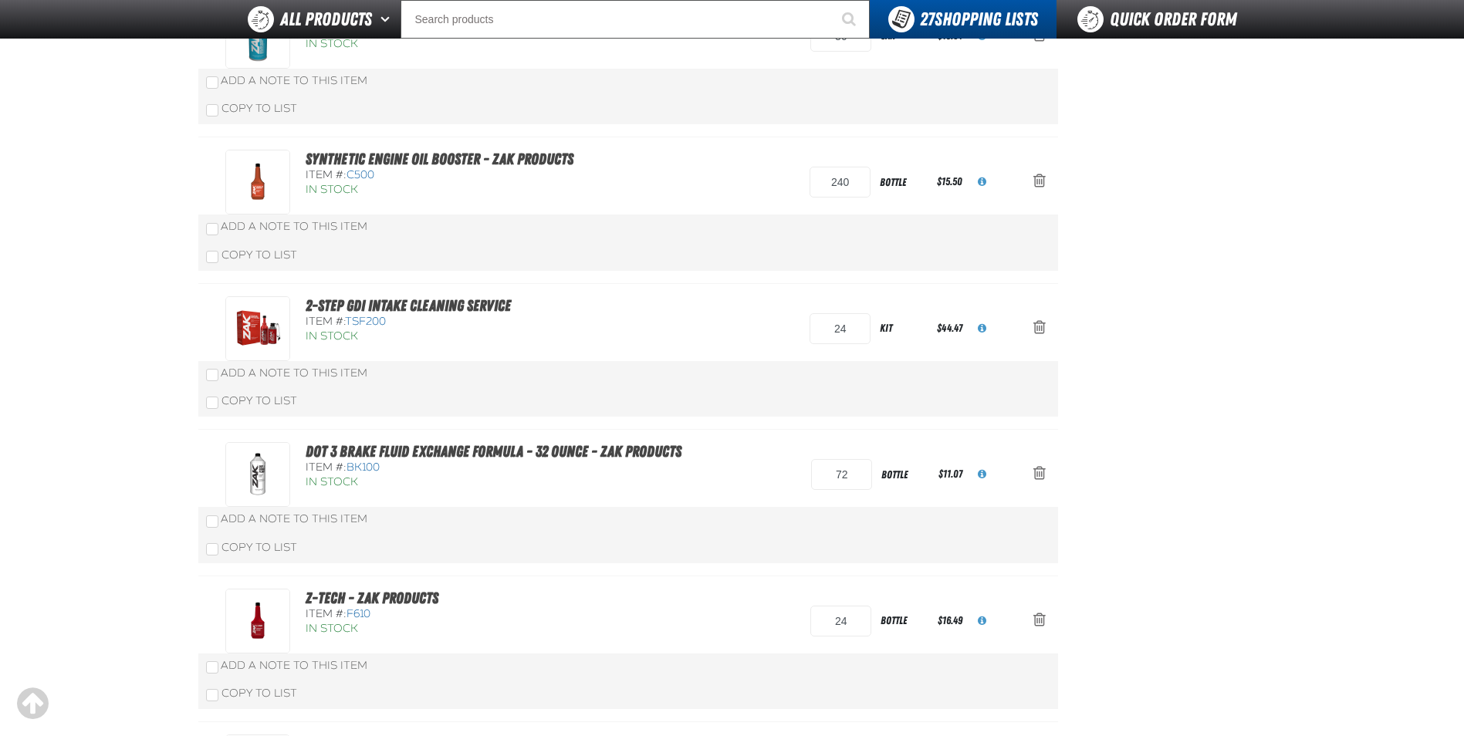
drag, startPoint x: 135, startPoint y: 547, endPoint x: 155, endPoint y: 563, distance: 25.8
click at [135, 547] on main "Kent 9.9.2021 Default Assigned To: Robert Boggs Reassign Duplicate Delete" at bounding box center [732, 289] width 1464 height 1451
click at [84, 462] on main "Kent 9.9.2021 Default Assigned To: Robert Boggs Reassign Duplicate Delete" at bounding box center [732, 289] width 1464 height 1451
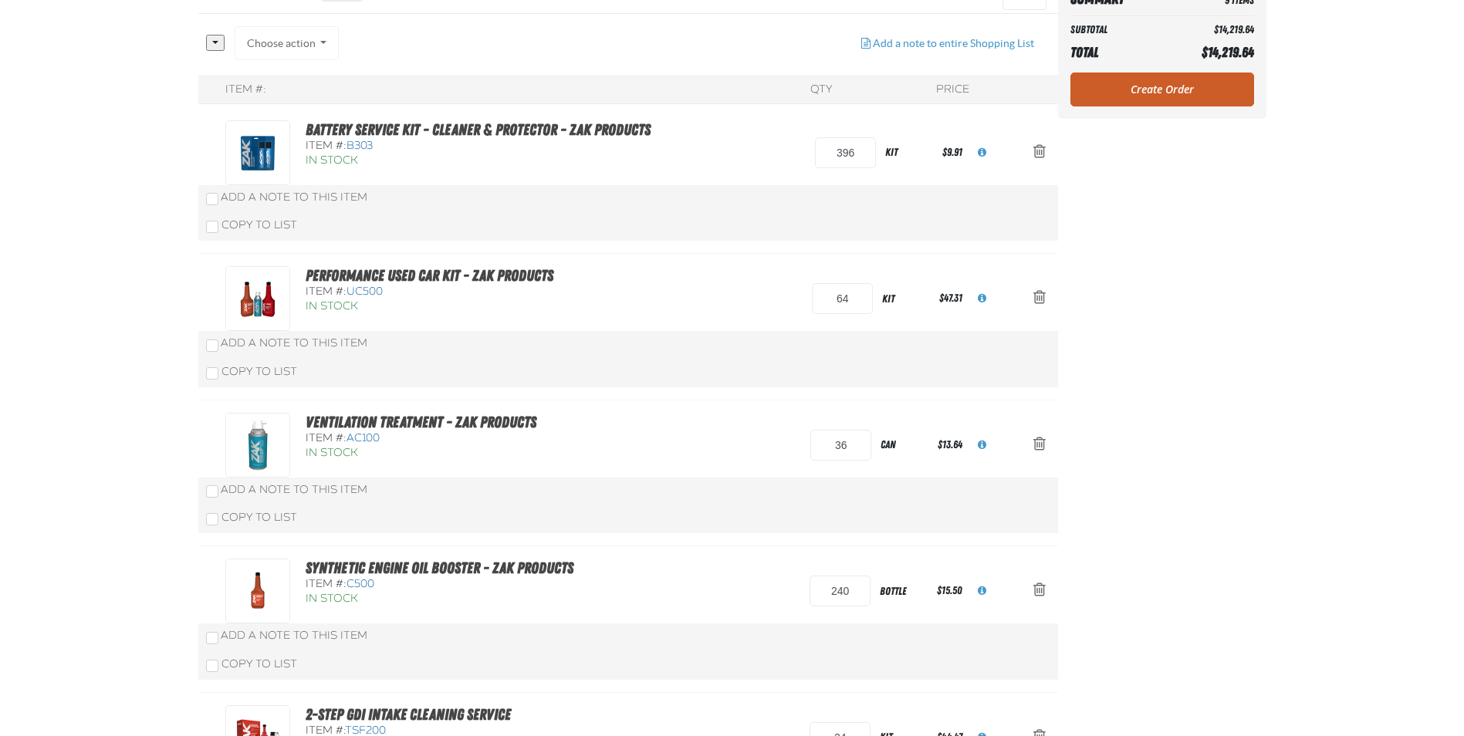
scroll to position [0, 0]
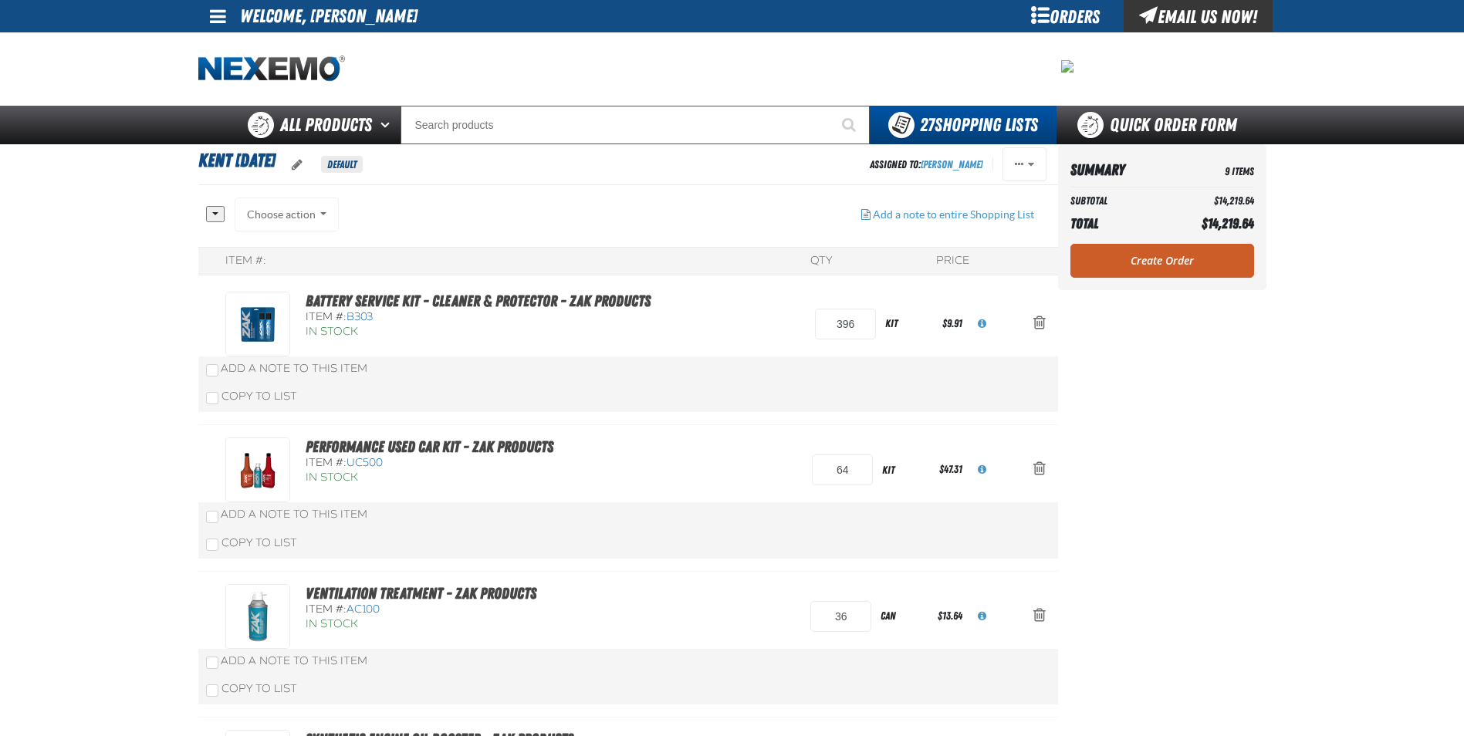
click at [1196, 269] on link "Create Order" at bounding box center [1162, 261] width 184 height 34
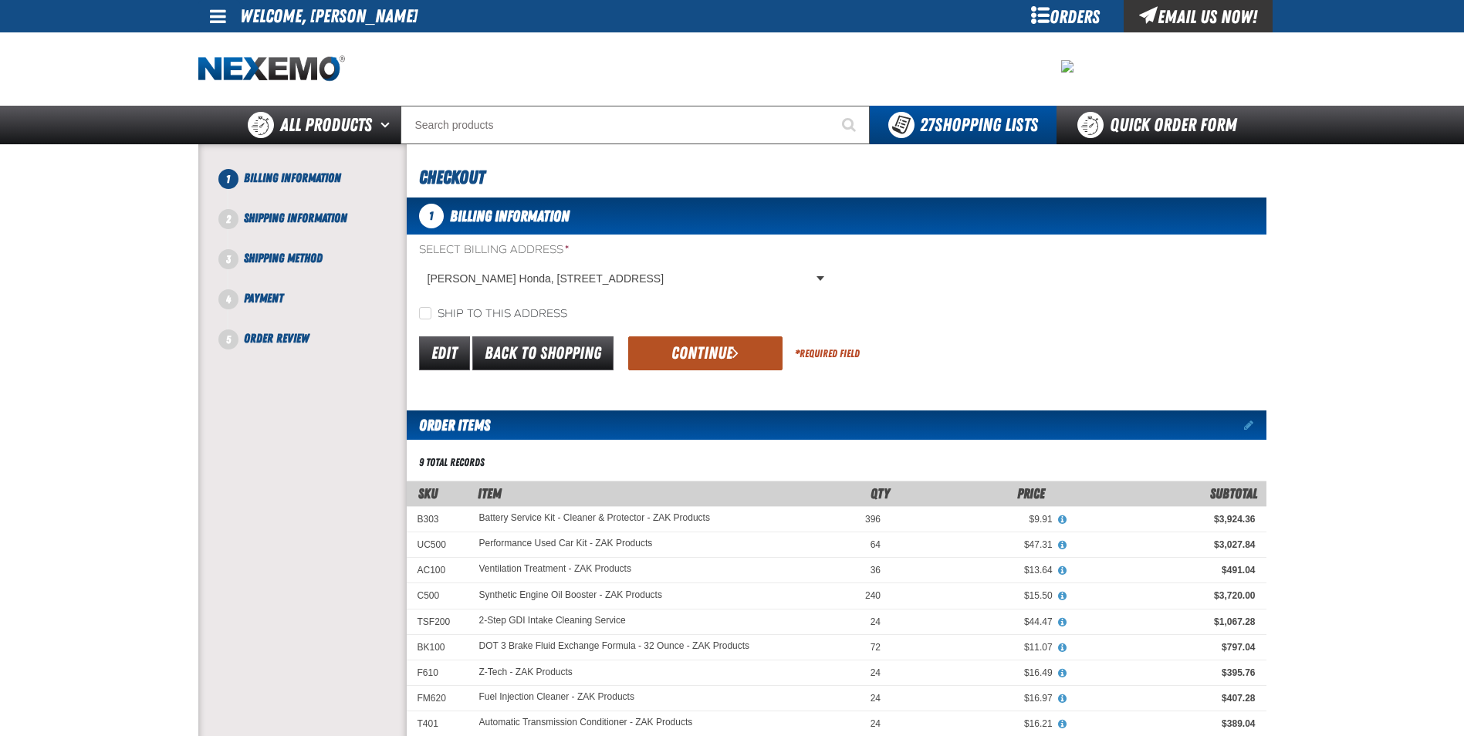
click at [671, 357] on button "Continue" at bounding box center [705, 353] width 154 height 34
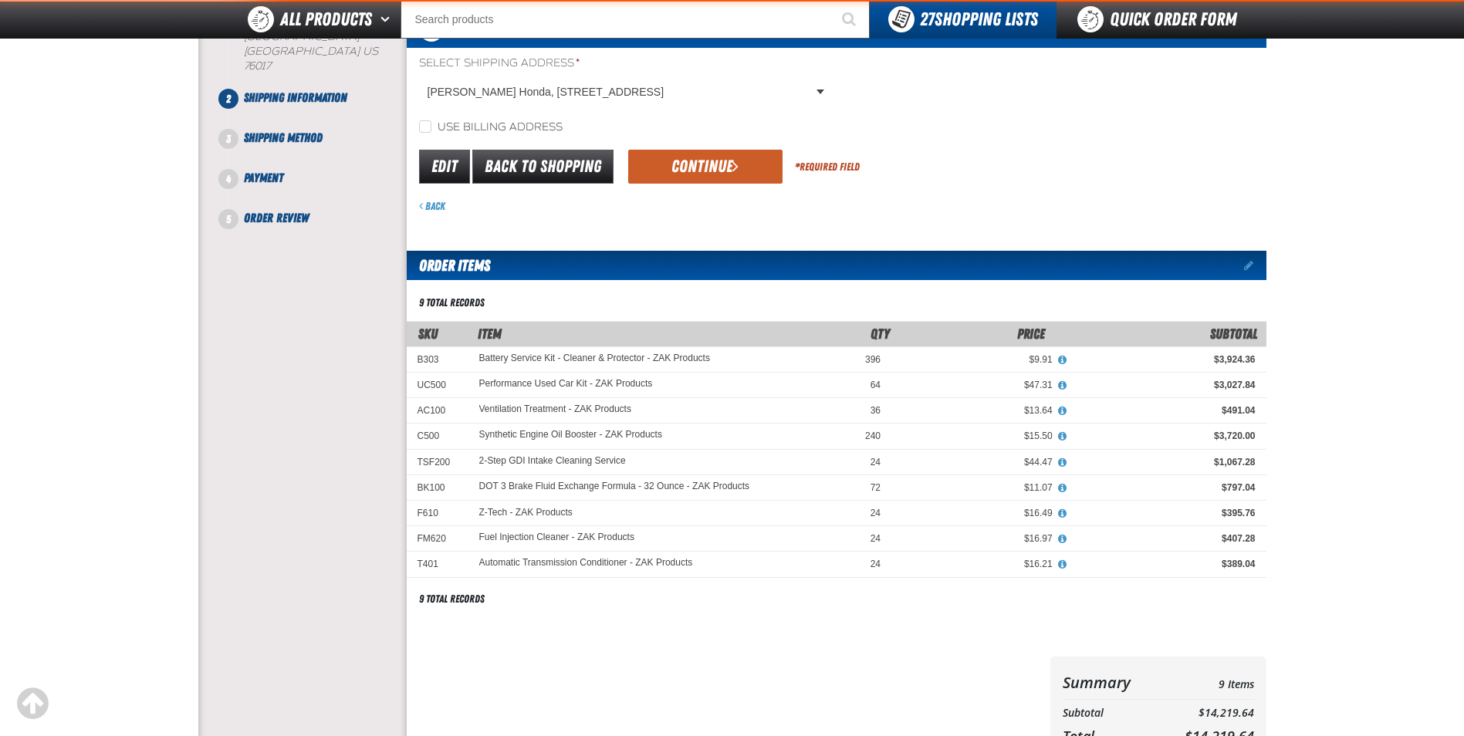
scroll to position [154, 0]
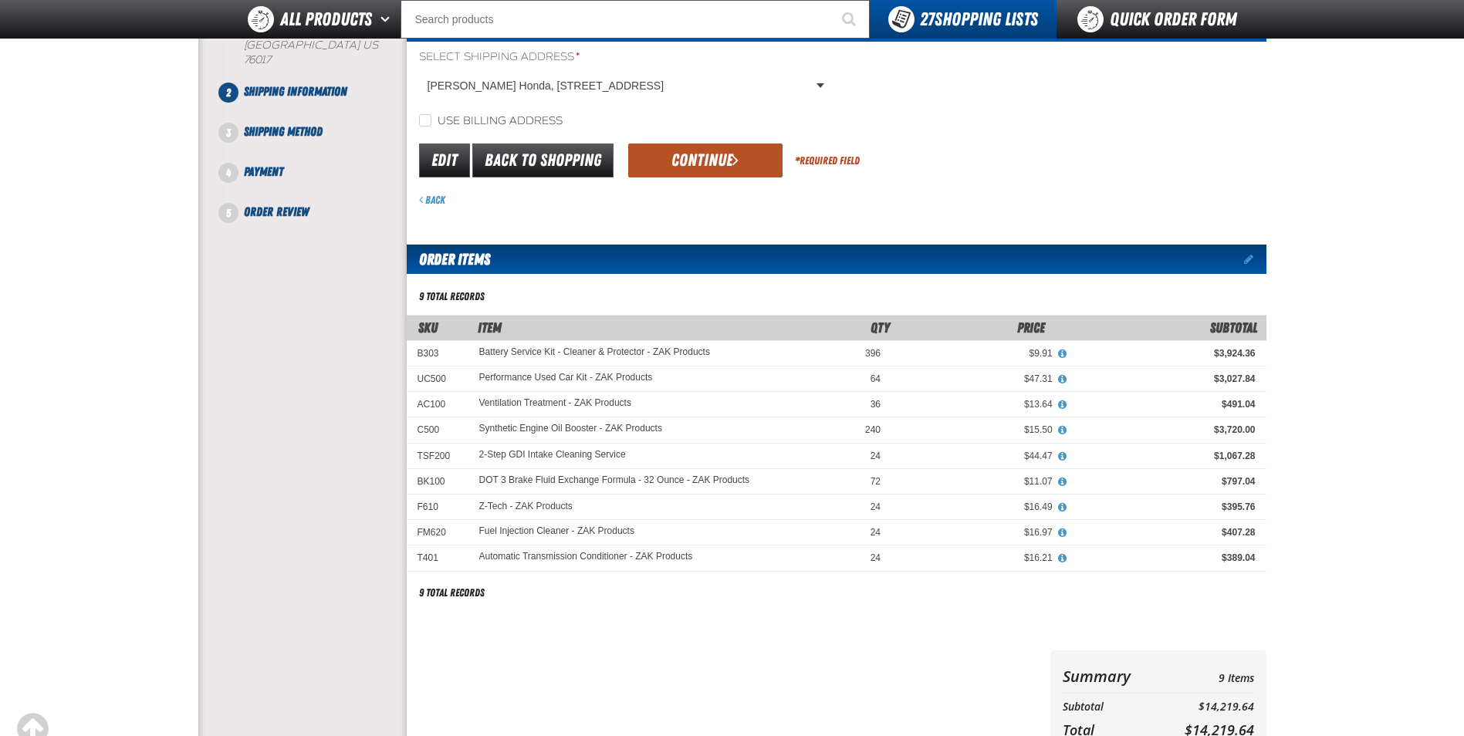
click at [680, 166] on button "Continue" at bounding box center [705, 161] width 154 height 34
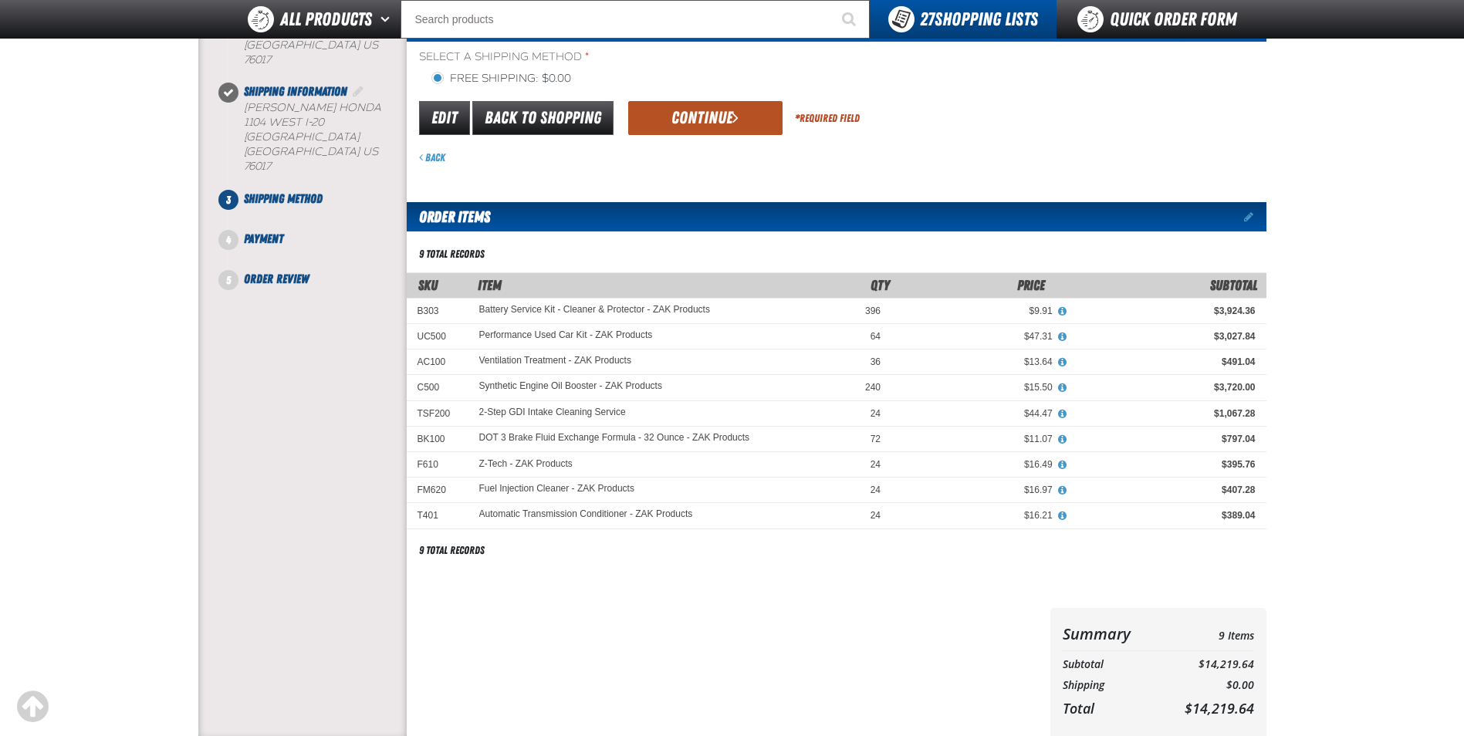
click at [686, 120] on button "Continue" at bounding box center [705, 118] width 154 height 34
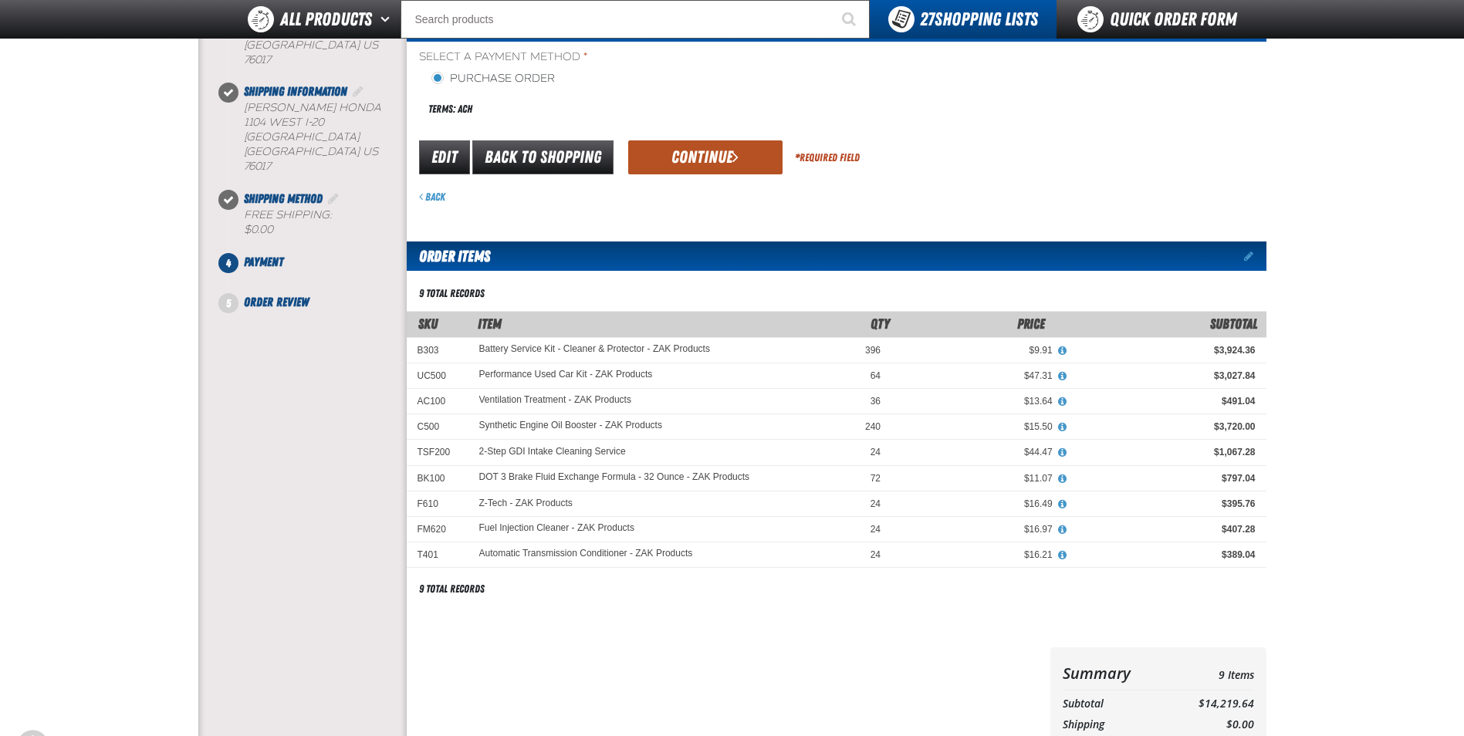
click at [685, 164] on button "Continue" at bounding box center [705, 157] width 154 height 34
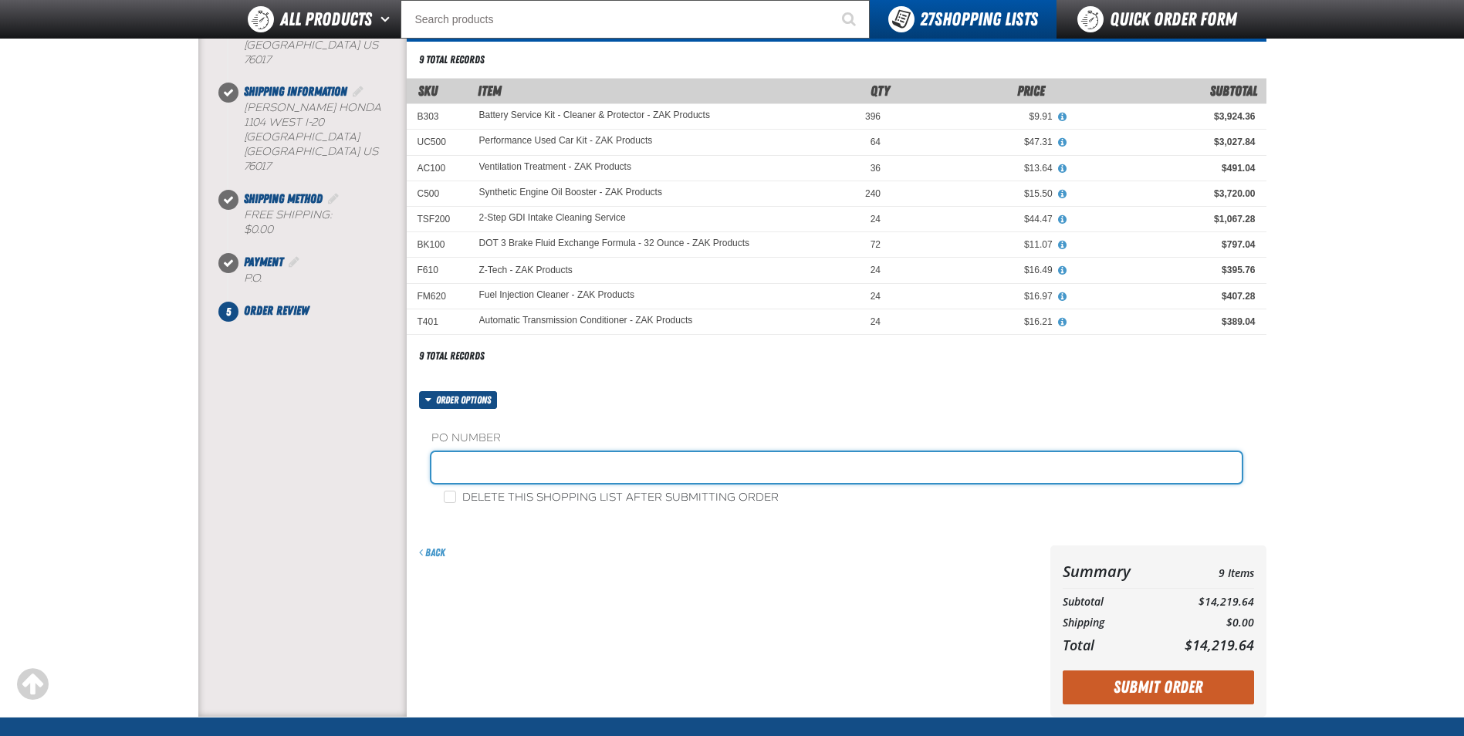
click at [512, 475] on input "text" at bounding box center [836, 467] width 810 height 31
paste input "182578"
type input "182578RB"
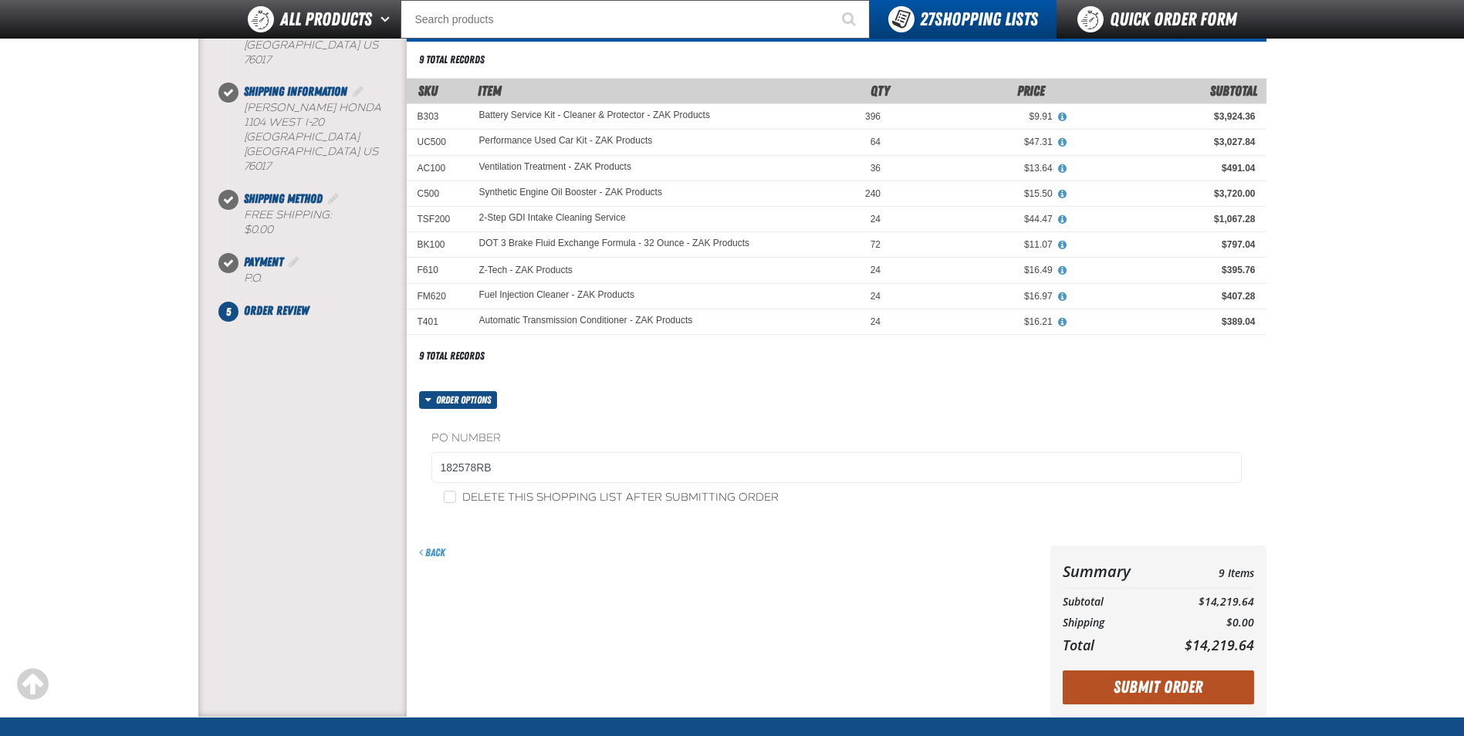
click at [1181, 684] on button "Submit Order" at bounding box center [1158, 688] width 191 height 34
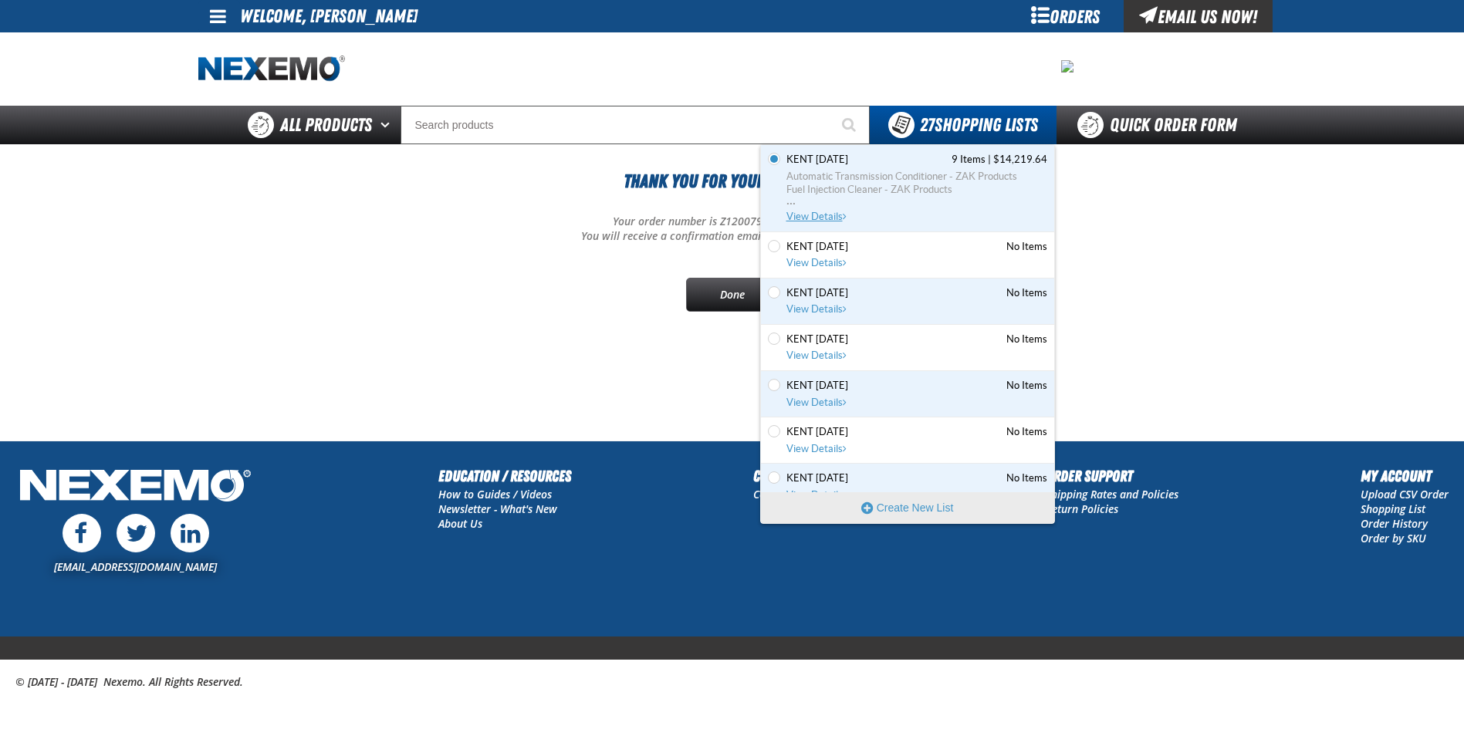
click at [907, 182] on span "Automatic Transmission Conditioner - ZAK Products" at bounding box center [916, 177] width 261 height 14
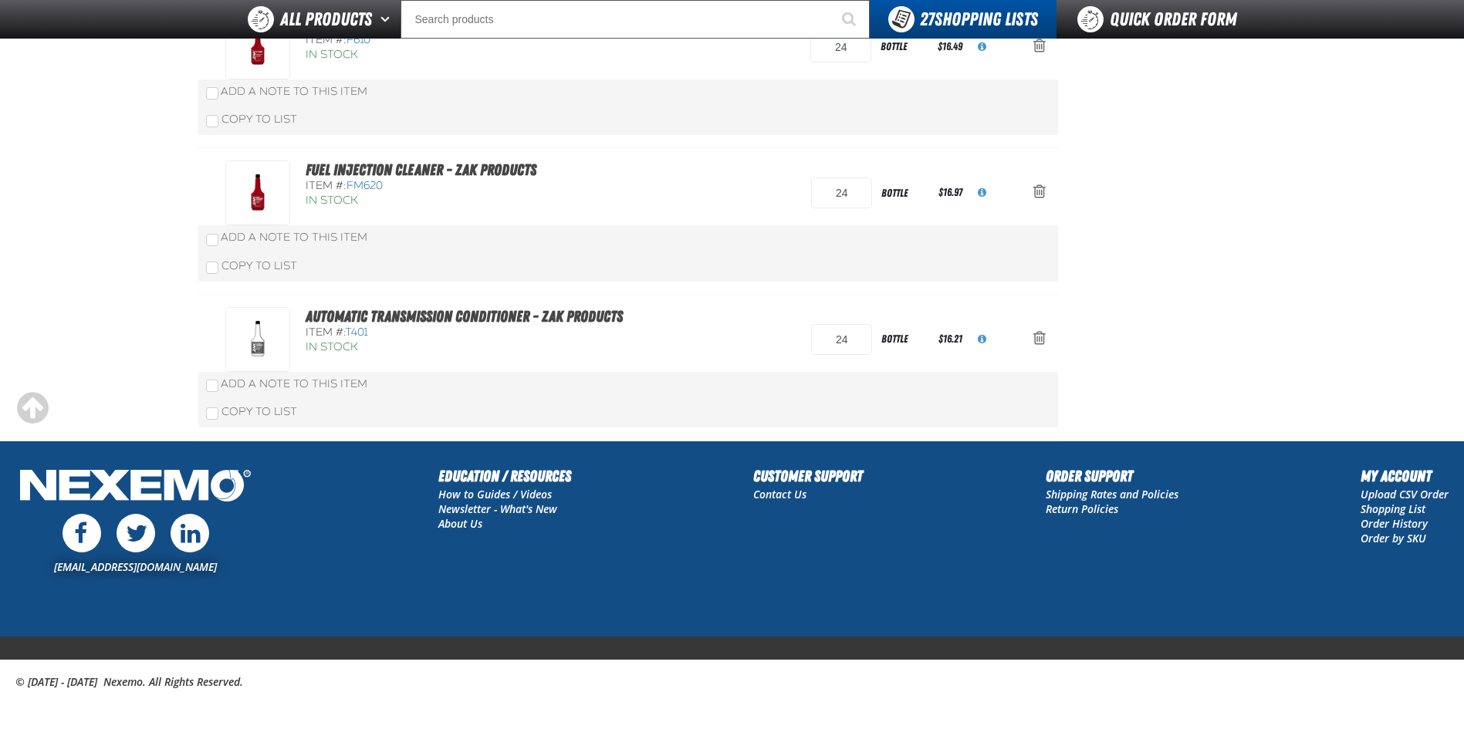
scroll to position [807, 0]
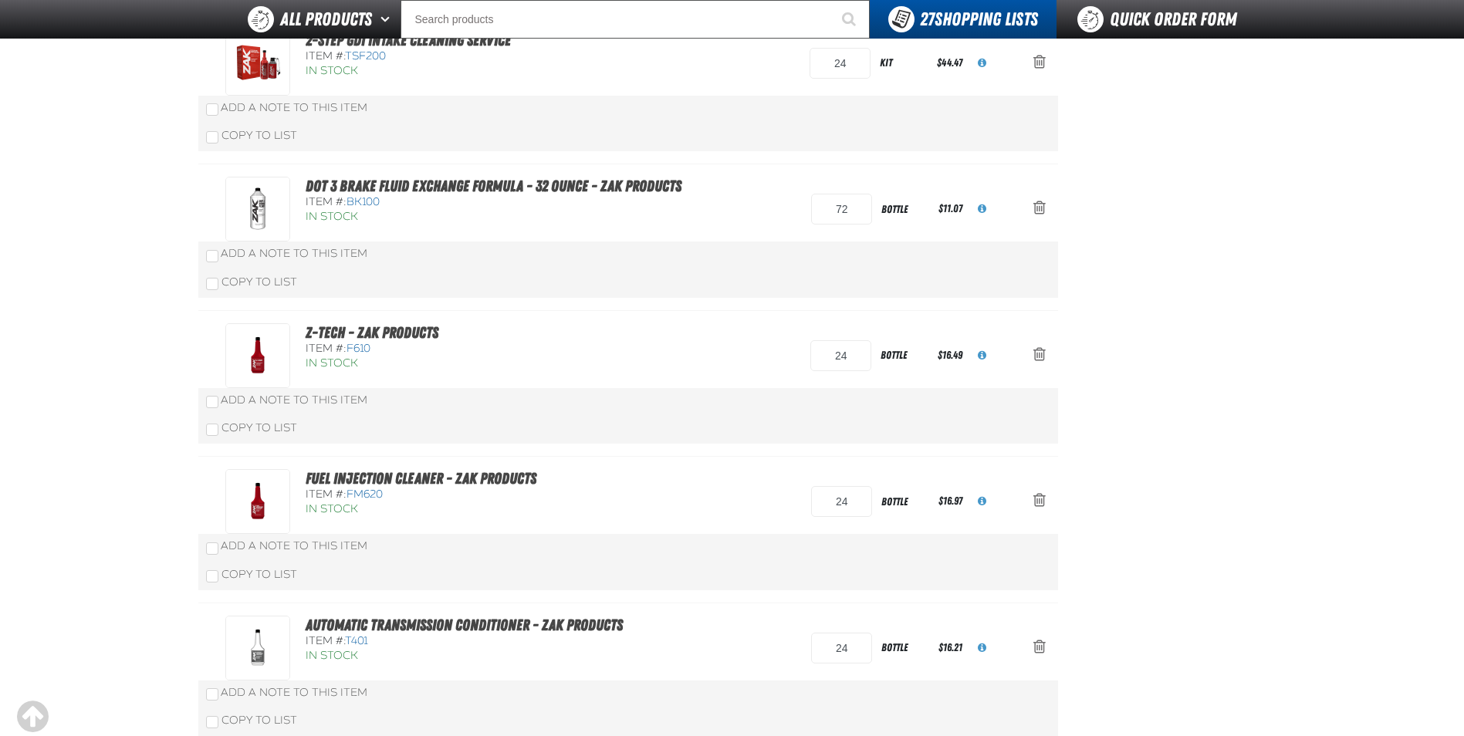
drag, startPoint x: 123, startPoint y: 377, endPoint x: 130, endPoint y: 369, distance: 11.0
